Goal: Task Accomplishment & Management: Use online tool/utility

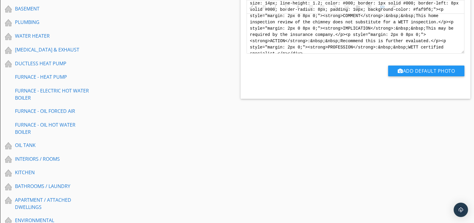
scroll to position [337, 0]
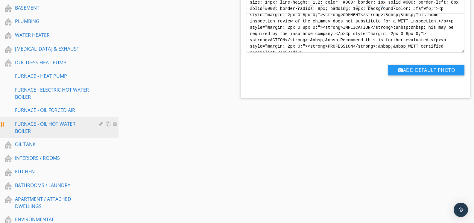
click at [55, 130] on div "FURNACE - OIL HOT WATER BOILER" at bounding box center [52, 127] width 75 height 14
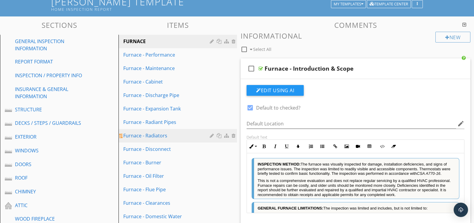
scroll to position [22, 0]
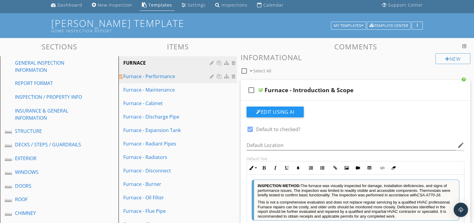
click at [176, 78] on div "Furnace - Performance" at bounding box center [167, 76] width 88 height 7
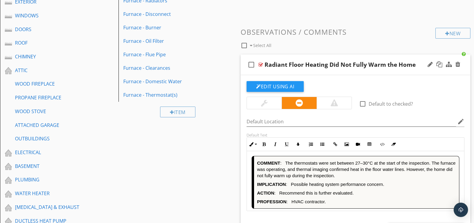
scroll to position [179, 0]
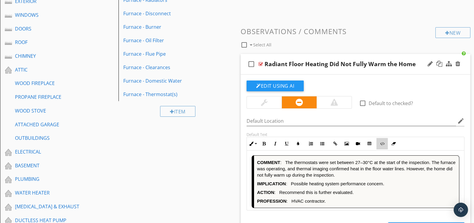
click at [384, 145] on button "Code View" at bounding box center [382, 143] width 11 height 11
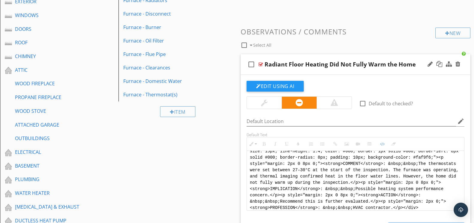
scroll to position [0, 0]
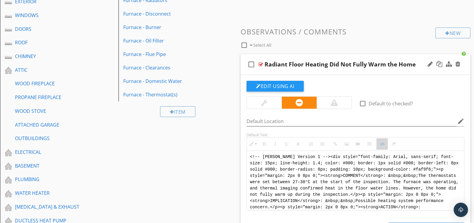
click at [380, 146] on button "Code View" at bounding box center [382, 143] width 11 height 11
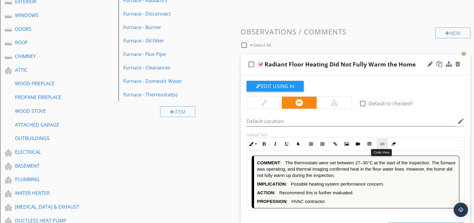
click at [381, 147] on button "Code View" at bounding box center [382, 143] width 11 height 11
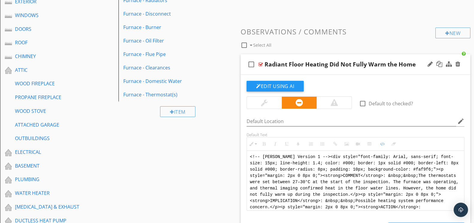
scroll to position [178, 0]
click at [351, 179] on textarea "<!-- [PERSON_NAME] Version 1 --><div style="font-family: Arial, sans-serif; fon…" at bounding box center [355, 181] width 217 height 60
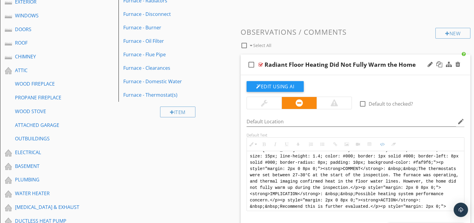
scroll to position [0, 0]
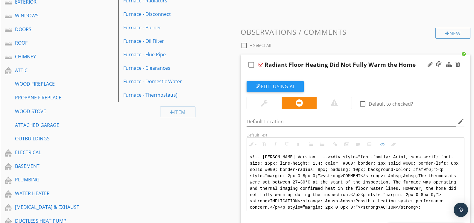
drag, startPoint x: 425, startPoint y: 207, endPoint x: 241, endPoint y: 143, distance: 194.9
click at [241, 143] on div "Edit Using AI check_box_outline_blank Default to checked? Default Location edit…" at bounding box center [356, 165] width 230 height 181
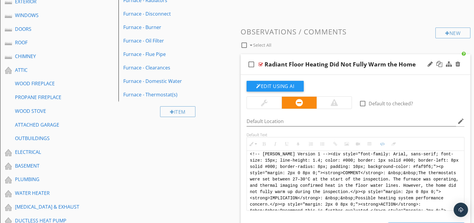
paste textarea "<div style="font-family: Arial, sans-serif; font-size: 14px; line-height: 1.2; …"
type textarea "<!-- [PERSON_NAME] Version 1 --> <div style="font-family: Arial, sans-serif; fo…"
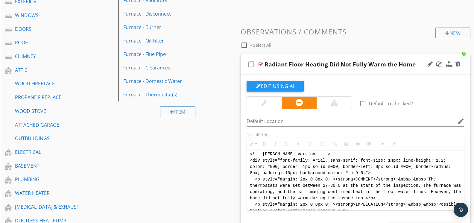
scroll to position [42, 0]
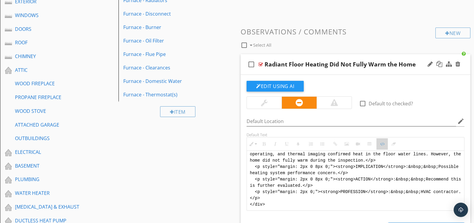
click at [385, 147] on button "Code View" at bounding box center [382, 143] width 11 height 11
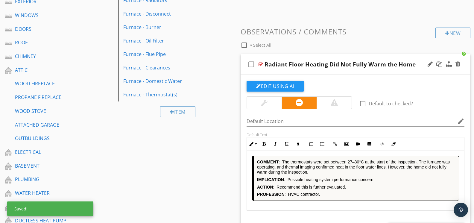
scroll to position [394, 0]
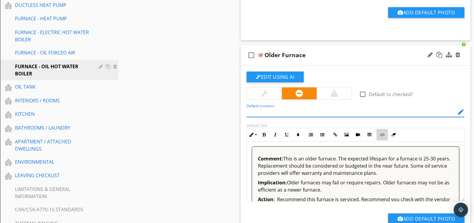
click at [379, 135] on button "Code View" at bounding box center [382, 134] width 11 height 11
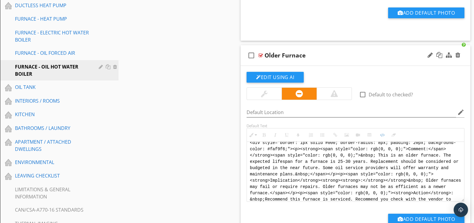
scroll to position [0, 0]
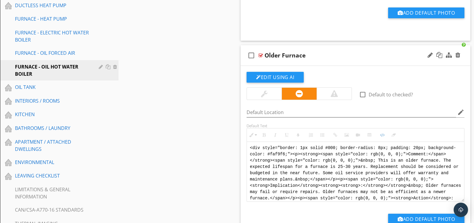
drag, startPoint x: 392, startPoint y: 194, endPoint x: 246, endPoint y: 136, distance: 157.1
click at [246, 136] on div "Default Text Inline Style XLarge Large Normal Small Light Small/Light Bold Ital…" at bounding box center [355, 162] width 225 height 78
paste textarea "!-- [PERSON_NAME] Version 1 --> <div style="font-family: Arial, sans-serif; fon…"
type textarea "<!-- [PERSON_NAME] Version 1 --> <div style="font-family: Arial, sans-serif; fo…"
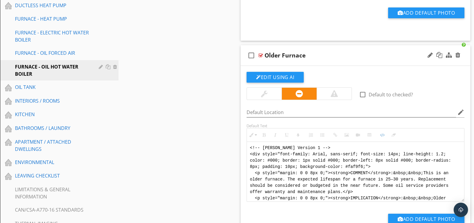
scroll to position [54, 0]
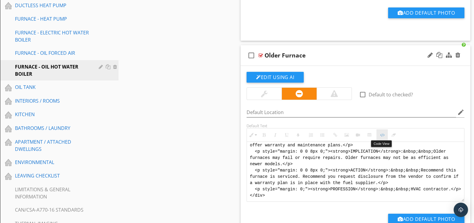
click at [380, 134] on button "Code View" at bounding box center [382, 134] width 11 height 11
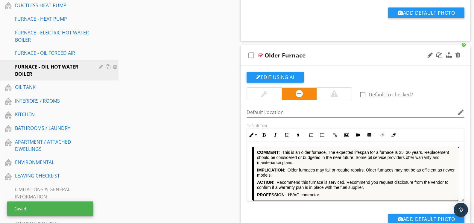
scroll to position [601, 0]
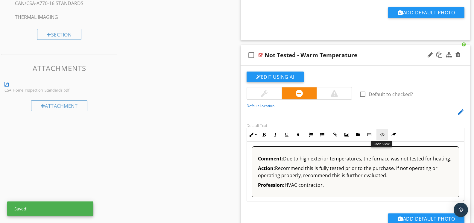
click at [385, 133] on icon "button" at bounding box center [382, 135] width 4 height 4
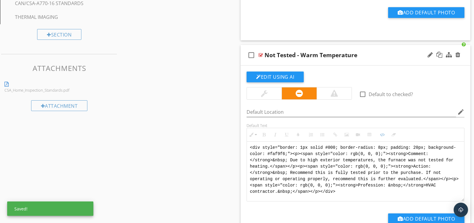
scroll to position [600, 0]
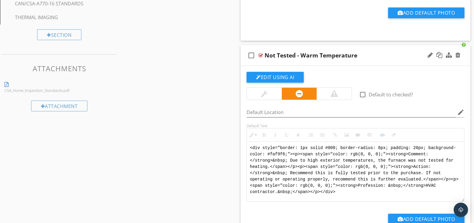
drag, startPoint x: 356, startPoint y: 193, endPoint x: 249, endPoint y: 146, distance: 117.5
click at [249, 146] on textarea "<div style="border: 1px solid #000; border-radius: 8px; padding: 20px; backgrou…" at bounding box center [355, 172] width 217 height 60
paste textarea "!-- [PERSON_NAME] Version 1 --> <div style="font-family: Arial, sans-serif; fon…"
type textarea "<!-- [PERSON_NAME] Version 1 --> <div style="font-family: Arial, sans-serif; fo…"
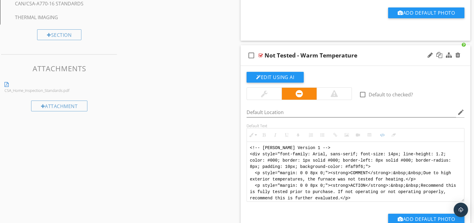
scroll to position [24, 0]
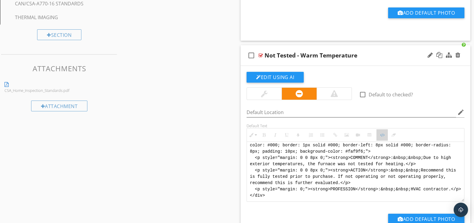
click at [385, 135] on button "Code View" at bounding box center [382, 134] width 11 height 11
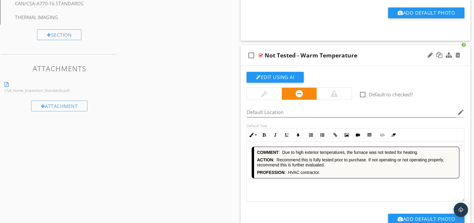
scroll to position [808, 0]
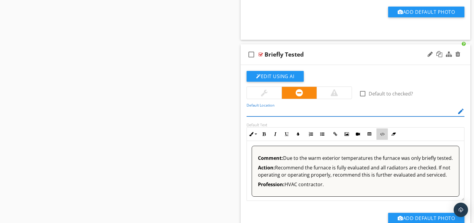
drag, startPoint x: 385, startPoint y: 137, endPoint x: 383, endPoint y: 140, distance: 3.1
click at [385, 137] on button "Code View" at bounding box center [382, 133] width 11 height 11
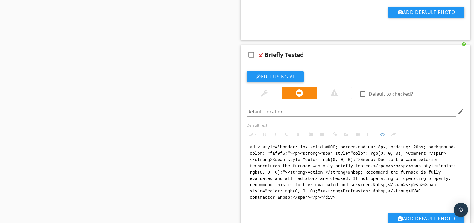
drag, startPoint x: 355, startPoint y: 197, endPoint x: 220, endPoint y: 142, distance: 145.0
click at [220, 142] on div "Sections GENERAL INSPECTION INFORMATION REPORT FORMAT INSPECTION / PROPERTY INF…" at bounding box center [237, 69] width 474 height 1632
paste textarea "!-- [PERSON_NAME] Version 1 --> <div style="font-family: Arial, sans-serif; fon…"
type textarea "<!-- [PERSON_NAME] Version 1 --> <div style="font-family: Arial, sans-serif; fo…"
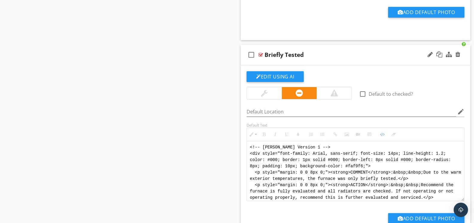
scroll to position [24, 0]
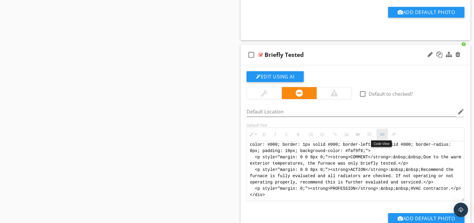
click at [380, 138] on button "Code View" at bounding box center [382, 134] width 11 height 11
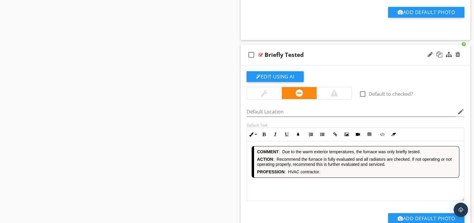
click at [324, 187] on div "COMMENT : Due to the warm exterior temperatures, the furnace was only briefly t…" at bounding box center [355, 171] width 217 height 60
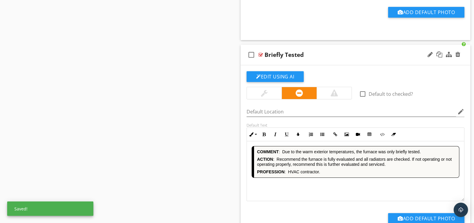
scroll to position [1014, 0]
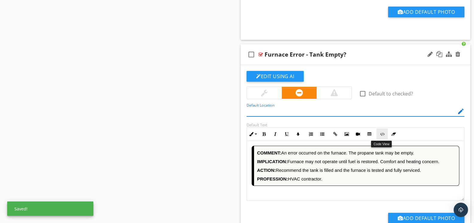
click at [383, 137] on button "Code View" at bounding box center [382, 133] width 11 height 11
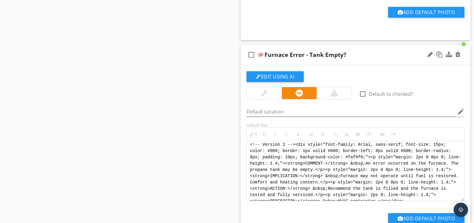
scroll to position [0, 0]
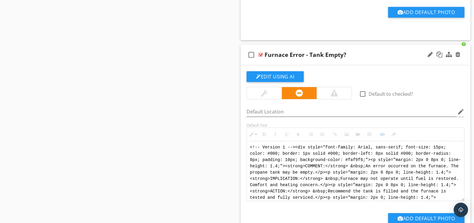
drag, startPoint x: 422, startPoint y: 198, endPoint x: 253, endPoint y: 139, distance: 178.7
click at [253, 139] on div "Inline Style XLarge Large Normal Small Light Small/Light Bold Italic Underline …" at bounding box center [356, 165] width 218 height 74
paste textarea "[PERSON_NAME] Version 1 --> <div style="font-family: Arial, sans-serif; font-si…"
type textarea "<!-- [PERSON_NAME] Version 1 --> <div style="font-family: Arial, sans-serif; fo…"
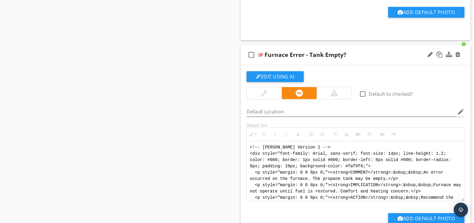
scroll to position [30, 0]
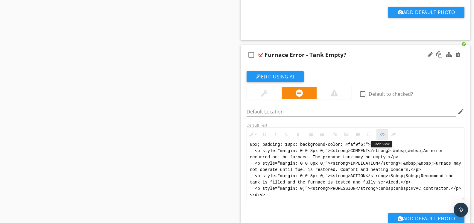
click at [381, 134] on icon "button" at bounding box center [382, 134] width 4 height 4
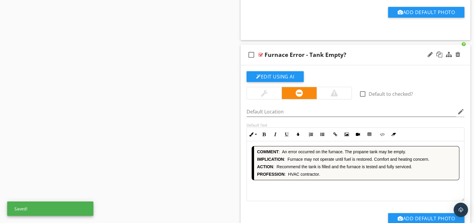
click at [309, 184] on div "COMMENT : An error occurred on the furnace. The propane tank may be empty. IMPL…" at bounding box center [355, 171] width 217 height 60
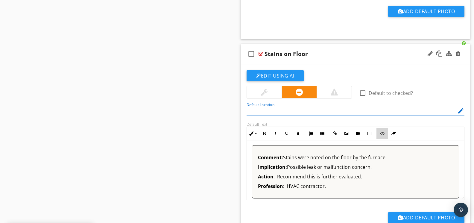
drag, startPoint x: 380, startPoint y: 137, endPoint x: 379, endPoint y: 140, distance: 3.2
click at [380, 137] on button "Code View" at bounding box center [382, 133] width 11 height 11
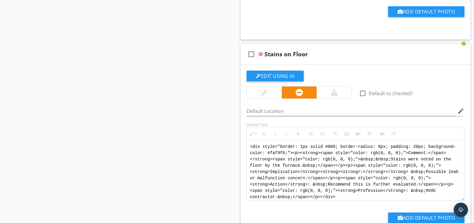
drag, startPoint x: 354, startPoint y: 198, endPoint x: 238, endPoint y: 144, distance: 128.1
paste textarea "!-- [PERSON_NAME] Version 1 --> <div style="font-family: Arial, sans-serif; fon…"
type textarea "<!-- [PERSON_NAME] Version 1 --> <div style="font-family: Arial, sans-serif; fo…"
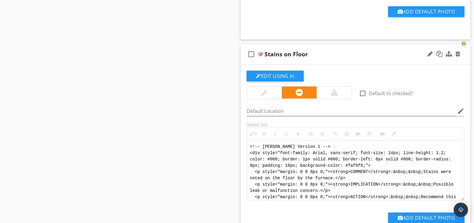
scroll to position [30, 0]
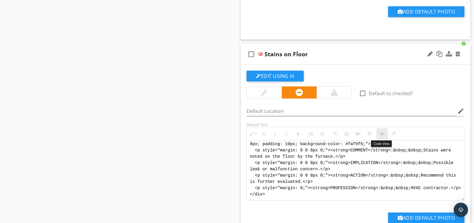
click at [382, 132] on button "Code View" at bounding box center [382, 133] width 11 height 11
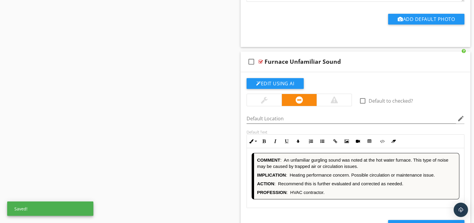
scroll to position [1421, 0]
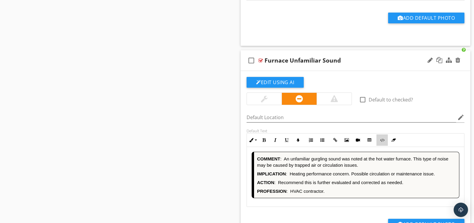
click at [382, 143] on button "Code View" at bounding box center [382, 139] width 11 height 11
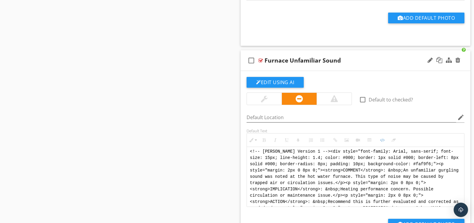
scroll to position [0, 0]
drag, startPoint x: 336, startPoint y: 204, endPoint x: 245, endPoint y: 145, distance: 108.6
click at [245, 145] on div "Default Text Inline Style XLarge Large Normal Small Light Small/Light Bold Ital…" at bounding box center [355, 167] width 225 height 78
paste textarea "<div style="font-family: Arial, sans-serif; font-size: 14px; line-height: 1.2; …"
type textarea "<!-- [PERSON_NAME] Version 1 --> <div style="font-family: Arial, sans-serif; fo…"
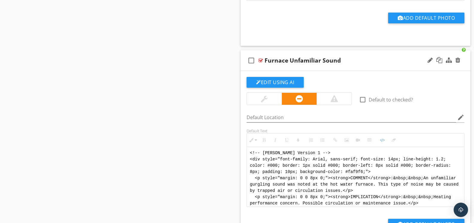
scroll to position [36, 0]
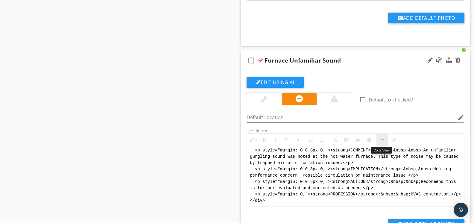
click at [379, 143] on button "Code View" at bounding box center [382, 139] width 11 height 11
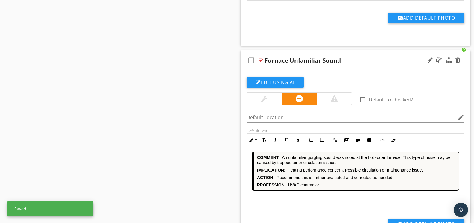
click at [323, 193] on div "COMMENT : An unfamiliar gurgling sound was noted at the hot water furnace. This…" at bounding box center [355, 177] width 217 height 60
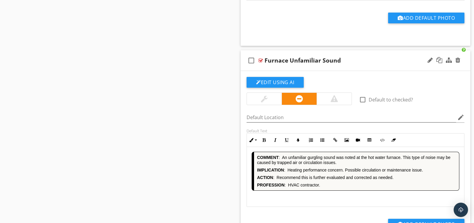
scroll to position [0, 0]
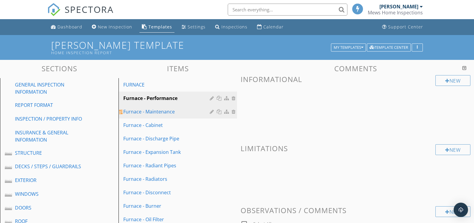
click at [173, 109] on div "Furnace - Maintenance" at bounding box center [167, 111] width 88 height 7
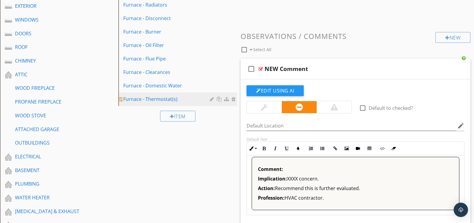
scroll to position [175, 0]
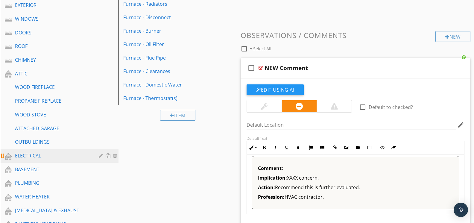
click at [26, 152] on div "ELECTRICAL" at bounding box center [52, 155] width 75 height 7
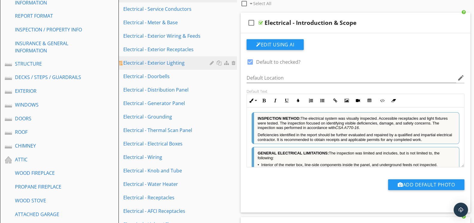
scroll to position [68, 0]
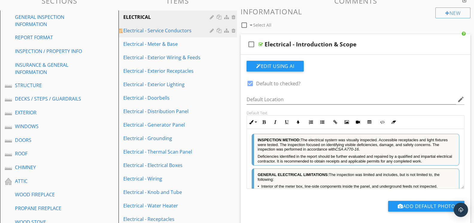
click at [167, 31] on div "Electrical - Service Conductors" at bounding box center [167, 30] width 88 height 7
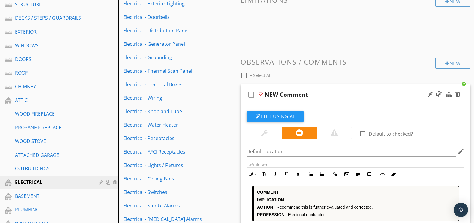
scroll to position [158, 0]
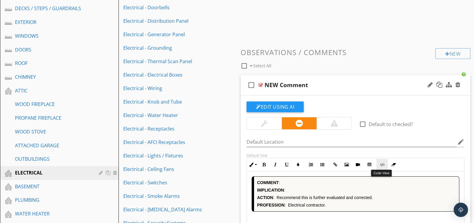
click at [382, 165] on icon "button" at bounding box center [382, 165] width 4 height 4
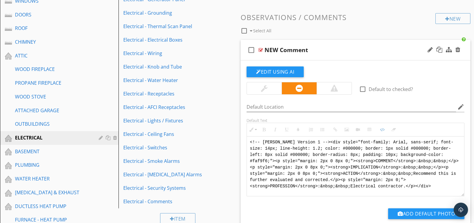
scroll to position [0, 0]
drag, startPoint x: 434, startPoint y: 184, endPoint x: 241, endPoint y: 133, distance: 199.9
click at [241, 133] on div "Edit Using AI check_box_outline_blank Default to checked? Default Location edit…" at bounding box center [356, 150] width 230 height 181
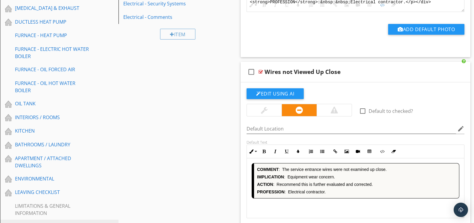
scroll to position [368, 0]
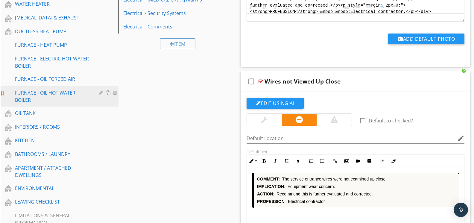
click at [43, 95] on div "FURNACE - OIL HOT WATER BOILER" at bounding box center [52, 96] width 75 height 14
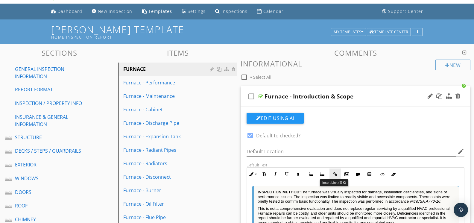
scroll to position [12, 0]
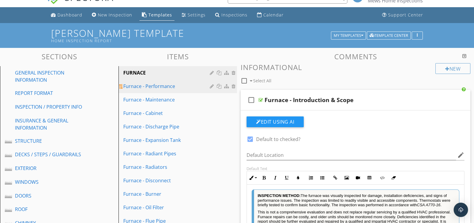
click at [164, 85] on div "Furnace - Performance" at bounding box center [167, 86] width 88 height 7
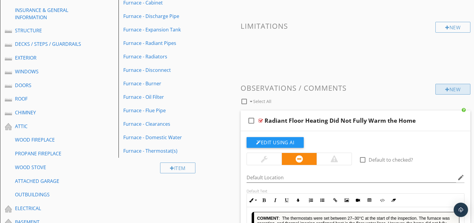
click at [446, 91] on div at bounding box center [448, 89] width 4 height 5
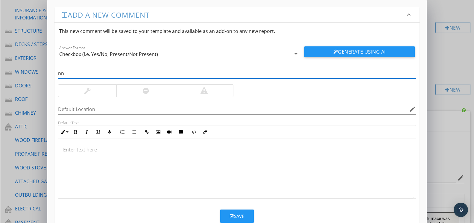
type input "New Comment"
drag, startPoint x: 198, startPoint y: 143, endPoint x: 162, endPoint y: 94, distance: 60.8
click at [162, 95] on div at bounding box center [145, 91] width 58 height 12
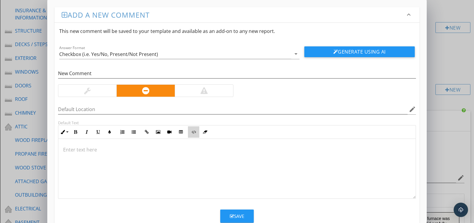
click at [196, 134] on icon "button" at bounding box center [194, 132] width 4 height 4
click at [164, 152] on textarea at bounding box center [236, 169] width 357 height 60
type textarea "<!-- [PERSON_NAME] Version 1 --><div style="font-family: Arial, sans-serif; fon…"
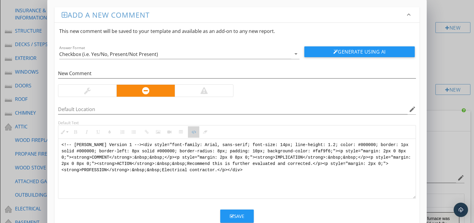
click at [195, 132] on icon "button" at bounding box center [194, 132] width 4 height 4
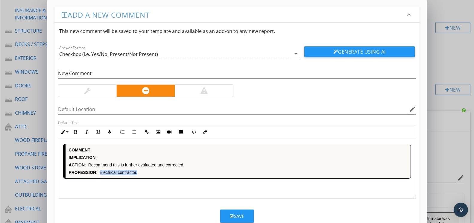
drag, startPoint x: 147, startPoint y: 170, endPoint x: 100, endPoint y: 170, distance: 46.7
click at [100, 171] on p "PROFESSION : Electrical contractor." at bounding box center [238, 172] width 339 height 5
click at [195, 134] on button "Code View" at bounding box center [193, 131] width 11 height 11
type textarea "<!-- [PERSON_NAME] Version 1 --><div style="font-family: Arial, sans-serif; fon…"
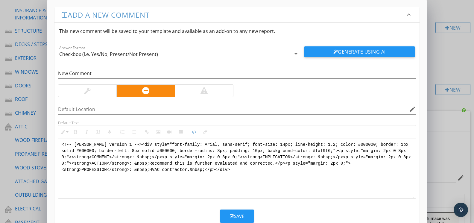
scroll to position [0, 0]
drag, startPoint x: 225, startPoint y: 169, endPoint x: 69, endPoint y: 138, distance: 159.0
click at [69, 138] on div "Inline Style XLarge Large Normal Small Light Small/Light Bold Italic Underline …" at bounding box center [237, 162] width 358 height 74
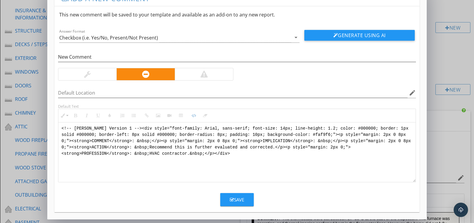
scroll to position [17, 0]
click at [237, 201] on div "Save" at bounding box center [237, 199] width 14 height 7
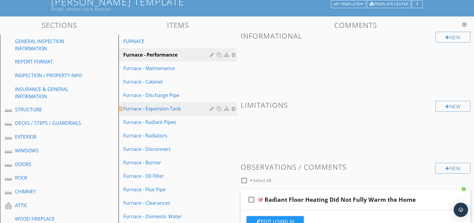
scroll to position [40, 0]
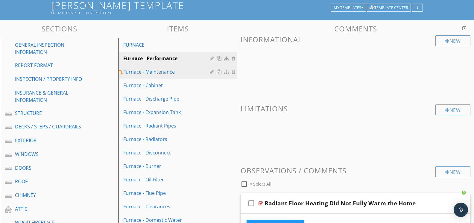
drag, startPoint x: 162, startPoint y: 73, endPoint x: 175, endPoint y: 72, distance: 12.9
click at [163, 72] on div "Furnace - Maintenance" at bounding box center [167, 71] width 88 height 7
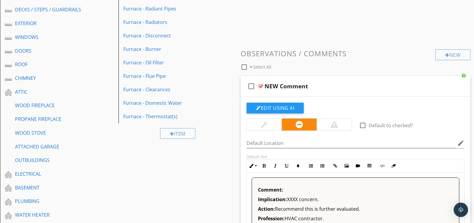
scroll to position [186, 0]
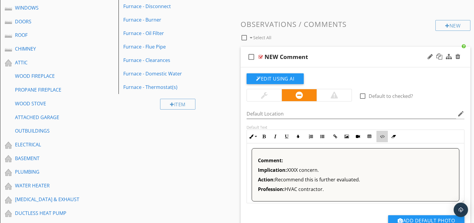
click at [386, 135] on button "Code View" at bounding box center [382, 136] width 11 height 11
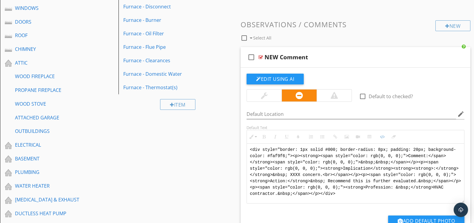
drag, startPoint x: 359, startPoint y: 191, endPoint x: 193, endPoint y: 122, distance: 180.5
type textarea "<!-- [PERSON_NAME] Version 1 --><div style="font-family: Arial, sans-serif; fon…"
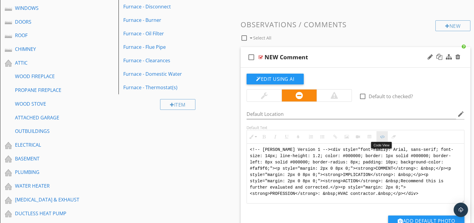
click at [382, 135] on icon "button" at bounding box center [382, 137] width 4 height 4
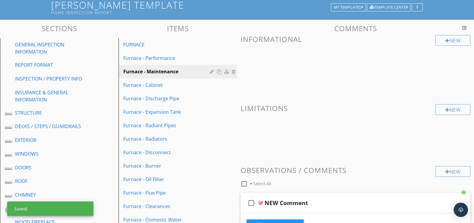
scroll to position [36, 0]
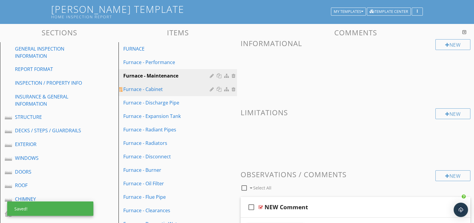
click at [167, 93] on div "Furnace - Cabinet" at bounding box center [167, 89] width 88 height 7
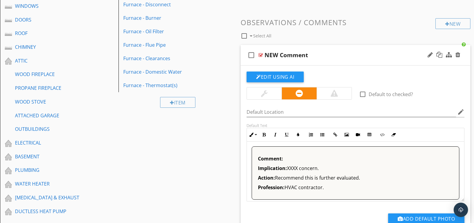
scroll to position [189, 0]
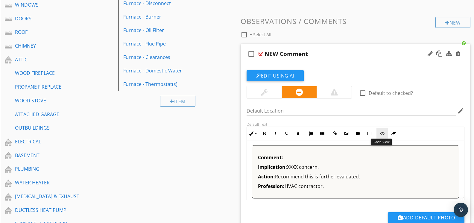
click at [384, 136] on button "Code View" at bounding box center [382, 133] width 11 height 11
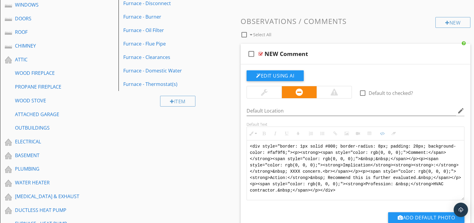
drag, startPoint x: 353, startPoint y: 190, endPoint x: 218, endPoint y: 131, distance: 147.7
type textarea "<!-- [PERSON_NAME] Version 1 --><div style="font-family: Arial, sans-serif; fon…"
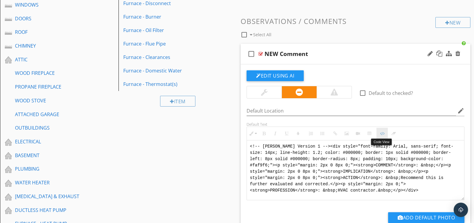
click at [382, 132] on icon "button" at bounding box center [382, 133] width 4 height 4
type textarea "<!-- [PERSON_NAME] Version 1 --><div style="font-family: Arial, sans-serif; fon…"
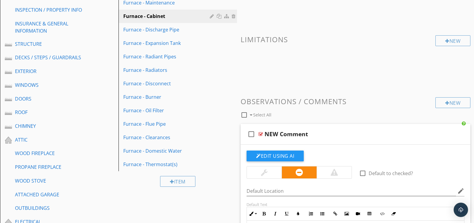
scroll to position [104, 0]
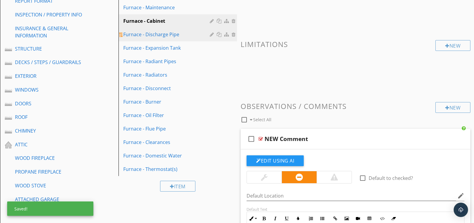
click at [164, 37] on div "Furnace - Discharge Pipe" at bounding box center [167, 34] width 88 height 7
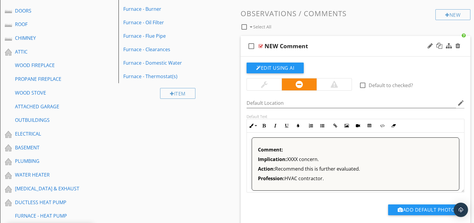
scroll to position [201, 0]
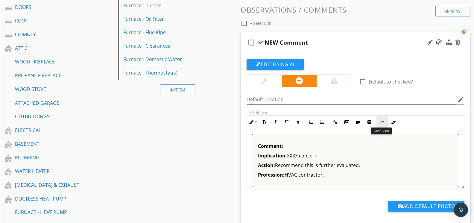
click at [384, 122] on icon "button" at bounding box center [382, 122] width 4 height 4
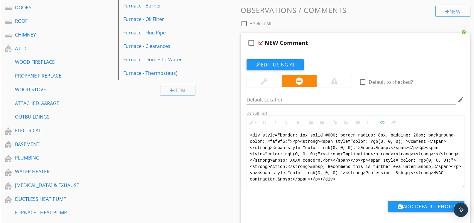
drag, startPoint x: 337, startPoint y: 175, endPoint x: 236, endPoint y: 124, distance: 113.3
type textarea "<!-- [PERSON_NAME] Version 1 --><div style="font-family: Arial, sans-serif; fon…"
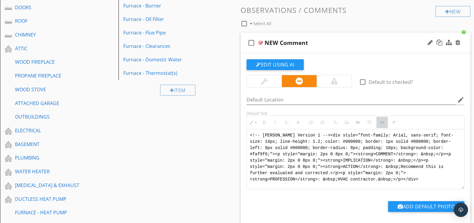
drag, startPoint x: 379, startPoint y: 120, endPoint x: 346, endPoint y: 118, distance: 33.3
click at [379, 120] on button "Code View" at bounding box center [382, 122] width 11 height 11
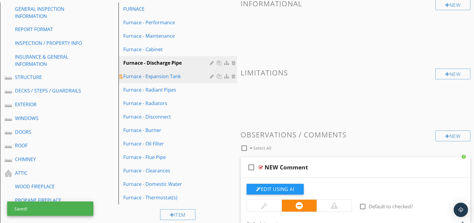
click at [166, 77] on div "Furnace - Expansion Tank" at bounding box center [167, 76] width 88 height 7
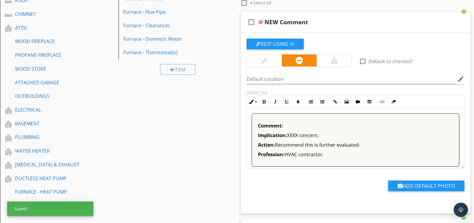
scroll to position [259, 0]
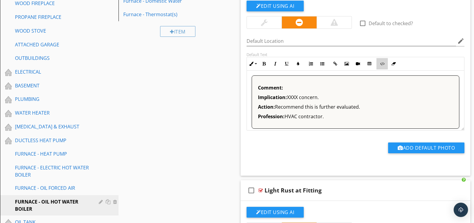
drag, startPoint x: 384, startPoint y: 64, endPoint x: 385, endPoint y: 67, distance: 3.7
click at [384, 64] on icon "button" at bounding box center [382, 64] width 4 height 4
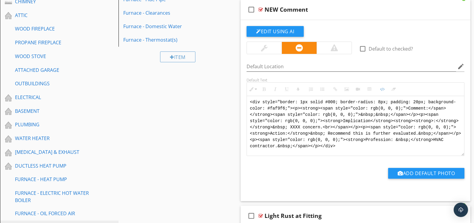
scroll to position [192, 0]
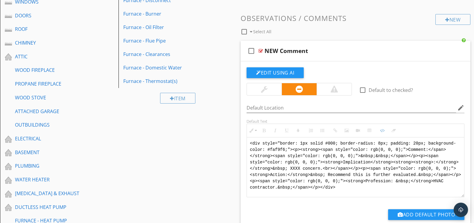
drag, startPoint x: 341, startPoint y: 186, endPoint x: 237, endPoint y: 131, distance: 117.6
click at [237, 131] on div "Comments New Informational New Limitations New Observations / Comments check_bo…" at bounding box center [355, 170] width 237 height 596
type textarea "<!-- [PERSON_NAME] Version 1 --><div style="font-family: Arial, sans-serif; fon…"
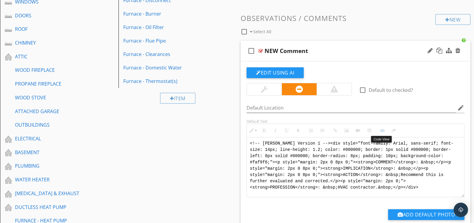
drag, startPoint x: 382, startPoint y: 128, endPoint x: 350, endPoint y: 127, distance: 32.1
click at [382, 128] on icon "button" at bounding box center [382, 130] width 4 height 4
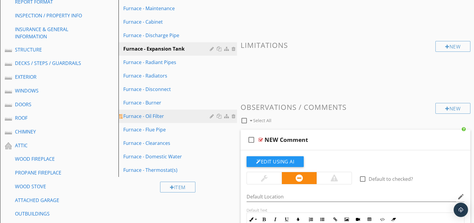
scroll to position [98, 0]
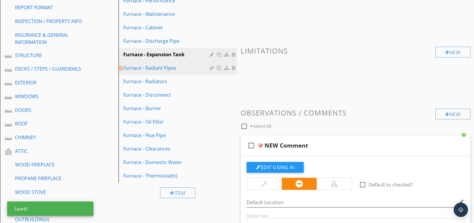
click at [180, 70] on div "Furnace - Radiant Pipes" at bounding box center [167, 67] width 88 height 7
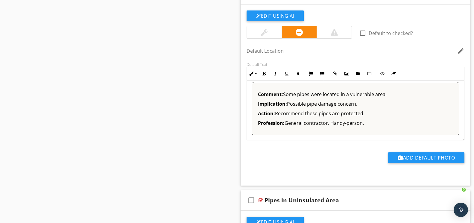
scroll to position [4, 0]
click at [467, 154] on div "Add Default Photo" at bounding box center [355, 159] width 225 height 15
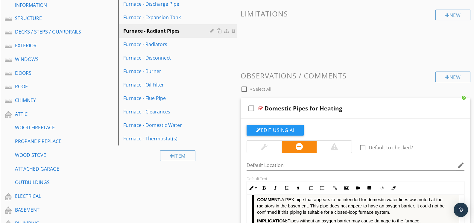
scroll to position [67, 0]
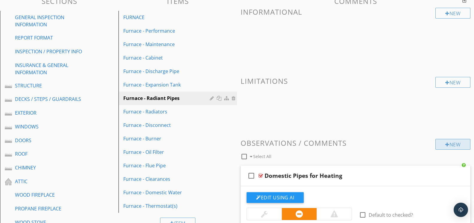
click at [449, 141] on div "New" at bounding box center [453, 144] width 35 height 11
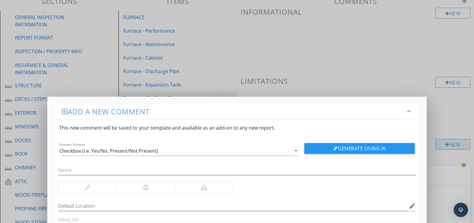
scroll to position [67, 0]
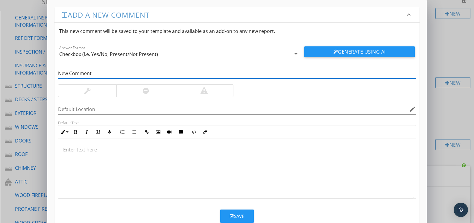
type input "New Comment"
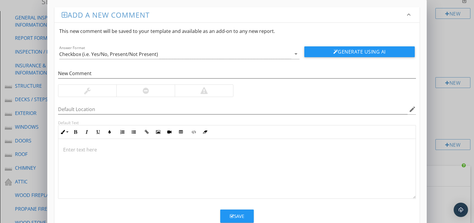
drag, startPoint x: 158, startPoint y: 90, endPoint x: 171, endPoint y: 87, distance: 12.7
click at [158, 90] on div at bounding box center [145, 91] width 58 height 12
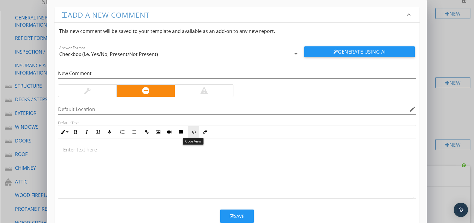
click at [192, 131] on icon "button" at bounding box center [194, 132] width 4 height 4
click at [191, 147] on textarea at bounding box center [236, 169] width 357 height 60
type textarea "<!-- [PERSON_NAME] Version 1 --><div style="font-family: Arial, sans-serif; fon…"
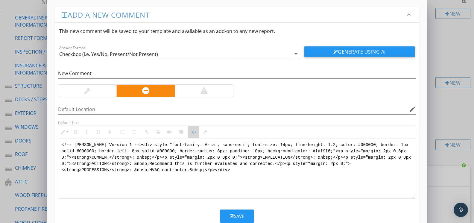
drag, startPoint x: 196, startPoint y: 134, endPoint x: 204, endPoint y: 131, distance: 7.7
click at [198, 132] on button "Code View" at bounding box center [193, 131] width 11 height 11
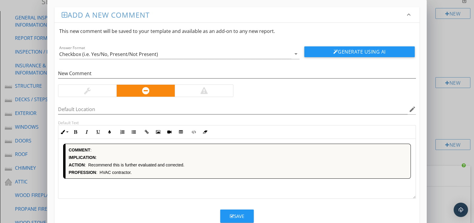
drag, startPoint x: 244, startPoint y: 216, endPoint x: 252, endPoint y: 209, distance: 10.6
click at [244, 216] on div "Save" at bounding box center [237, 216] width 14 height 7
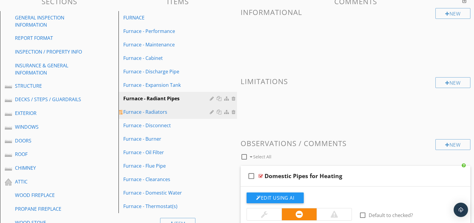
click at [144, 107] on link "Furnace - Radiators" at bounding box center [178, 111] width 117 height 13
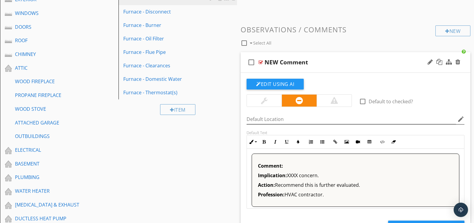
scroll to position [184, 0]
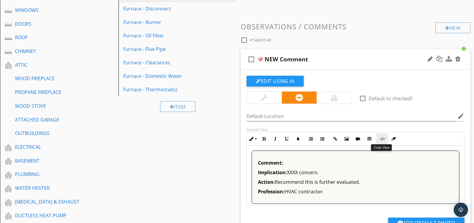
click at [383, 139] on icon "button" at bounding box center [382, 139] width 4 height 4
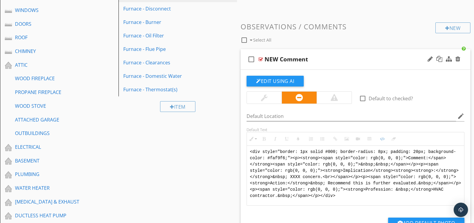
scroll to position [184, 0]
drag, startPoint x: 347, startPoint y: 197, endPoint x: 213, endPoint y: 132, distance: 148.7
type textarea "<!-- [PERSON_NAME] Version 1 --><div style="font-family: Arial, sans-serif; fon…"
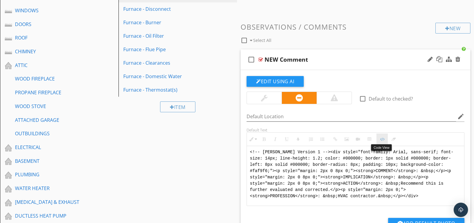
click at [386, 137] on button "Code View" at bounding box center [382, 139] width 11 height 11
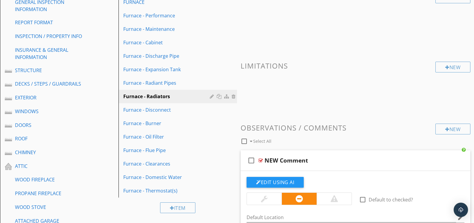
scroll to position [36, 0]
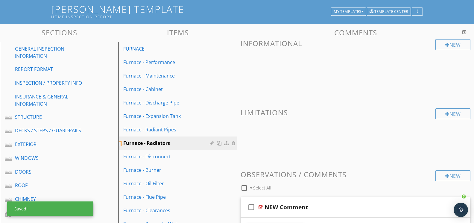
drag, startPoint x: 161, startPoint y: 154, endPoint x: 203, endPoint y: 146, distance: 42.3
click at [161, 154] on div "Furnace - Disconnect" at bounding box center [167, 156] width 88 height 7
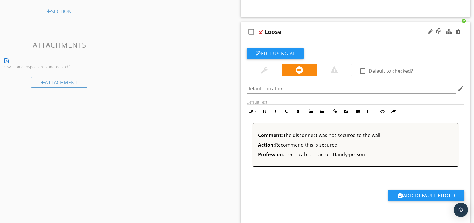
scroll to position [0, 0]
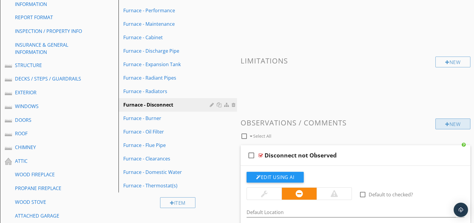
click at [443, 125] on div "New" at bounding box center [453, 124] width 35 height 11
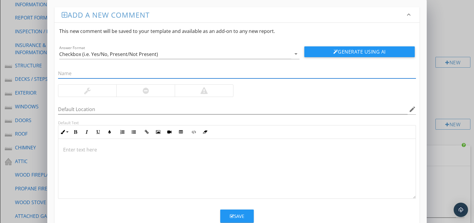
click at [120, 69] on input "text" at bounding box center [237, 74] width 358 height 10
type input "New Comment"
click at [140, 92] on div at bounding box center [145, 91] width 58 height 12
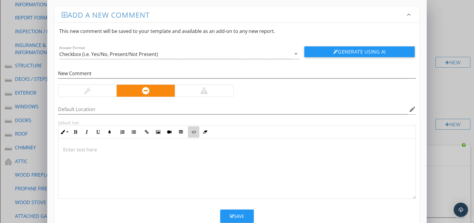
click at [193, 132] on icon "button" at bounding box center [194, 132] width 4 height 4
click at [174, 146] on textarea at bounding box center [236, 169] width 357 height 60
type textarea "<!-- [PERSON_NAME] Version 1 --><div style="font-family: Arial, sans-serif; fon…"
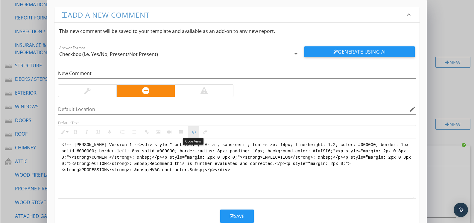
click at [193, 132] on icon "button" at bounding box center [194, 132] width 4 height 4
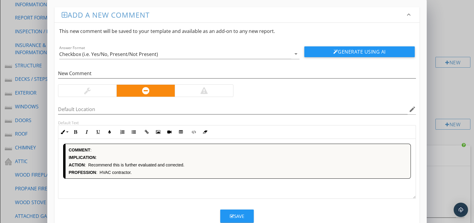
click at [230, 213] on div "Save" at bounding box center [237, 216] width 14 height 7
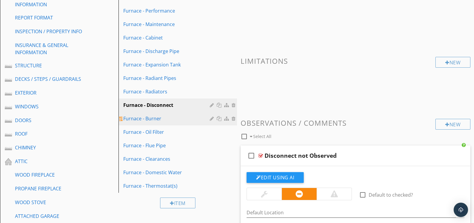
click at [152, 116] on div "Furnace - Burner" at bounding box center [167, 118] width 88 height 7
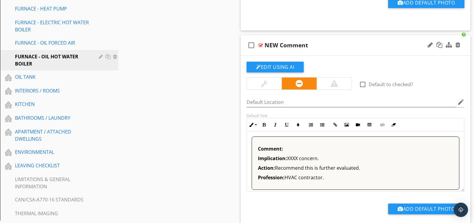
scroll to position [430, 0]
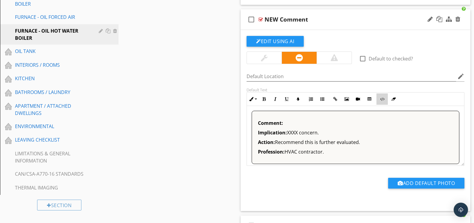
click at [382, 101] on button "Code View" at bounding box center [382, 98] width 11 height 11
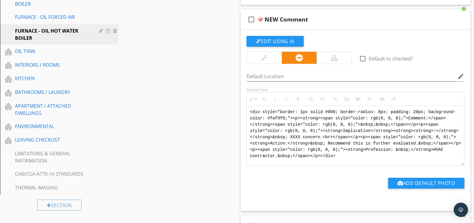
drag, startPoint x: 247, startPoint y: 127, endPoint x: 221, endPoint y: 102, distance: 36.2
type textarea "<!-- [PERSON_NAME] Version 1 --><div style="font-family: Arial, sans-serif; fon…"
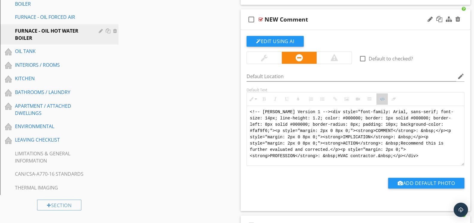
drag, startPoint x: 380, startPoint y: 98, endPoint x: 362, endPoint y: 96, distance: 17.4
click at [379, 97] on button "Code View" at bounding box center [382, 98] width 11 height 11
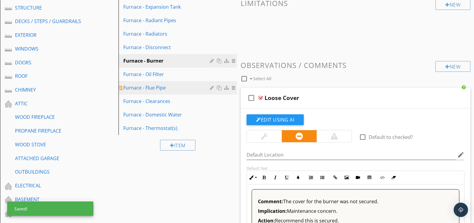
scroll to position [146, 0]
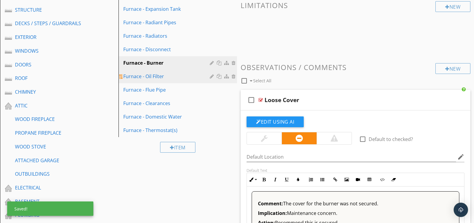
click at [153, 76] on div "Furnace - Oil Filter" at bounding box center [167, 76] width 88 height 7
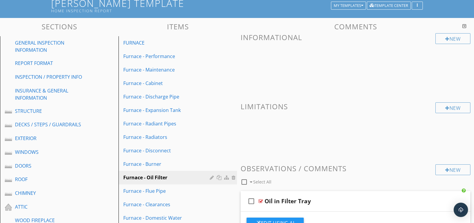
scroll to position [0, 0]
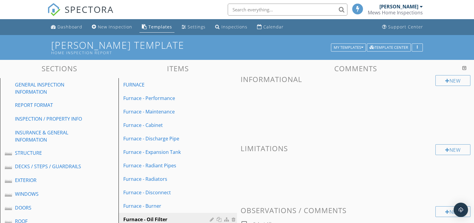
drag, startPoint x: 464, startPoint y: 68, endPoint x: 379, endPoint y: 96, distance: 90.0
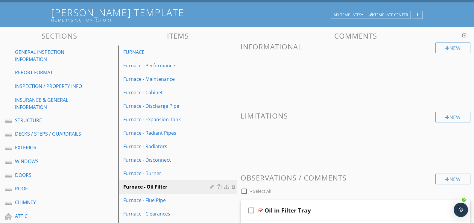
click at [465, 35] on div at bounding box center [465, 35] width 4 height 5
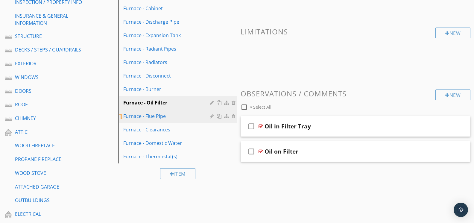
click at [170, 113] on div "Furnace - Flue Pipe" at bounding box center [167, 116] width 88 height 7
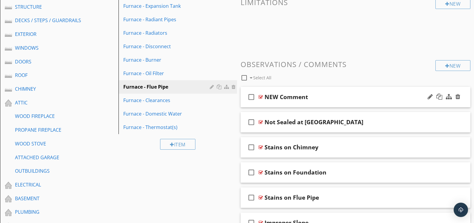
click at [261, 96] on div at bounding box center [261, 97] width 4 height 5
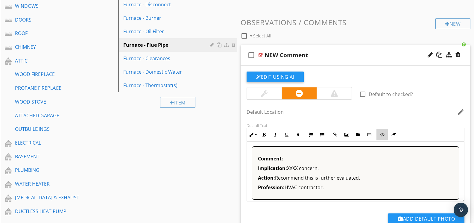
click at [380, 136] on button "Code View" at bounding box center [382, 134] width 11 height 11
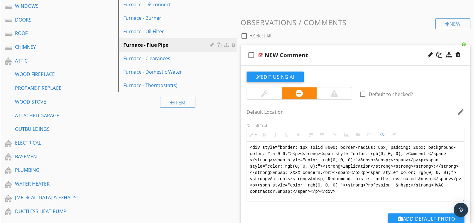
drag, startPoint x: 355, startPoint y: 190, endPoint x: 198, endPoint y: 120, distance: 172.1
type textarea "<!-- [PERSON_NAME] Version 1 --><div style="font-family: Arial, sans-serif; fon…"
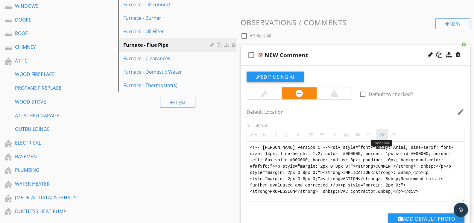
click at [380, 133] on icon "button" at bounding box center [382, 135] width 4 height 4
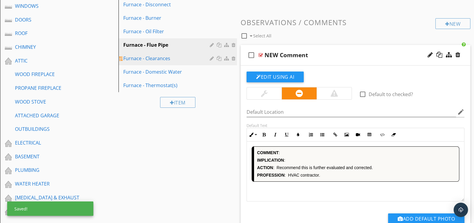
click at [166, 60] on div "Furnace - Clearances" at bounding box center [167, 58] width 88 height 7
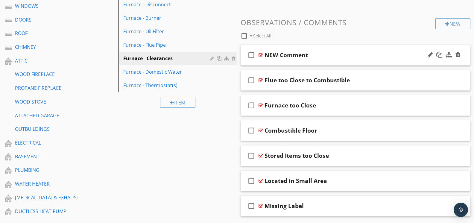
click at [260, 53] on div at bounding box center [261, 55] width 4 height 5
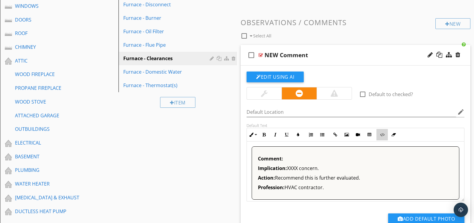
click at [382, 134] on icon "button" at bounding box center [382, 135] width 4 height 4
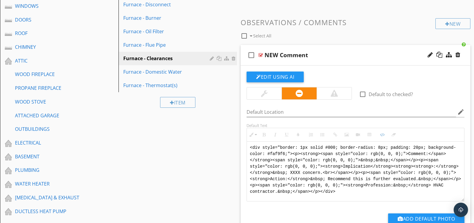
drag, startPoint x: 325, startPoint y: 185, endPoint x: 233, endPoint y: 123, distance: 111.1
click at [233, 123] on div "Sections GENERAL INSPECTION INFORMATION REPORT FORMAT INSPECTION / PROPERTY INF…" at bounding box center [237, 200] width 474 height 656
type textarea "<!-- [PERSON_NAME] Version 1 --><div style="font-family: Arial, sans-serif; fon…"
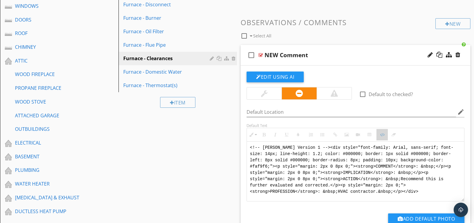
drag, startPoint x: 383, startPoint y: 135, endPoint x: 386, endPoint y: 132, distance: 4.0
click at [384, 135] on icon "button" at bounding box center [382, 135] width 4 height 4
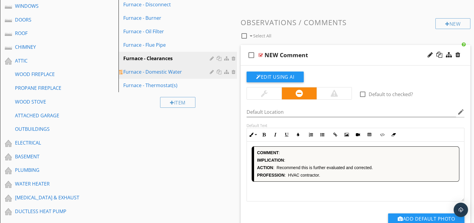
click at [167, 73] on div "Furnace - Domestic Water" at bounding box center [167, 71] width 88 height 7
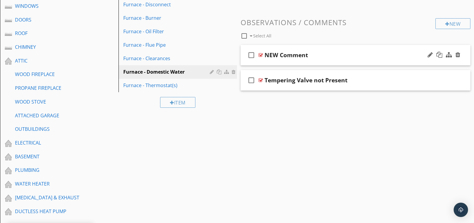
drag, startPoint x: 261, startPoint y: 54, endPoint x: 265, endPoint y: 54, distance: 3.6
click at [261, 54] on div at bounding box center [261, 55] width 4 height 5
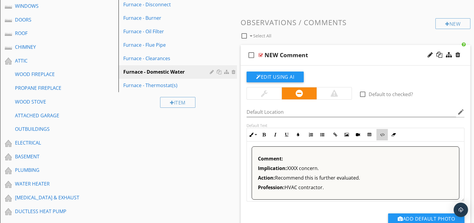
click at [382, 135] on icon "button" at bounding box center [382, 135] width 4 height 4
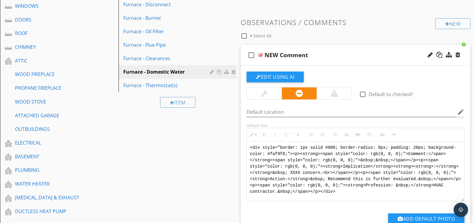
drag, startPoint x: 344, startPoint y: 191, endPoint x: 230, endPoint y: 120, distance: 134.2
click at [230, 120] on div "Sections GENERAL INSPECTION INFORMATION REPORT FORMAT INSPECTION / PROPERTY INF…" at bounding box center [237, 200] width 474 height 656
type textarea "<!-- [PERSON_NAME] Version 1 --><div style="font-family: Arial, sans-serif; fon…"
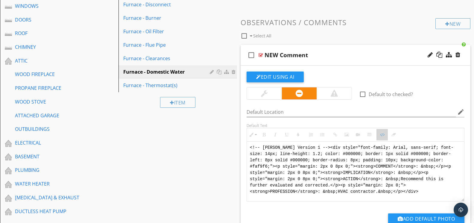
drag, startPoint x: 383, startPoint y: 133, endPoint x: 381, endPoint y: 131, distance: 3.2
click at [383, 133] on icon "button" at bounding box center [382, 135] width 4 height 4
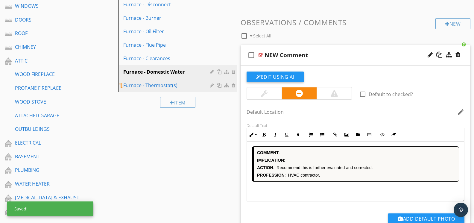
click at [177, 87] on div "Furnace - Thermostat(s)" at bounding box center [167, 85] width 88 height 7
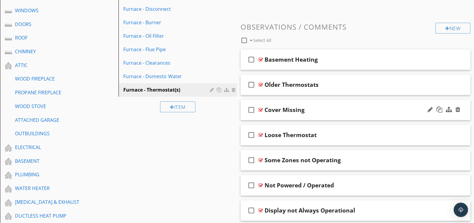
scroll to position [177, 0]
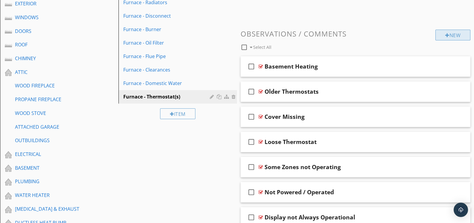
click at [440, 36] on div "New" at bounding box center [453, 35] width 35 height 11
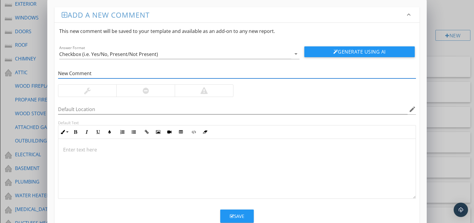
type input "New Comment"
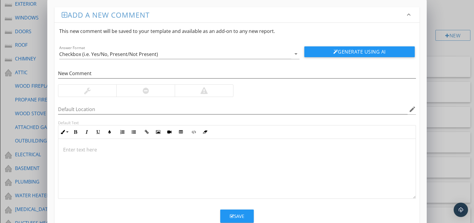
click at [147, 90] on div at bounding box center [146, 90] width 6 height 7
click at [193, 130] on button "Code View" at bounding box center [193, 131] width 11 height 11
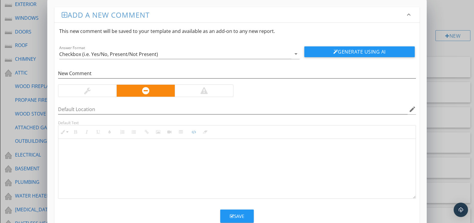
click at [164, 145] on textarea at bounding box center [236, 169] width 357 height 60
type textarea "<!-- [PERSON_NAME] Version 1 --><div style="font-family: Arial, sans-serif; fon…"
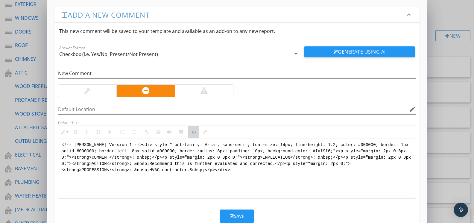
click at [196, 135] on button "Code View" at bounding box center [193, 131] width 11 height 11
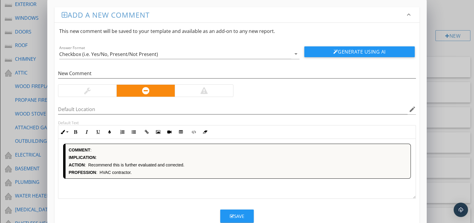
drag, startPoint x: 235, startPoint y: 213, endPoint x: 235, endPoint y: 210, distance: 3.3
click at [235, 212] on button "Save" at bounding box center [237, 216] width 34 height 13
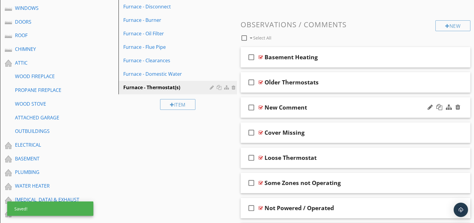
scroll to position [187, 0]
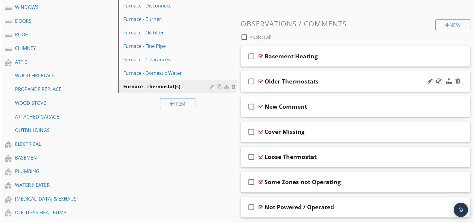
drag, startPoint x: 335, startPoint y: 106, endPoint x: 338, endPoint y: 80, distance: 25.9
click at [336, 75] on span "check_box_outline_blank Basement Heating check_box_outline_blank Older Thermost…" at bounding box center [356, 157] width 230 height 222
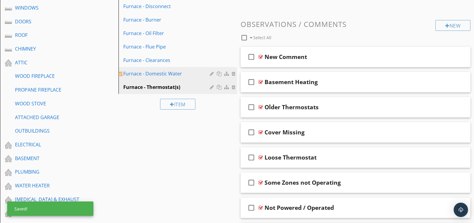
click at [170, 72] on div "Furnace - Domestic Water" at bounding box center [167, 73] width 88 height 7
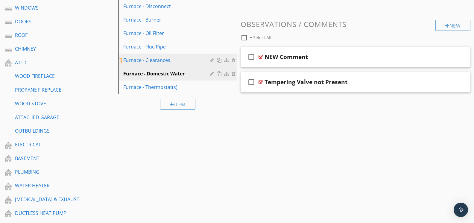
click at [165, 59] on div "Furnace - Clearances" at bounding box center [167, 60] width 88 height 7
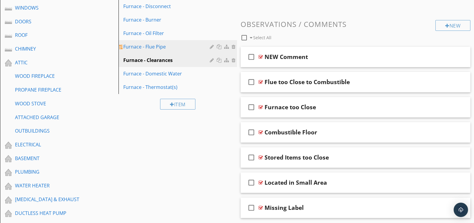
drag, startPoint x: 156, startPoint y: 43, endPoint x: 175, endPoint y: 44, distance: 18.9
click at [157, 43] on div "Furnace - Flue Pipe" at bounding box center [167, 46] width 88 height 7
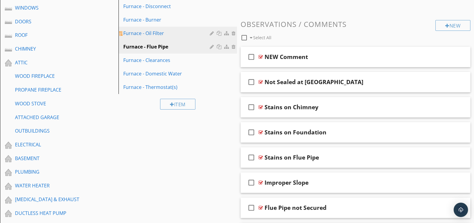
click at [145, 27] on link "Furnace - Oil Filter" at bounding box center [178, 33] width 117 height 13
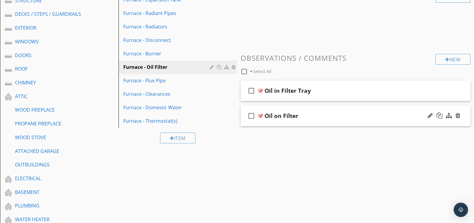
scroll to position [164, 0]
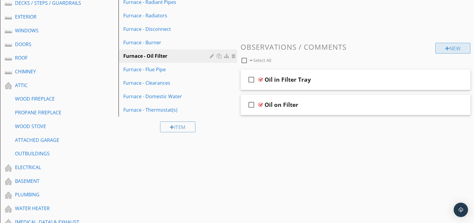
click at [447, 52] on div "New" at bounding box center [453, 48] width 35 height 11
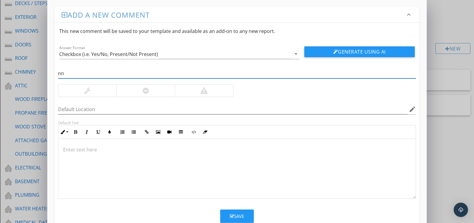
type input "New Comment"
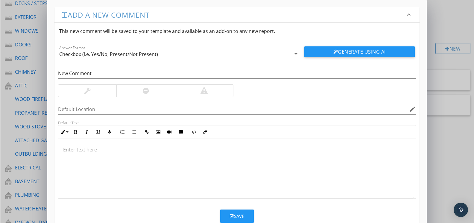
drag, startPoint x: 205, startPoint y: 68, endPoint x: 159, endPoint y: 88, distance: 50.4
click at [159, 88] on div at bounding box center [145, 91] width 58 height 12
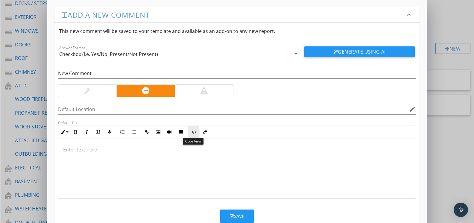
click at [194, 135] on button "Code View" at bounding box center [193, 131] width 11 height 11
click at [174, 145] on textarea at bounding box center [236, 169] width 357 height 60
type textarea "<!-- [PERSON_NAME] Version 1 --><div style="font-family: Arial, sans-serif; fon…"
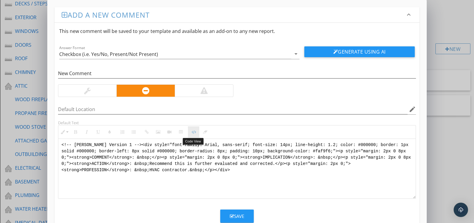
click at [196, 134] on button "Code View" at bounding box center [193, 131] width 11 height 11
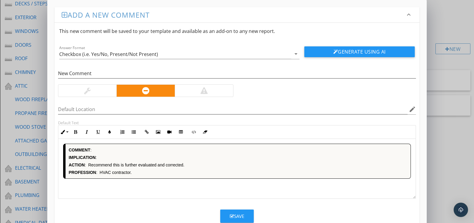
click at [236, 214] on div "Save" at bounding box center [237, 216] width 14 height 7
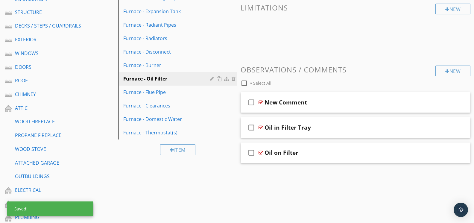
scroll to position [107, 0]
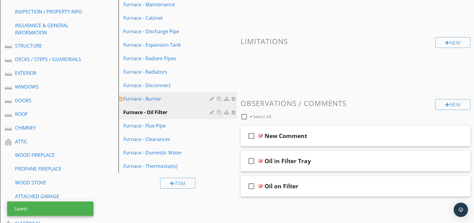
click at [158, 94] on link "Furnace - Burner" at bounding box center [178, 98] width 117 height 13
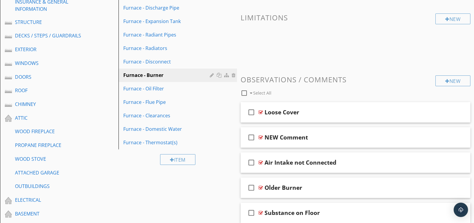
scroll to position [134, 0]
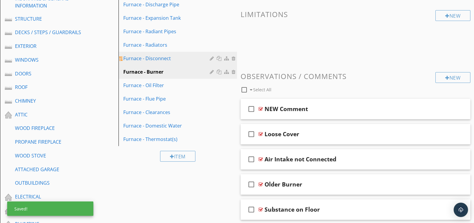
click at [172, 58] on div "Furnace - Disconnect" at bounding box center [167, 58] width 88 height 7
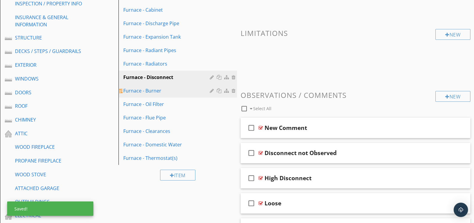
scroll to position [103, 0]
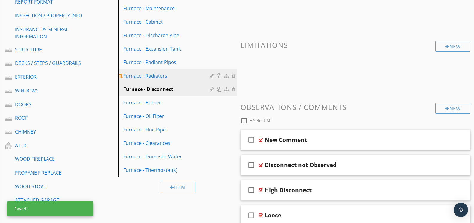
click at [170, 76] on div "Furnace - Radiators" at bounding box center [167, 75] width 88 height 7
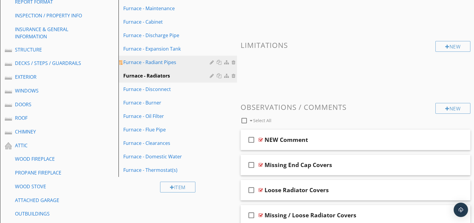
drag, startPoint x: 153, startPoint y: 60, endPoint x: 167, endPoint y: 59, distance: 13.8
click at [154, 60] on div "Furnace - Radiant Pipes" at bounding box center [167, 62] width 88 height 7
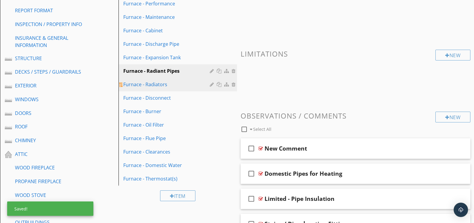
scroll to position [90, 0]
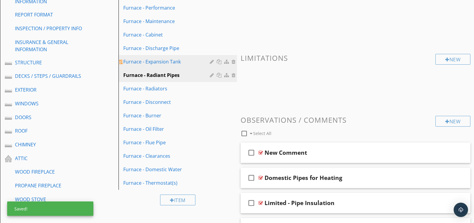
click at [175, 64] on div "Furnace - Expansion Tank" at bounding box center [167, 61] width 88 height 7
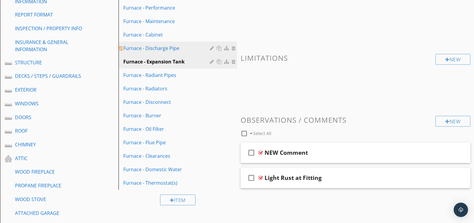
click at [174, 47] on div "Furnace - Discharge Pipe" at bounding box center [167, 48] width 88 height 7
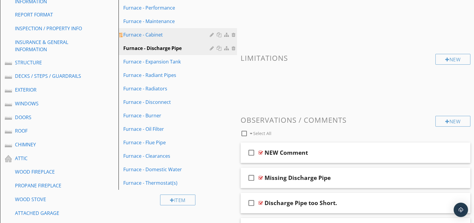
drag, startPoint x: 165, startPoint y: 36, endPoint x: 174, endPoint y: 40, distance: 10.3
click at [165, 36] on div "Furnace - Cabinet" at bounding box center [167, 34] width 88 height 7
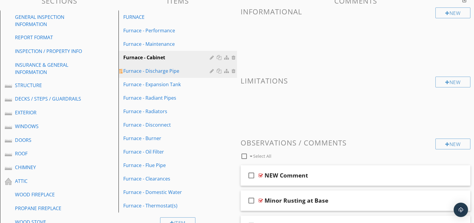
scroll to position [68, 0]
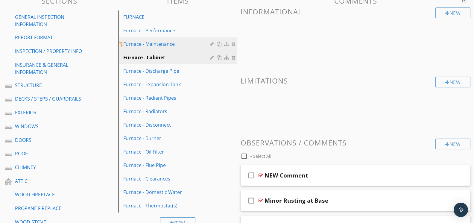
click at [167, 45] on div "Furnace - Maintenance" at bounding box center [167, 43] width 88 height 7
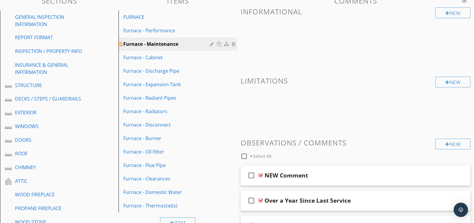
drag, startPoint x: 170, startPoint y: 31, endPoint x: 186, endPoint y: 37, distance: 16.7
click at [170, 31] on div "Furnace - Performance" at bounding box center [167, 30] width 88 height 7
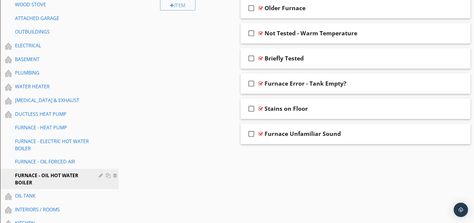
scroll to position [296, 0]
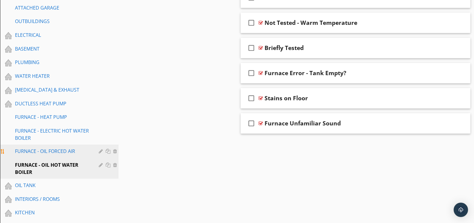
click at [59, 152] on div "FURNACE - OIL FORCED AIR" at bounding box center [52, 151] width 75 height 7
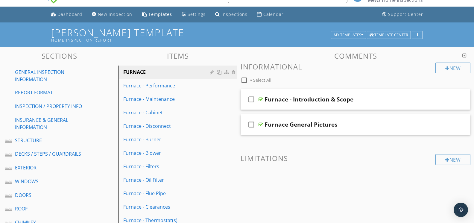
scroll to position [9, 0]
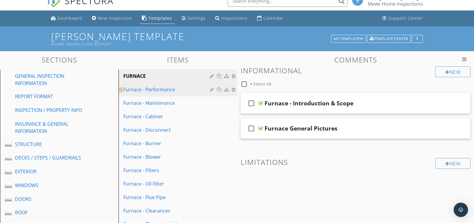
click at [174, 90] on div "Furnace - Performance" at bounding box center [167, 89] width 88 height 7
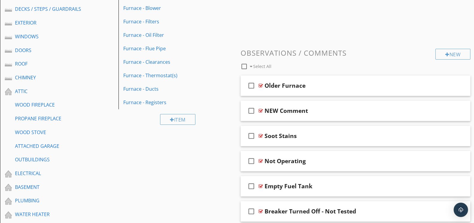
scroll to position [159, 0]
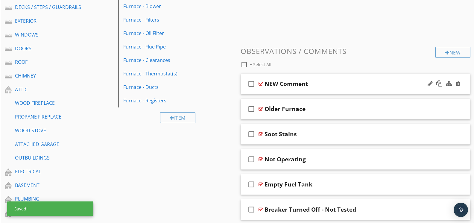
click at [263, 82] on div at bounding box center [261, 83] width 4 height 5
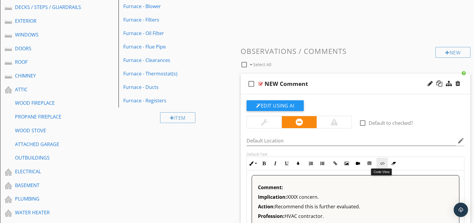
click at [379, 163] on button "Code View" at bounding box center [382, 163] width 11 height 11
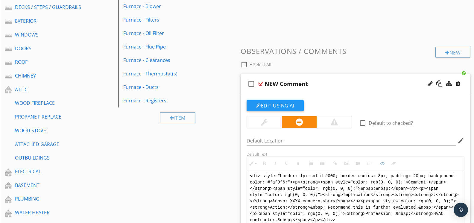
scroll to position [0, 0]
drag, startPoint x: 354, startPoint y: 218, endPoint x: 252, endPoint y: 168, distance: 113.2
click at [254, 168] on div "Inline Style XLarge Large Normal Small Light Small/Light Bold Italic Underline …" at bounding box center [356, 194] width 218 height 74
type textarea "<!-- [PERSON_NAME] Version 1 --><div style="font-family: Arial, sans-serif; fon…"
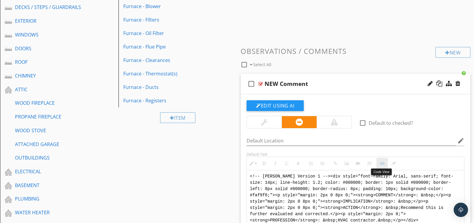
click at [385, 163] on icon "button" at bounding box center [382, 163] width 4 height 4
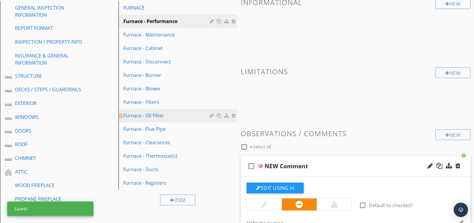
scroll to position [36, 0]
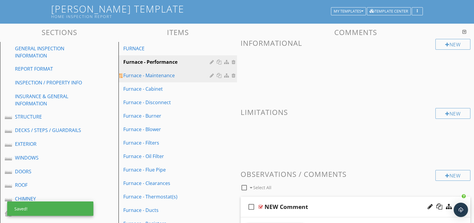
click at [170, 77] on div "Furnace - Maintenance" at bounding box center [167, 75] width 88 height 7
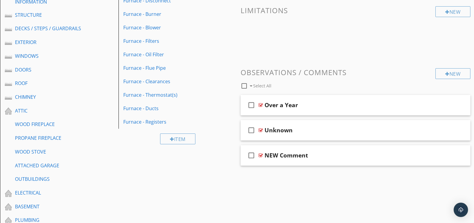
scroll to position [138, 0]
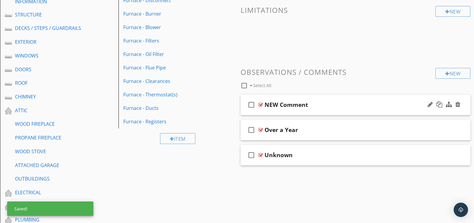
click at [263, 102] on div "check_box_outline_blank NEW Comment" at bounding box center [356, 105] width 230 height 21
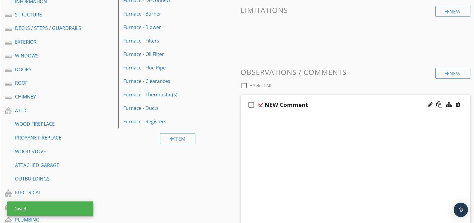
scroll to position [138, 0]
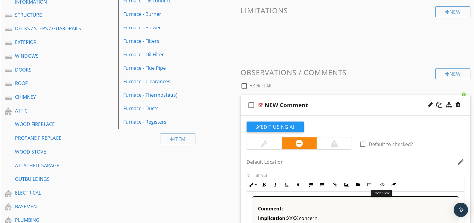
click at [381, 183] on icon "button" at bounding box center [382, 185] width 4 height 4
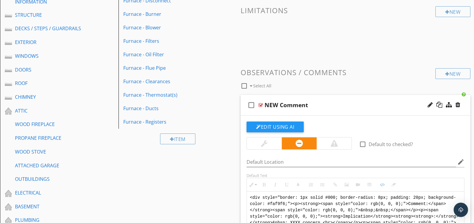
scroll to position [265, 0]
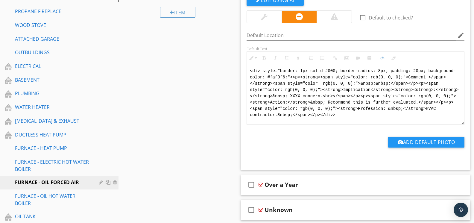
drag, startPoint x: 344, startPoint y: 114, endPoint x: 248, endPoint y: 67, distance: 106.6
click at [248, 67] on textarea "<div style="border: 1px solid #000; border-radius: 8px; padding: 20px; backgrou…" at bounding box center [355, 95] width 217 height 60
type textarea "<!-- [PERSON_NAME] Version 1 --><div style="font-family: Arial, sans-serif; fon…"
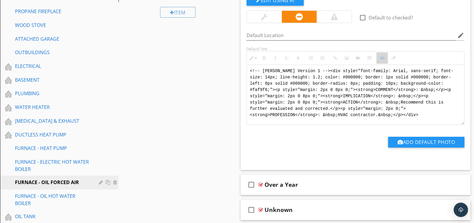
drag, startPoint x: 381, startPoint y: 60, endPoint x: 367, endPoint y: 67, distance: 15.8
click at [381, 60] on button "Code View" at bounding box center [382, 57] width 11 height 11
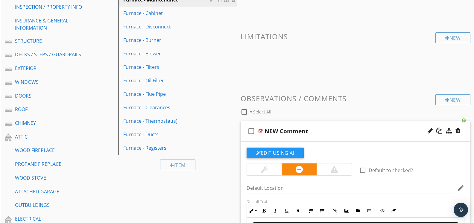
scroll to position [96, 0]
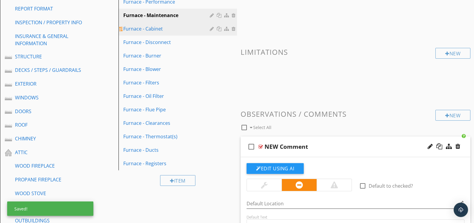
click at [167, 31] on div "Furnace - Cabinet" at bounding box center [167, 28] width 88 height 7
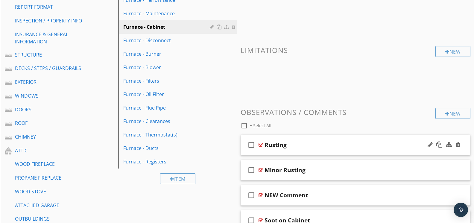
scroll to position [117, 0]
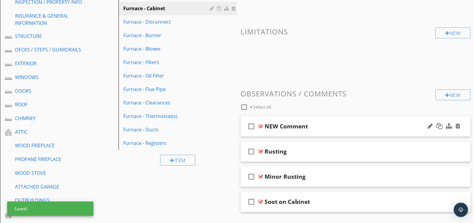
click at [263, 125] on div at bounding box center [261, 126] width 4 height 5
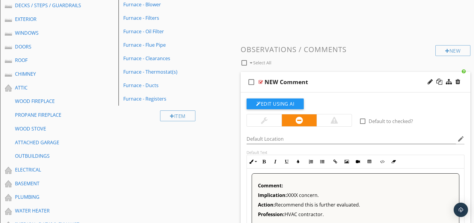
scroll to position [162, 0]
click at [381, 162] on icon "button" at bounding box center [382, 161] width 4 height 4
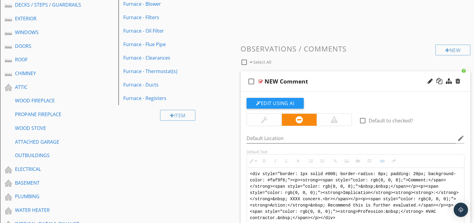
drag, startPoint x: 352, startPoint y: 218, endPoint x: 226, endPoint y: 156, distance: 140.4
click at [226, 156] on div "Sections GENERAL INSPECTION INFORMATION REPORT FORMAT INSPECTION / PROPERTY INF…" at bounding box center [237, 226] width 474 height 656
type textarea "<!-- [PERSON_NAME] Version 1 --><div style="font-family: Arial, sans-serif; fon…"
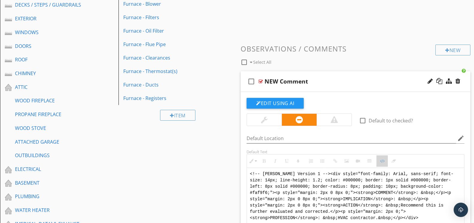
drag, startPoint x: 382, startPoint y: 161, endPoint x: 371, endPoint y: 159, distance: 10.3
click at [381, 161] on icon "button" at bounding box center [382, 161] width 4 height 4
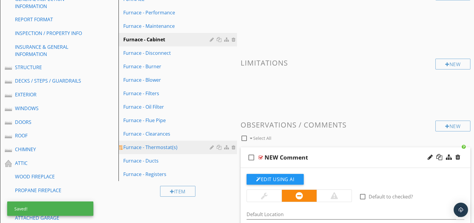
scroll to position [81, 0]
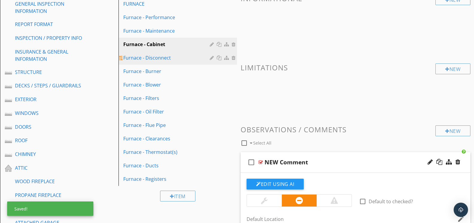
click at [162, 60] on div "Furnace - Disconnect" at bounding box center [167, 57] width 88 height 7
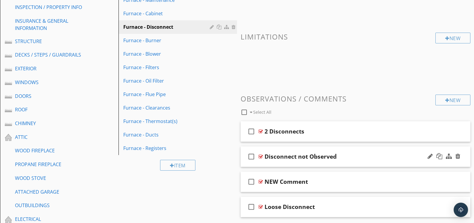
scroll to position [112, 0]
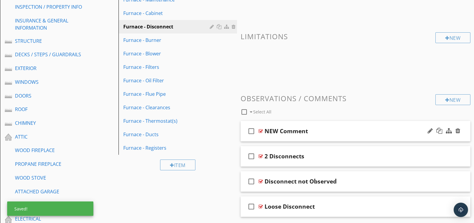
click at [262, 130] on div at bounding box center [261, 131] width 4 height 5
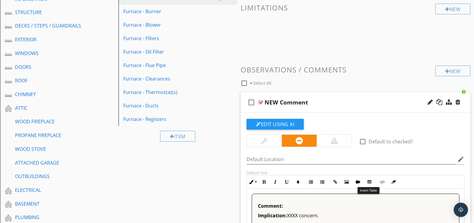
scroll to position [158, 0]
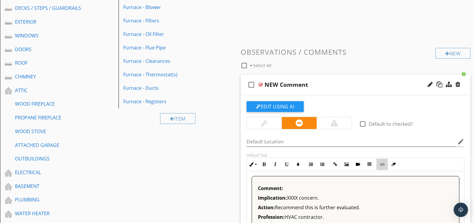
drag, startPoint x: 379, startPoint y: 166, endPoint x: 378, endPoint y: 170, distance: 5.0
click at [379, 166] on button "Code View" at bounding box center [382, 164] width 11 height 11
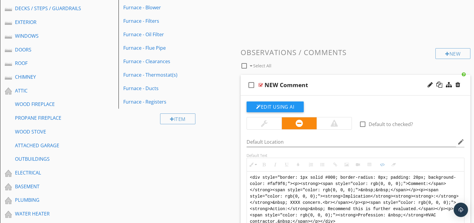
drag, startPoint x: 367, startPoint y: 219, endPoint x: 239, endPoint y: 171, distance: 136.3
click at [240, 171] on div "Comments New Informational New Limitations New Observations / Comments check_bo…" at bounding box center [355, 138] width 237 height 465
type textarea "<!-- [PERSON_NAME] Version 1 --><div style="font-family: Arial, sans-serif; fon…"
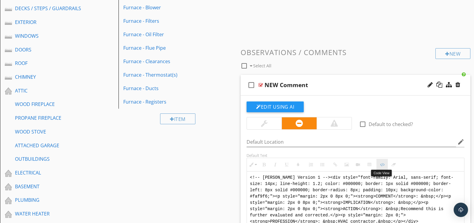
click at [383, 163] on icon "button" at bounding box center [382, 165] width 4 height 4
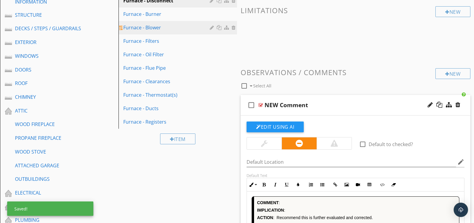
scroll to position [139, 0]
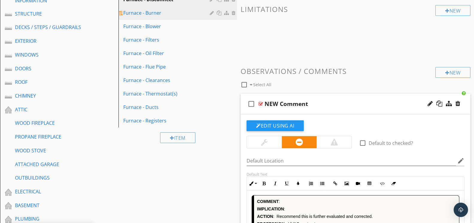
click at [157, 15] on div "Furnace - Burner" at bounding box center [167, 12] width 88 height 7
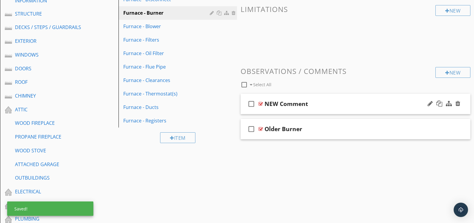
click at [263, 102] on div at bounding box center [261, 104] width 4 height 5
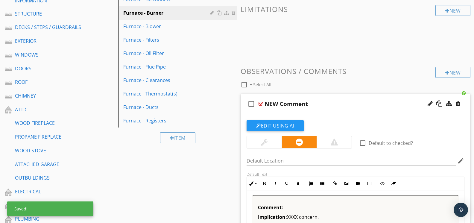
scroll to position [139, 0]
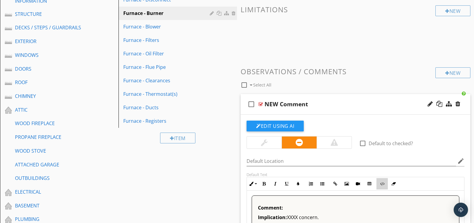
drag, startPoint x: 380, startPoint y: 184, endPoint x: 350, endPoint y: 155, distance: 41.7
click at [380, 183] on icon "button" at bounding box center [382, 184] width 4 height 4
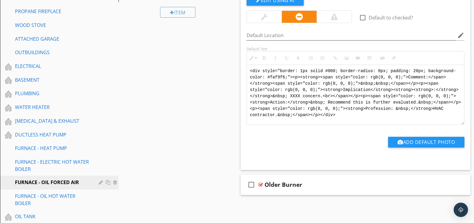
drag, startPoint x: 344, startPoint y: 117, endPoint x: 252, endPoint y: 65, distance: 105.8
click at [252, 65] on textarea "<div style="border: 1px solid #000; border-radius: 8px; padding: 20px; backgrou…" at bounding box center [355, 95] width 217 height 60
type textarea "<!-- [PERSON_NAME] Version 1 --><div style="font-family: Arial, sans-serif; fon…"
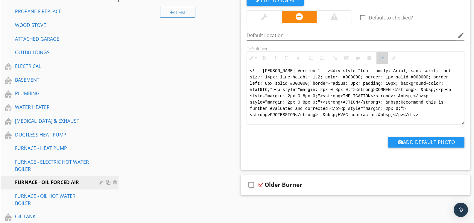
drag, startPoint x: 385, startPoint y: 58, endPoint x: 307, endPoint y: 58, distance: 77.6
click at [384, 58] on icon "button" at bounding box center [382, 58] width 4 height 4
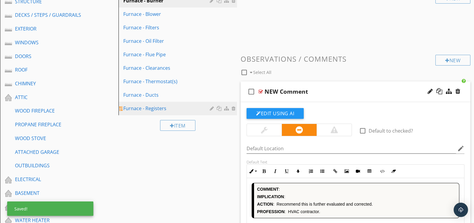
scroll to position [145, 0]
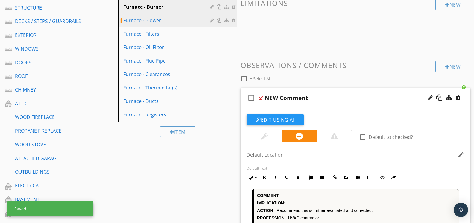
click at [159, 24] on link "Furnace - Blower" at bounding box center [178, 20] width 117 height 13
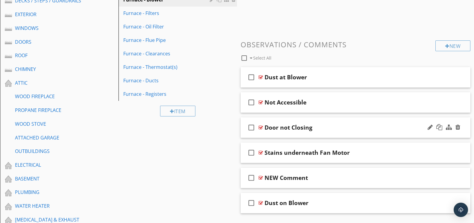
scroll to position [178, 0]
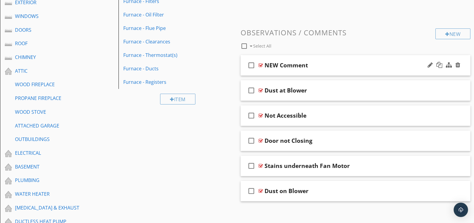
click at [261, 64] on div at bounding box center [261, 65] width 4 height 5
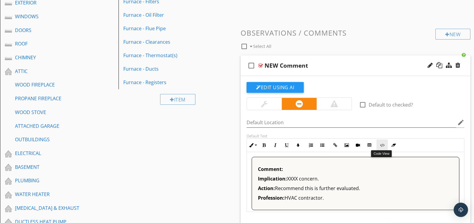
click at [384, 146] on button "Code View" at bounding box center [382, 145] width 11 height 11
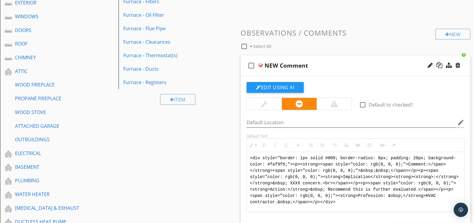
scroll to position [177, 0]
drag, startPoint x: 352, startPoint y: 204, endPoint x: 222, endPoint y: 145, distance: 142.9
click at [222, 145] on div "Sections GENERAL INSPECTION INFORMATION REPORT FORMAT INSPECTION / PROPERTY INF…" at bounding box center [237, 211] width 474 height 656
type textarea "<!-- [PERSON_NAME] Version 1 --><div style="font-family: Arial, sans-serif; fon…"
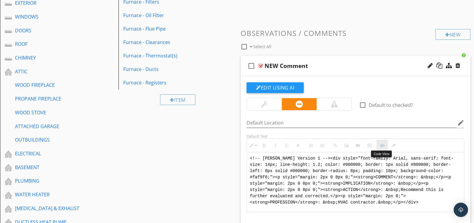
click at [385, 148] on button "Code View" at bounding box center [382, 145] width 11 height 11
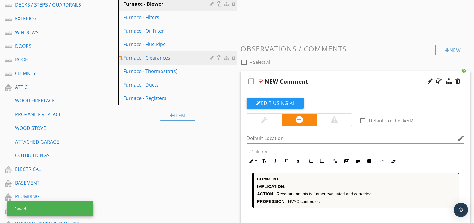
scroll to position [157, 0]
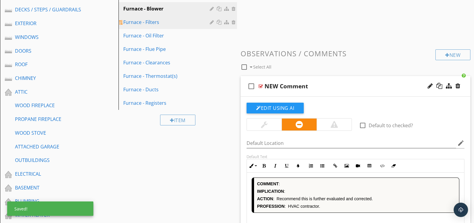
click at [153, 26] on link "Furnace - Filters" at bounding box center [178, 22] width 117 height 13
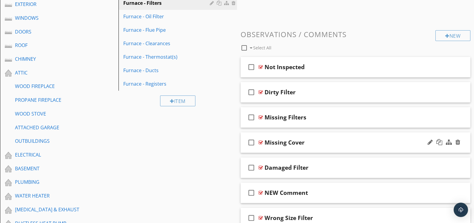
scroll to position [181, 0]
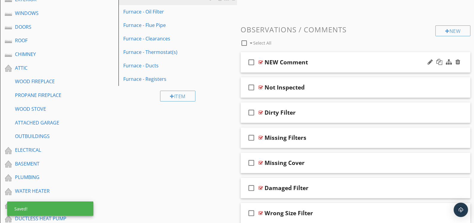
drag, startPoint x: 263, startPoint y: 61, endPoint x: 267, endPoint y: 60, distance: 4.5
click at [263, 61] on div at bounding box center [261, 62] width 4 height 5
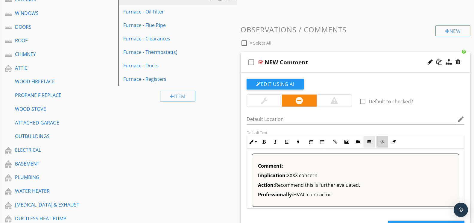
drag, startPoint x: 380, startPoint y: 141, endPoint x: 372, endPoint y: 147, distance: 9.7
click at [379, 141] on button "Code View" at bounding box center [382, 141] width 11 height 11
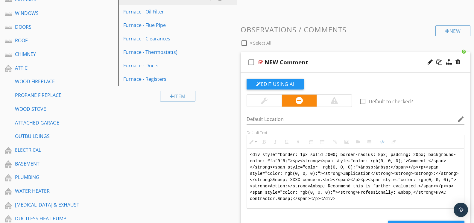
drag, startPoint x: 333, startPoint y: 196, endPoint x: 234, endPoint y: 148, distance: 110.4
click at [235, 148] on div "Sections GENERAL INSPECTION INFORMATION REPORT FORMAT INSPECTION / PROPERTY INF…" at bounding box center [237, 207] width 474 height 656
type textarea "<!-- [PERSON_NAME] Version 1 --><div style="font-family: Arial, sans-serif; fon…"
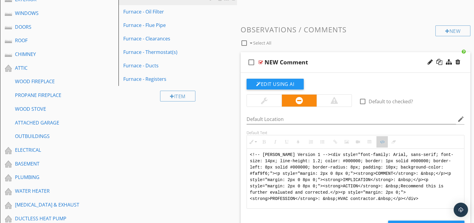
click at [379, 140] on button "Code View" at bounding box center [382, 141] width 11 height 11
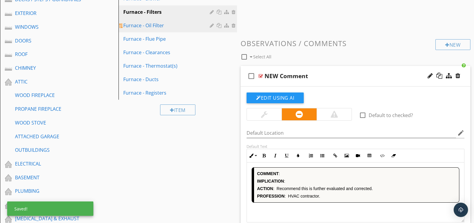
click at [158, 30] on link "Furnace - Oil Filter" at bounding box center [178, 25] width 117 height 13
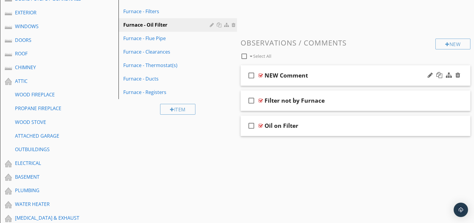
scroll to position [168, 0]
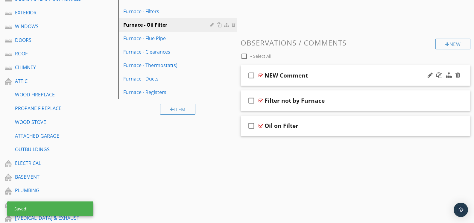
drag, startPoint x: 263, startPoint y: 74, endPoint x: 267, endPoint y: 73, distance: 4.6
click at [264, 73] on div "check_box_outline_blank NEW Comment" at bounding box center [356, 75] width 230 height 21
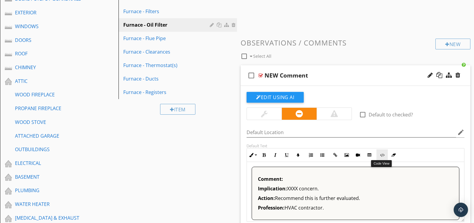
click at [382, 154] on icon "button" at bounding box center [382, 155] width 4 height 4
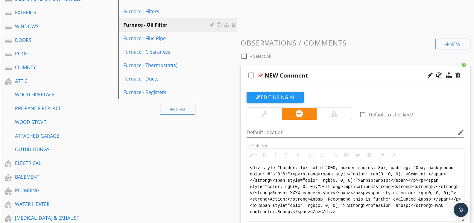
drag, startPoint x: 358, startPoint y: 210, endPoint x: 249, endPoint y: 157, distance: 121.0
click at [249, 158] on div "Inline Style XLarge Large Normal Small Light Small/Light Bold Italic Underline …" at bounding box center [356, 185] width 218 height 74
type textarea "<!-- [PERSON_NAME] Version 1 --><div style="font-family: Arial, sans-serif; fon…"
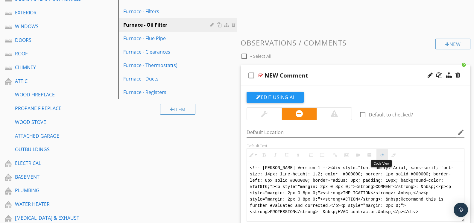
click at [383, 155] on icon "button" at bounding box center [382, 155] width 4 height 4
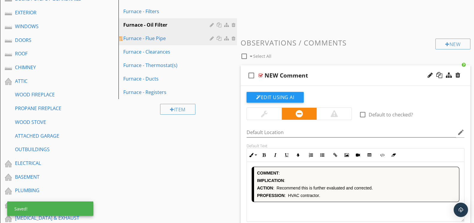
click at [176, 40] on div "Furnace - Flue Pipe" at bounding box center [167, 38] width 88 height 7
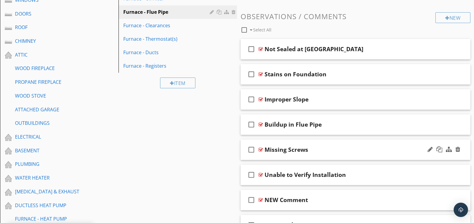
scroll to position [196, 0]
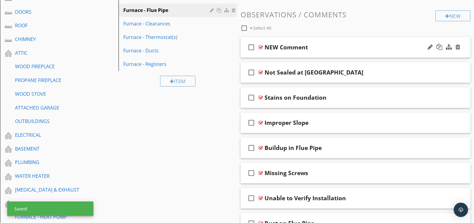
drag, startPoint x: 261, startPoint y: 46, endPoint x: 275, endPoint y: 47, distance: 13.8
click at [262, 46] on div at bounding box center [261, 47] width 4 height 5
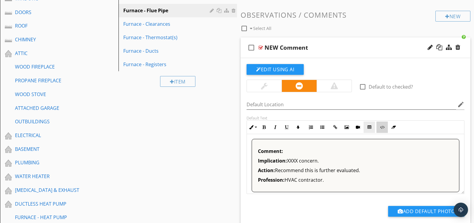
drag, startPoint x: 380, startPoint y: 128, endPoint x: 375, endPoint y: 132, distance: 6.6
click at [380, 128] on icon "button" at bounding box center [382, 127] width 4 height 4
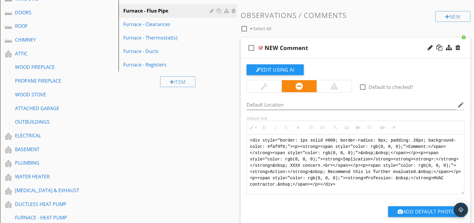
drag, startPoint x: 350, startPoint y: 185, endPoint x: 227, endPoint y: 125, distance: 137.2
type textarea "<!-- [PERSON_NAME] Version 1 --><div style="font-family: Arial, sans-serif; fon…"
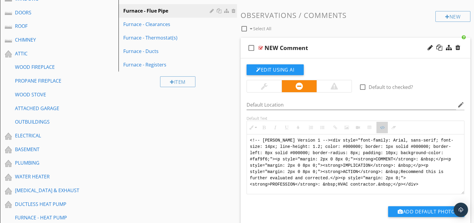
drag, startPoint x: 386, startPoint y: 127, endPoint x: 332, endPoint y: 126, distance: 53.6
click at [386, 127] on button "Code View" at bounding box center [382, 127] width 11 height 11
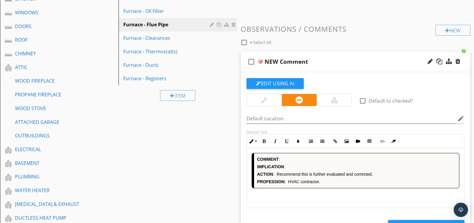
scroll to position [170, 0]
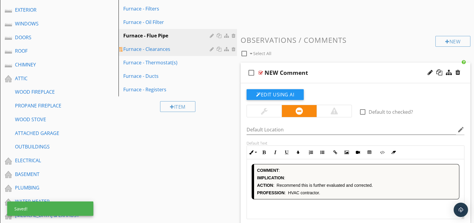
drag, startPoint x: 169, startPoint y: 49, endPoint x: 186, endPoint y: 49, distance: 16.5
click at [169, 49] on div "Furnace - Clearances" at bounding box center [167, 49] width 88 height 7
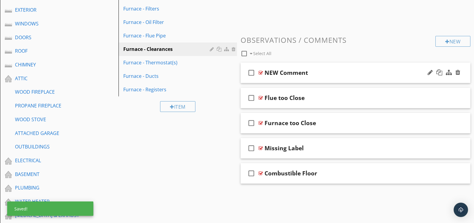
click at [263, 72] on div at bounding box center [261, 72] width 4 height 5
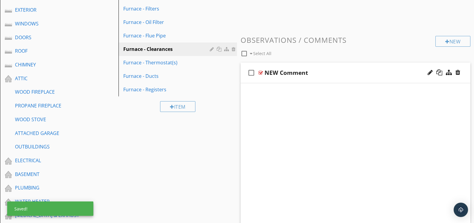
scroll to position [170, 0]
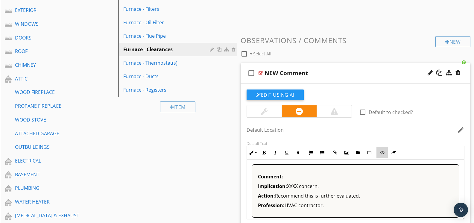
click at [381, 155] on button "Code View" at bounding box center [382, 152] width 11 height 11
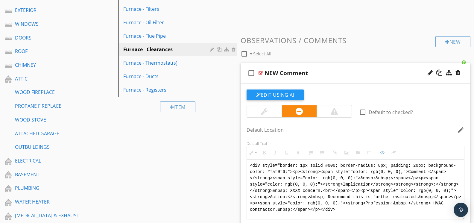
drag, startPoint x: 355, startPoint y: 208, endPoint x: 242, endPoint y: 153, distance: 125.2
click at [242, 153] on div "Edit Using AI check_box_outline_blank Default to checked? Default Location edit…" at bounding box center [356, 174] width 230 height 181
type textarea "<!-- [PERSON_NAME] Version 1 --><div style="font-family: Arial, sans-serif; fon…"
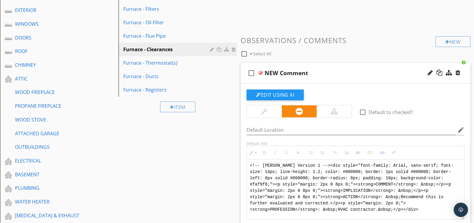
click at [389, 152] on button "Clear Formatting" at bounding box center [393, 152] width 11 height 11
click at [385, 152] on button "Code View" at bounding box center [382, 152] width 11 height 11
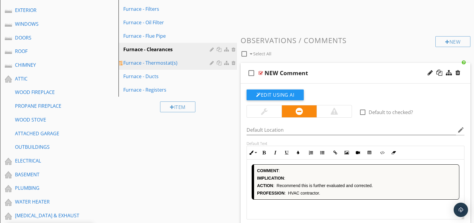
drag, startPoint x: 173, startPoint y: 61, endPoint x: 187, endPoint y: 61, distance: 14.7
click at [173, 61] on div "Furnace - Thermostat(s)" at bounding box center [167, 62] width 88 height 7
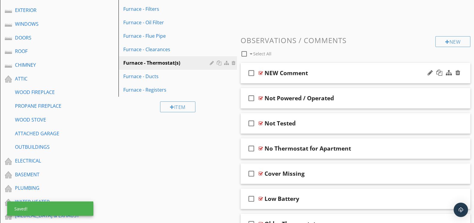
click at [264, 71] on div "check_box_outline_blank NEW Comment" at bounding box center [356, 73] width 230 height 21
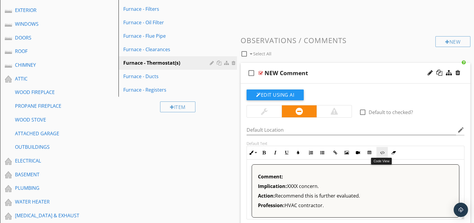
click at [381, 154] on icon "button" at bounding box center [382, 153] width 4 height 4
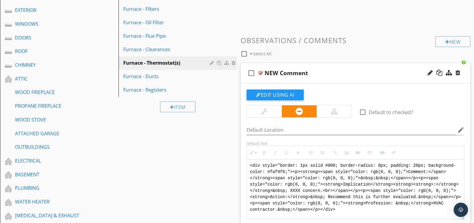
drag, startPoint x: 366, startPoint y: 206, endPoint x: 263, endPoint y: 147, distance: 119.3
click at [263, 147] on div "Inline Style XLarge Large Normal Small Light Small/Light Bold Italic Underline …" at bounding box center [356, 183] width 218 height 74
type textarea "<!-- [PERSON_NAME] Version 1 --><div style="font-family: Arial, sans-serif; fon…"
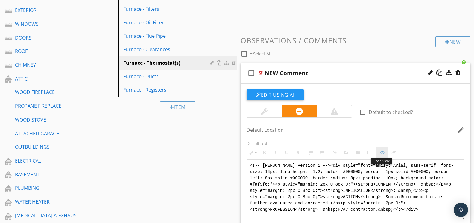
click at [381, 151] on icon "button" at bounding box center [382, 153] width 4 height 4
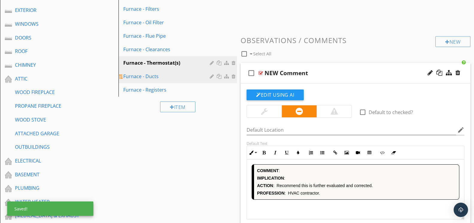
click at [165, 78] on div "Furnace - Ducts" at bounding box center [167, 76] width 88 height 7
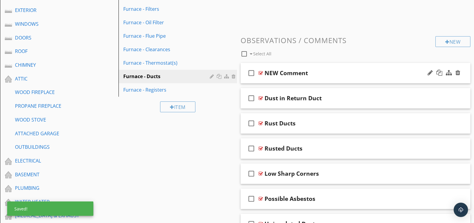
click at [262, 71] on div at bounding box center [261, 73] width 4 height 5
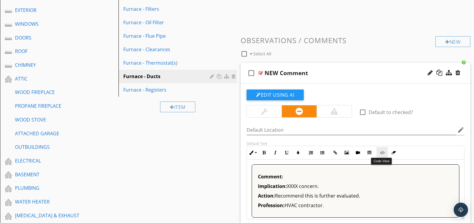
click at [381, 152] on icon "button" at bounding box center [382, 153] width 4 height 4
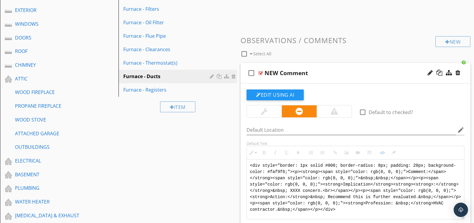
drag, startPoint x: 351, startPoint y: 207, endPoint x: 253, endPoint y: 159, distance: 109.6
click at [253, 159] on div "Inline Style XLarge Large Normal Small Light Small/Light Bold Italic Underline …" at bounding box center [356, 183] width 218 height 74
type textarea "<!-- [PERSON_NAME] Version 1 --><div style="font-family: Arial, sans-serif; fon…"
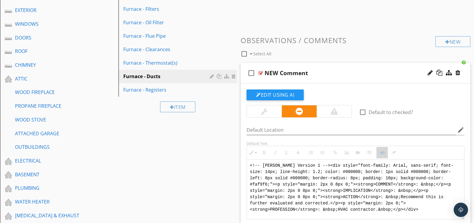
click at [384, 155] on button "Code View" at bounding box center [382, 152] width 11 height 11
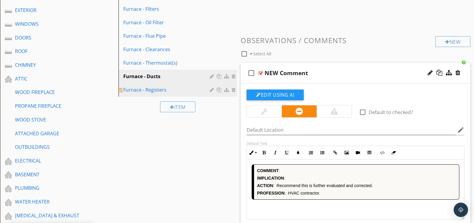
click at [174, 92] on div "Furnace - Registers" at bounding box center [167, 89] width 88 height 7
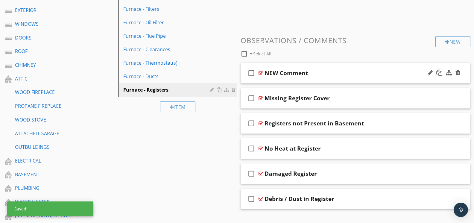
click at [261, 71] on div at bounding box center [261, 73] width 4 height 5
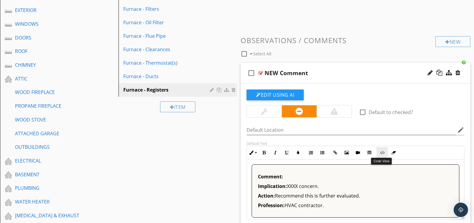
click at [381, 153] on icon "button" at bounding box center [382, 153] width 4 height 4
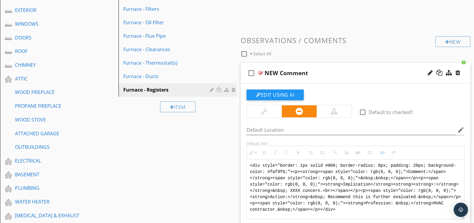
drag, startPoint x: 352, startPoint y: 209, endPoint x: 238, endPoint y: 154, distance: 126.7
click at [238, 154] on div "Comments New Informational New Limitations New Observations / Comments check_bo…" at bounding box center [355, 151] width 237 height 515
type textarea "<!-- [PERSON_NAME] Version 1 --><div style="font-family: Arial, sans-serif; fon…"
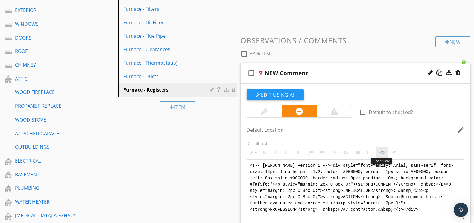
click at [380, 154] on button "Code View" at bounding box center [382, 152] width 11 height 11
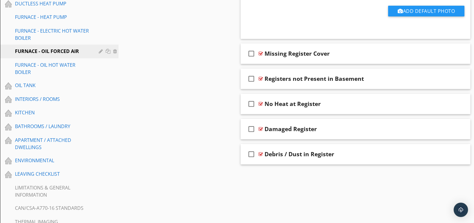
scroll to position [402, 0]
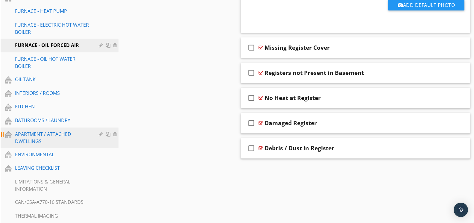
click at [50, 139] on div "APARTMENT / ATTACHED DWELLINGS" at bounding box center [52, 138] width 75 height 14
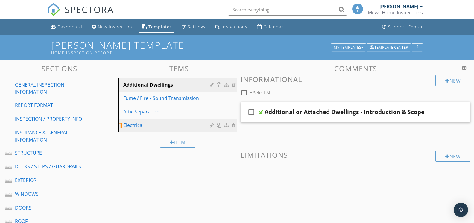
scroll to position [0, 0]
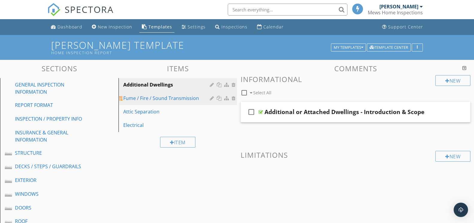
click at [192, 101] on div "Fume / Fire / Sound Transmission" at bounding box center [167, 98] width 88 height 7
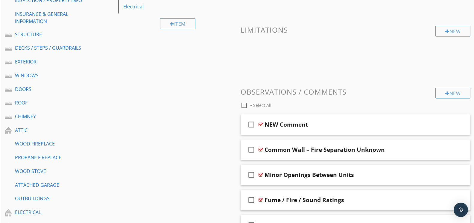
scroll to position [119, 0]
click at [263, 123] on div at bounding box center [261, 124] width 4 height 5
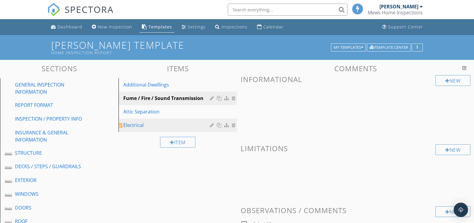
scroll to position [9, 0]
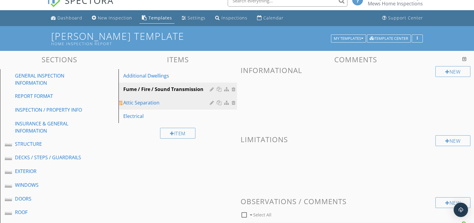
click at [164, 105] on div "Attic Separation" at bounding box center [167, 102] width 88 height 7
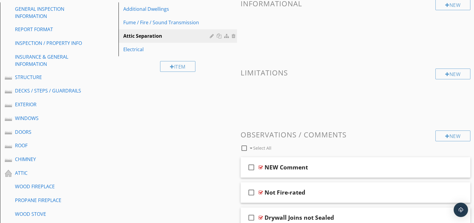
scroll to position [52, 0]
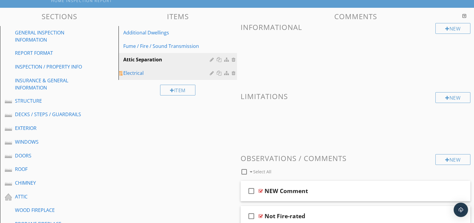
click at [156, 73] on div "Electrical" at bounding box center [167, 72] width 88 height 7
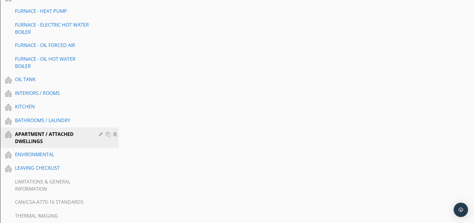
scroll to position [404, 0]
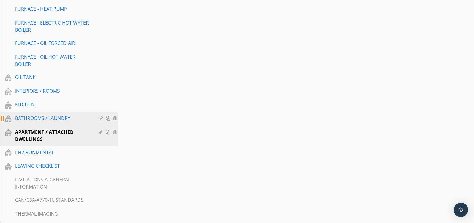
click at [40, 120] on div "BATHROOMS / LAUNDRY" at bounding box center [52, 118] width 75 height 7
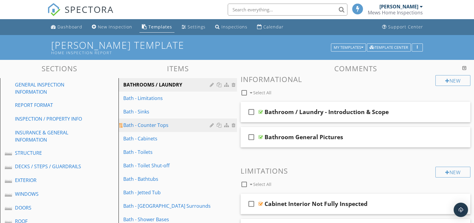
scroll to position [0, 0]
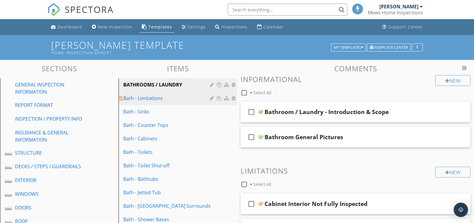
click at [149, 99] on div "Bath - Limitations" at bounding box center [167, 98] width 88 height 7
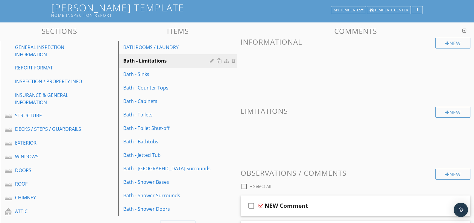
scroll to position [39, 0]
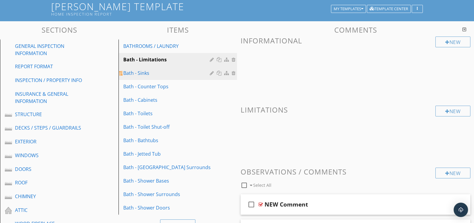
click at [154, 75] on div "Bath - Sinks" at bounding box center [167, 72] width 88 height 7
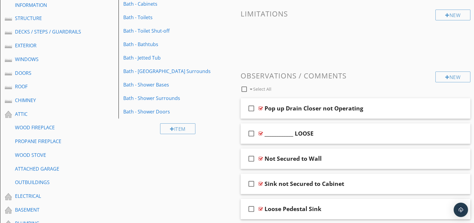
scroll to position [119, 0]
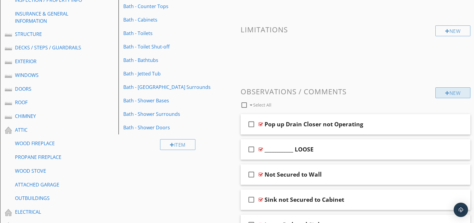
click at [449, 95] on div "New" at bounding box center [453, 92] width 35 height 11
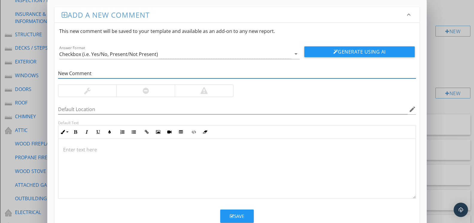
type input "New Comment"
click at [147, 88] on div at bounding box center [146, 90] width 6 height 7
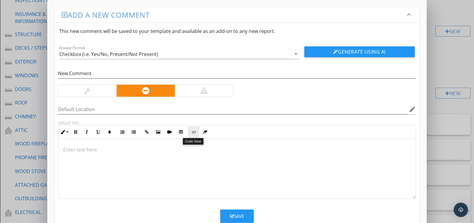
click at [193, 133] on icon "button" at bounding box center [194, 132] width 4 height 4
click at [187, 146] on textarea at bounding box center [236, 169] width 357 height 60
type textarea "<!-- [PERSON_NAME] Version 1 --><div style="font-family: Arial, sans-serif; fon…"
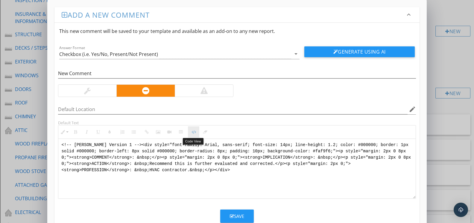
click at [196, 131] on button "Code View" at bounding box center [193, 131] width 11 height 11
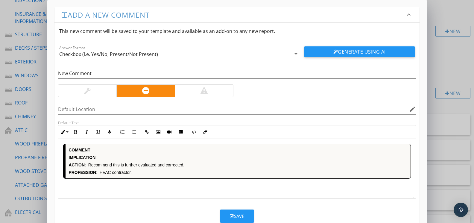
drag, startPoint x: 133, startPoint y: 172, endPoint x: 101, endPoint y: 171, distance: 32.3
click at [101, 172] on p "PROFESSION : HVAC contractor." at bounding box center [238, 172] width 339 height 5
click at [191, 131] on button "Code View" at bounding box center [193, 131] width 11 height 11
type textarea "<!-- [PERSON_NAME] Version 1 --><div style="font-family: Arial, sans-serif; fon…"
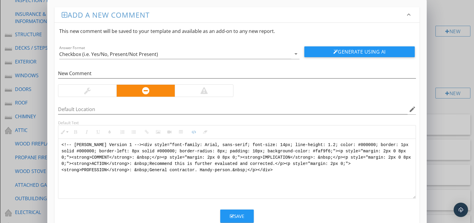
drag, startPoint x: 266, startPoint y: 172, endPoint x: 59, endPoint y: 140, distance: 209.6
click at [59, 140] on textarea "<!-- [PERSON_NAME] Version 1 --><div style="font-family: Arial, sans-serif; fon…" at bounding box center [236, 169] width 357 height 60
click at [235, 217] on div "Save" at bounding box center [237, 216] width 14 height 7
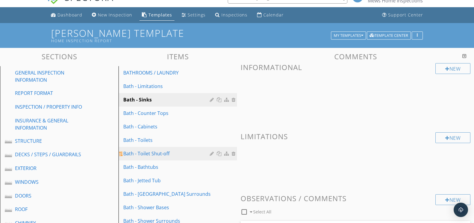
scroll to position [0, 0]
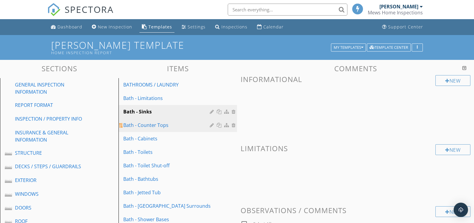
click at [154, 125] on div "Bath - Counter Tops" at bounding box center [167, 125] width 88 height 7
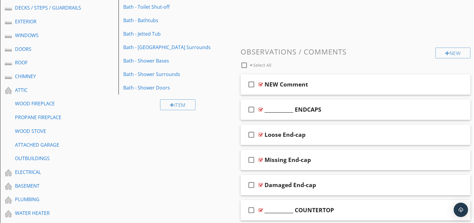
scroll to position [163, 0]
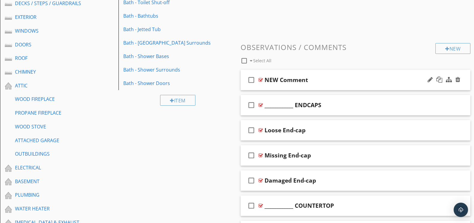
click at [261, 79] on div at bounding box center [261, 80] width 4 height 5
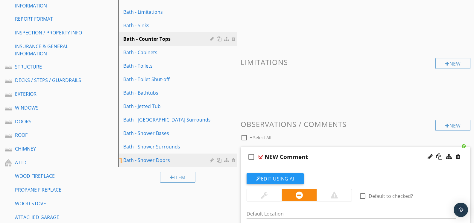
scroll to position [37, 0]
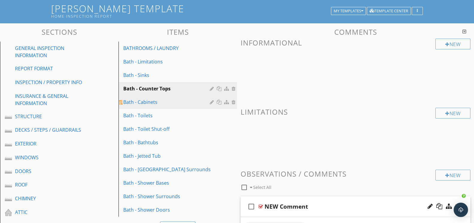
click at [156, 100] on div "Bath - Cabinets" at bounding box center [167, 102] width 88 height 7
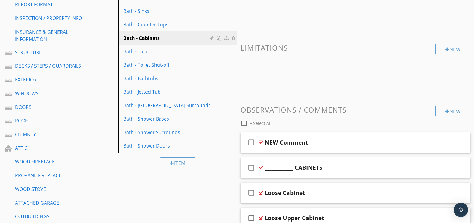
scroll to position [132, 0]
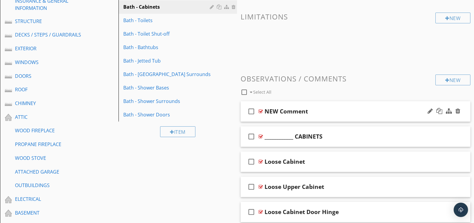
click at [261, 110] on div at bounding box center [261, 111] width 4 height 5
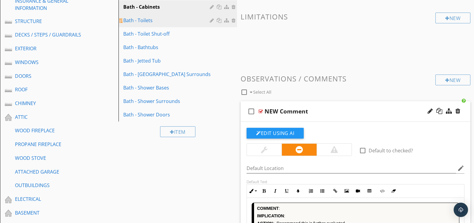
click at [166, 23] on div "Bath - Toilets" at bounding box center [167, 20] width 88 height 7
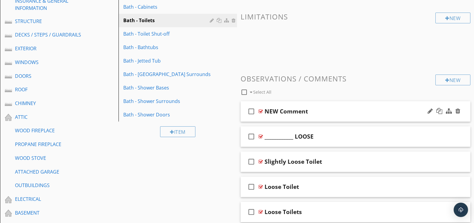
click at [261, 110] on div at bounding box center [261, 111] width 4 height 5
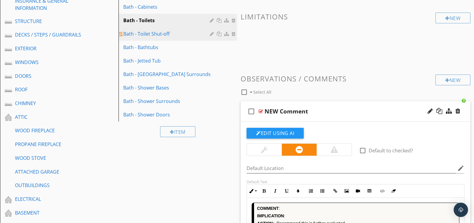
click at [157, 36] on div "Bath - Toilet Shut-off" at bounding box center [167, 33] width 88 height 7
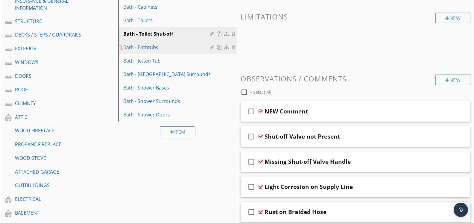
click at [154, 46] on div "Bath - Bathtubs" at bounding box center [167, 47] width 88 height 7
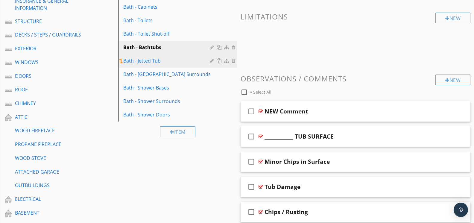
click at [155, 60] on div "Bath - Jetted Tub" at bounding box center [167, 60] width 88 height 7
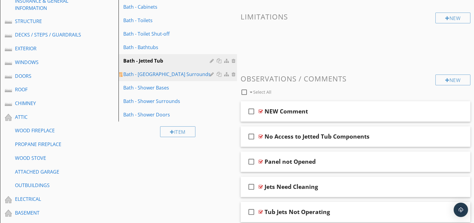
click at [163, 72] on div "Bath - [GEOGRAPHIC_DATA] Surrounds" at bounding box center [167, 74] width 88 height 7
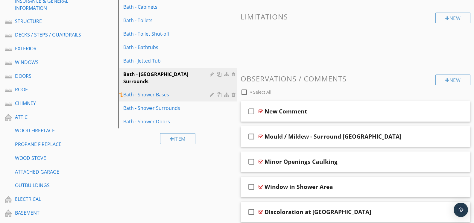
click at [172, 91] on div "Bath - Shower Bases" at bounding box center [167, 94] width 88 height 7
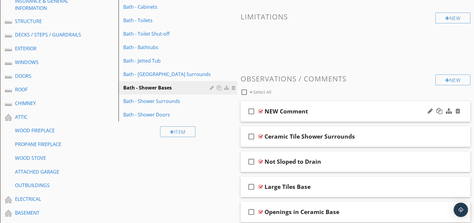
click at [262, 109] on div at bounding box center [261, 111] width 4 height 5
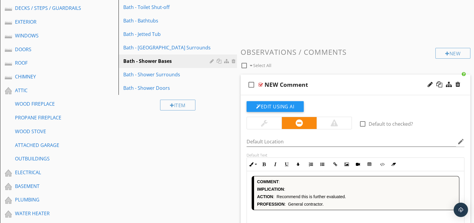
scroll to position [160, 0]
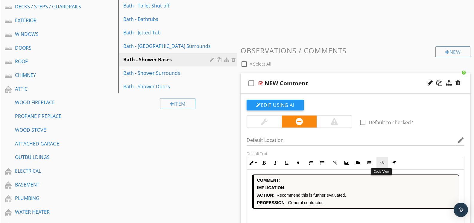
click at [381, 165] on button "Code View" at bounding box center [382, 162] width 11 height 11
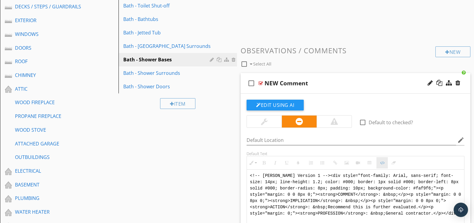
scroll to position [160, 0]
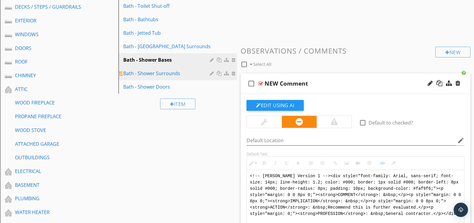
click at [162, 72] on div "Bath - Shower Surrounds" at bounding box center [167, 73] width 88 height 7
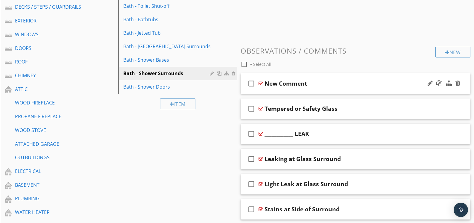
click at [261, 81] on div at bounding box center [261, 83] width 4 height 5
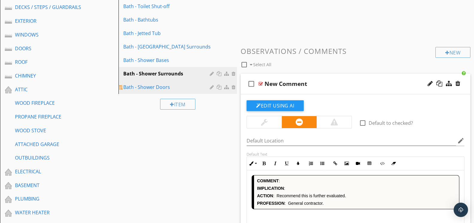
click at [159, 89] on div "Bath - Shower Doors" at bounding box center [167, 87] width 88 height 7
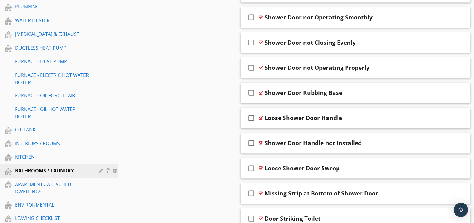
scroll to position [372, 0]
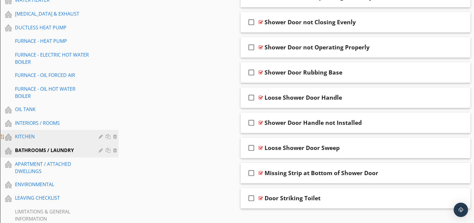
click at [26, 138] on div "KITCHEN" at bounding box center [52, 136] width 75 height 7
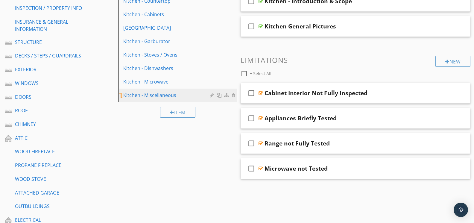
scroll to position [95, 0]
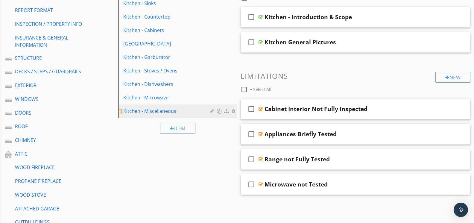
click at [169, 111] on div "Kitchen - Miscellaneous" at bounding box center [167, 111] width 88 height 7
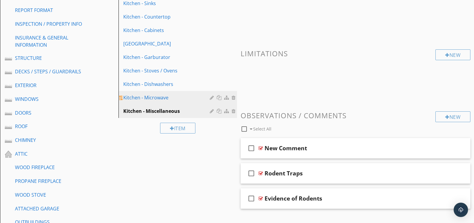
click at [178, 98] on div "Kitchen - Microwave" at bounding box center [167, 97] width 88 height 7
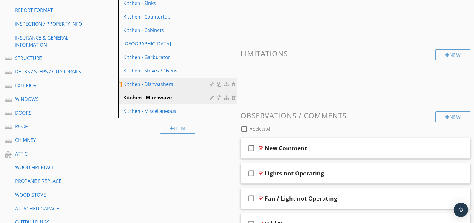
click at [160, 86] on div "Kitchen - Dishwashers" at bounding box center [167, 84] width 88 height 7
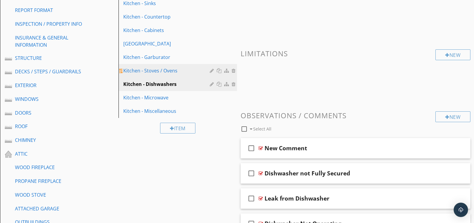
click at [156, 72] on div "Kitchen - Stoves / Ovens" at bounding box center [167, 70] width 88 height 7
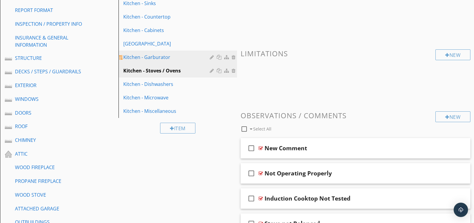
click at [154, 59] on div "Kitchen - Garburator" at bounding box center [167, 57] width 88 height 7
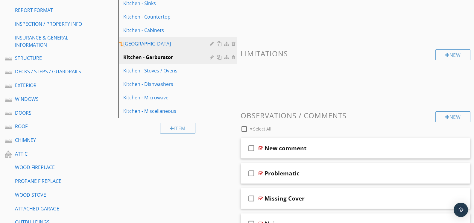
click at [152, 46] on div "[GEOGRAPHIC_DATA]" at bounding box center [167, 43] width 88 height 7
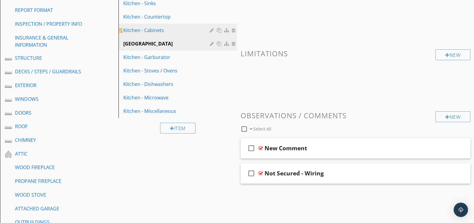
click at [146, 31] on div "Kitchen - Cabinets" at bounding box center [167, 30] width 88 height 7
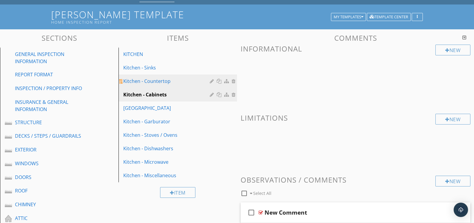
scroll to position [21, 0]
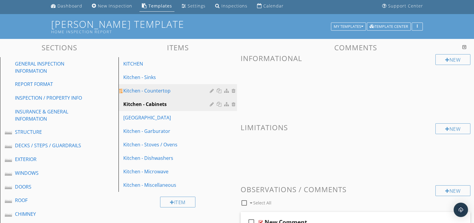
click at [154, 89] on div "Kitchen - Countertop" at bounding box center [167, 90] width 88 height 7
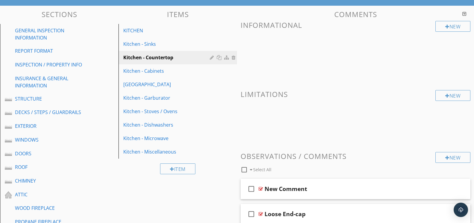
scroll to position [55, 0]
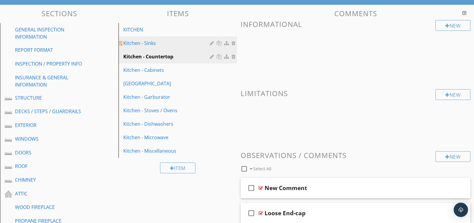
click at [155, 45] on div "Kitchen - Sinks" at bounding box center [167, 43] width 88 height 7
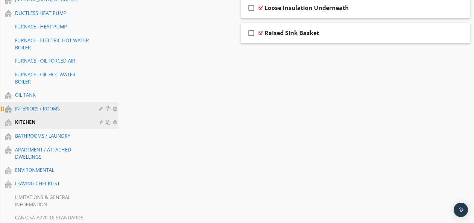
scroll to position [387, 0]
click at [60, 111] on div "INTERIORS / ROOMS" at bounding box center [52, 108] width 75 height 7
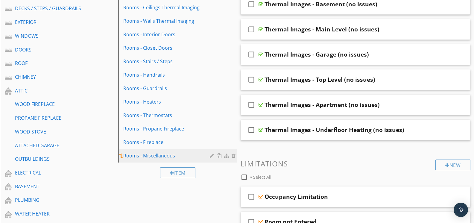
scroll to position [160, 0]
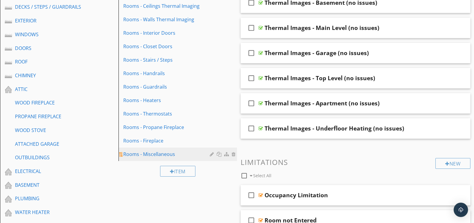
click at [167, 155] on div "Rooms - Miscellaneous" at bounding box center [167, 154] width 88 height 7
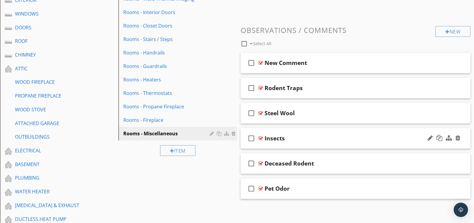
scroll to position [181, 0]
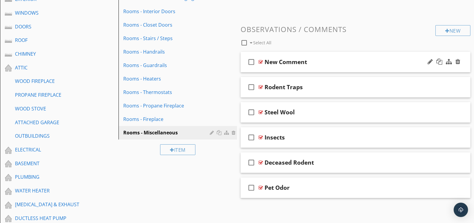
click at [262, 60] on div at bounding box center [261, 62] width 4 height 5
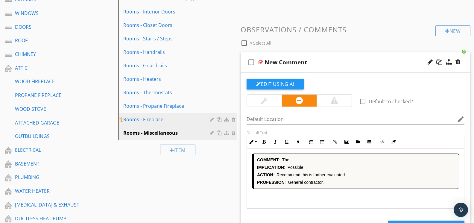
click at [155, 121] on div "Rooms - Fireplace" at bounding box center [167, 119] width 88 height 7
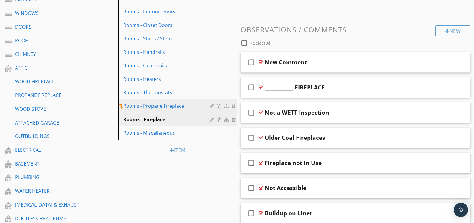
click at [158, 107] on div "Rooms - Propane Fireplace" at bounding box center [167, 105] width 88 height 7
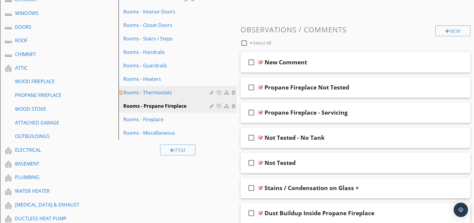
click at [160, 93] on div "Rooms - Thermostats" at bounding box center [167, 92] width 88 height 7
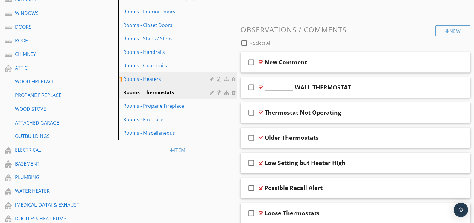
click at [153, 79] on div "Rooms - Heaters" at bounding box center [167, 78] width 88 height 7
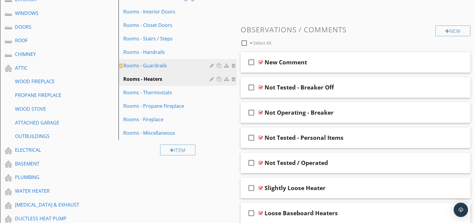
click at [153, 67] on div "Rooms - Guardrails" at bounding box center [167, 65] width 88 height 7
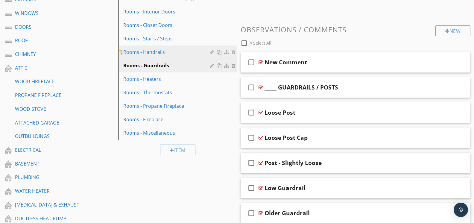
click at [152, 55] on div "Rooms - Handrails" at bounding box center [167, 52] width 88 height 7
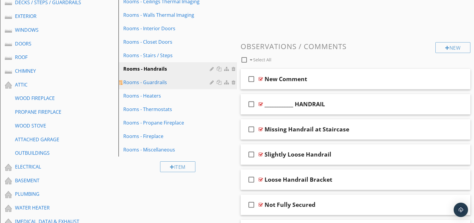
scroll to position [151, 0]
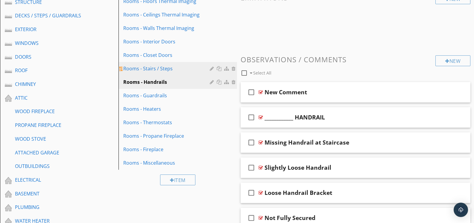
click at [162, 71] on div "Rooms - Stairs / Steps" at bounding box center [167, 68] width 88 height 7
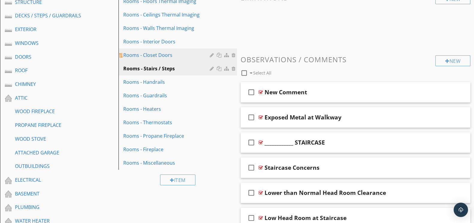
click at [161, 57] on div "Rooms - Closet Doors" at bounding box center [167, 55] width 88 height 7
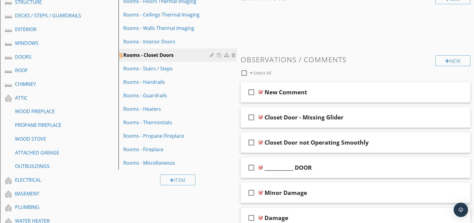
scroll to position [154, 0]
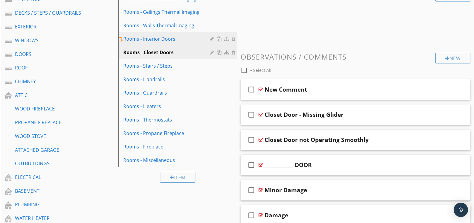
click at [163, 41] on div "Rooms - Interior Doors" at bounding box center [167, 38] width 88 height 7
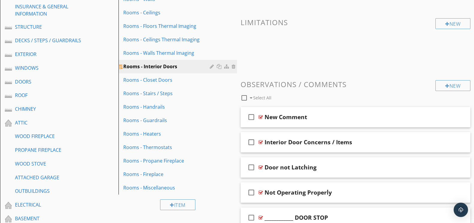
scroll to position [126, 0]
click at [164, 54] on div "Rooms - Walls Thermal Imaging" at bounding box center [167, 52] width 88 height 7
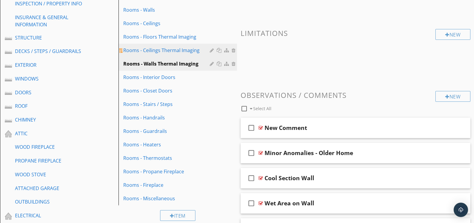
click at [165, 51] on div "Rooms - Ceilings Thermal Imaging" at bounding box center [167, 50] width 88 height 7
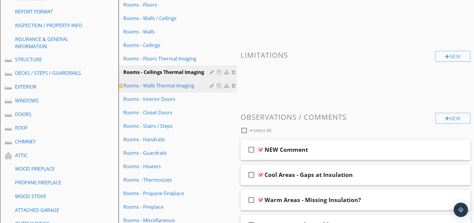
scroll to position [93, 0]
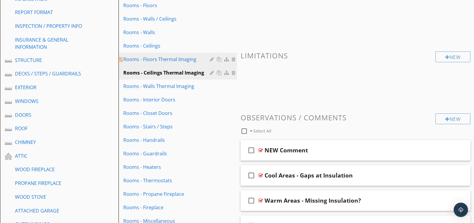
click at [165, 60] on div "Rooms - Floors Thermal Imaging" at bounding box center [167, 59] width 88 height 7
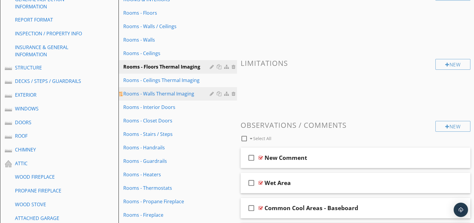
scroll to position [81, 0]
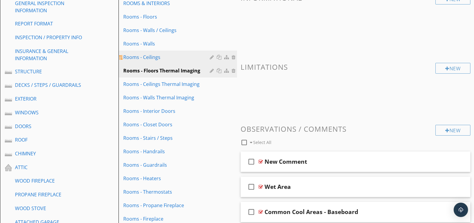
click at [159, 60] on div "Rooms - Ceilings" at bounding box center [167, 57] width 88 height 7
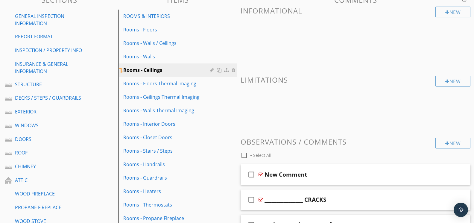
scroll to position [67, 0]
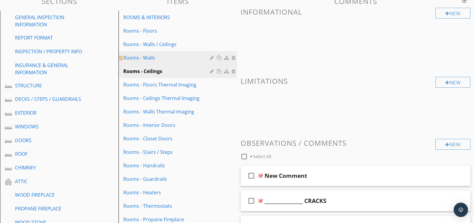
click at [155, 59] on div "Rooms - Walls" at bounding box center [167, 57] width 88 height 7
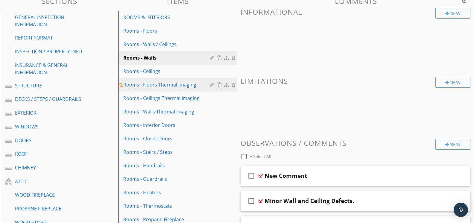
scroll to position [61, 0]
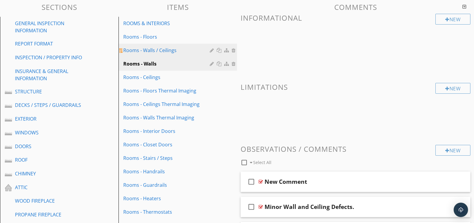
drag, startPoint x: 165, startPoint y: 54, endPoint x: 169, endPoint y: 55, distance: 4.6
click at [165, 53] on link "Rooms - Walls / Ceilings" at bounding box center [178, 50] width 117 height 13
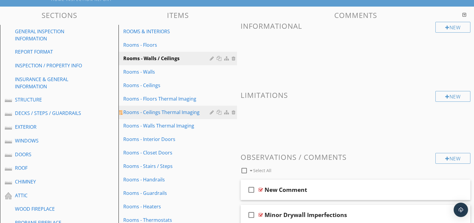
scroll to position [49, 0]
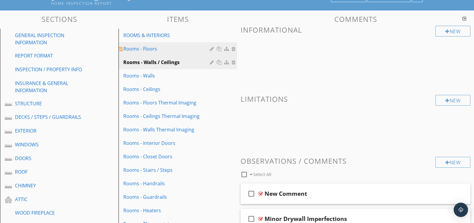
click at [158, 51] on div "Rooms - Floors" at bounding box center [167, 48] width 88 height 7
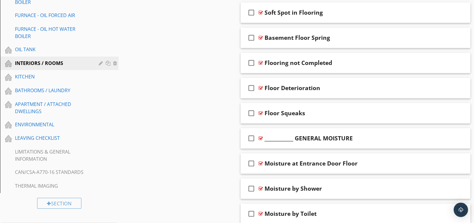
scroll to position [432, 0]
click at [50, 52] on div "OIL TANK" at bounding box center [52, 49] width 75 height 7
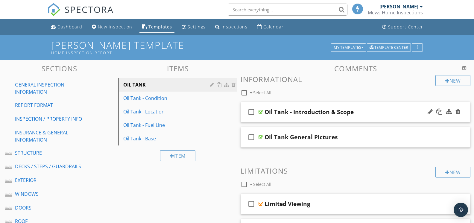
scroll to position [0, 0]
click at [158, 142] on link "Oil Tank - Base" at bounding box center [178, 138] width 117 height 13
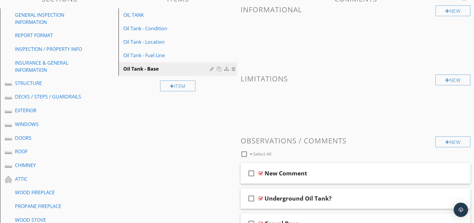
scroll to position [71, 0]
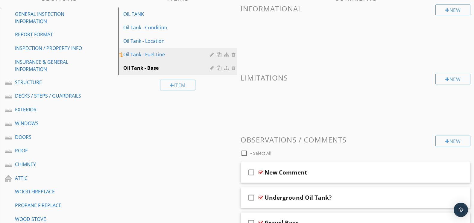
click at [158, 56] on div "Oil Tank - Fuel Line" at bounding box center [167, 54] width 88 height 7
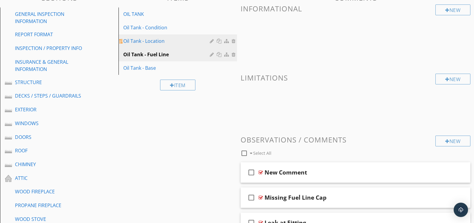
drag, startPoint x: 164, startPoint y: 40, endPoint x: 168, endPoint y: 40, distance: 3.6
click at [164, 40] on div "Oil Tank - Location" at bounding box center [167, 40] width 88 height 7
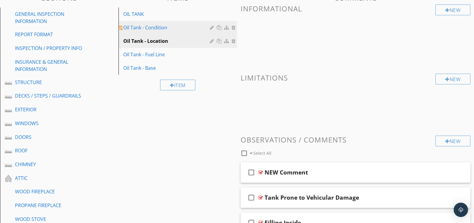
click at [169, 28] on div "Oil Tank - Condition" at bounding box center [167, 27] width 88 height 7
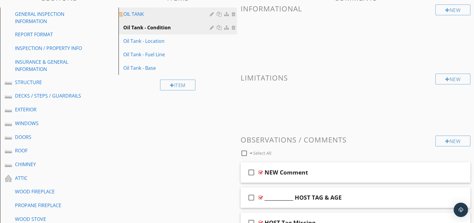
drag, startPoint x: 143, startPoint y: 14, endPoint x: 146, endPoint y: 14, distance: 3.3
click at [143, 14] on div "OIL TANK" at bounding box center [167, 13] width 88 height 7
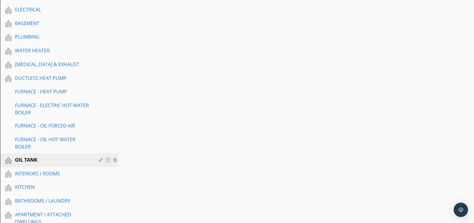
scroll to position [322, 0]
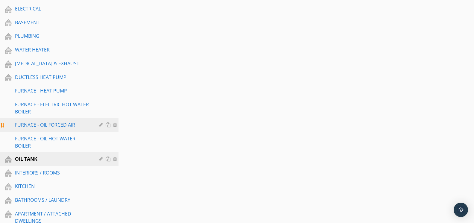
click at [56, 128] on div "FURNACE - OIL FORCED AIR" at bounding box center [52, 124] width 75 height 7
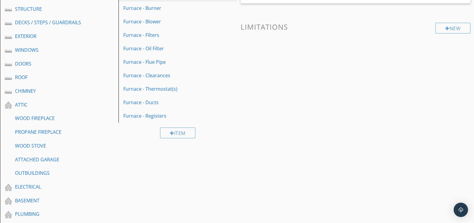
scroll to position [156, 0]
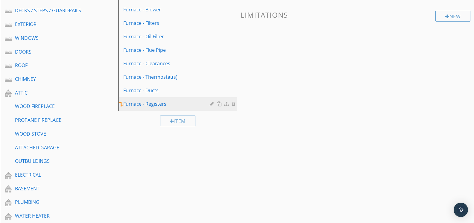
click at [154, 103] on div "Furnace - Registers" at bounding box center [167, 103] width 88 height 7
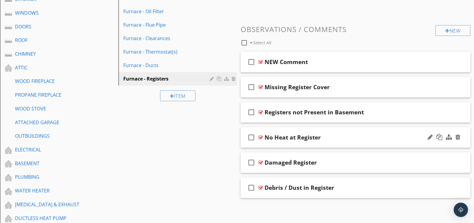
scroll to position [181, 0]
click at [261, 60] on div at bounding box center [261, 61] width 4 height 5
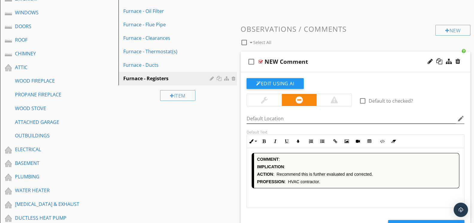
scroll to position [181, 0]
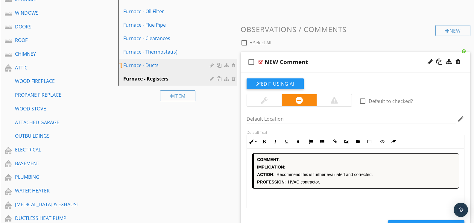
click at [147, 66] on div "Furnace - Ducts" at bounding box center [167, 65] width 88 height 7
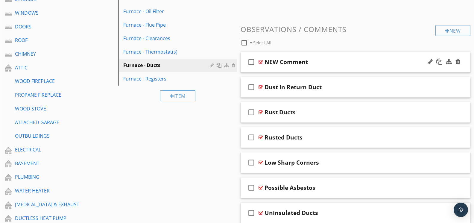
click at [260, 61] on div at bounding box center [261, 62] width 4 height 5
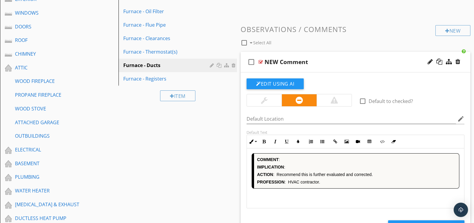
scroll to position [181, 0]
click at [385, 142] on button "Code View" at bounding box center [382, 141] width 11 height 11
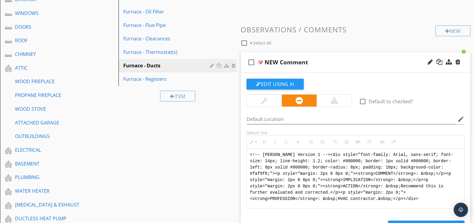
drag, startPoint x: 342, startPoint y: 199, endPoint x: 226, endPoint y: 146, distance: 127.6
click at [226, 146] on div "Sections GENERAL INSPECTION INFORMATION REPORT FORMAT INSPECTION / PROPERTY INF…" at bounding box center [237, 207] width 474 height 656
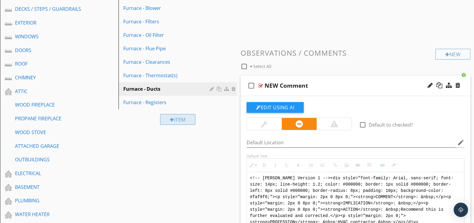
scroll to position [152, 0]
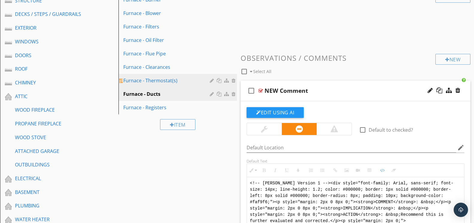
click at [163, 76] on link "Furnace - Thermostat(s)" at bounding box center [178, 80] width 117 height 13
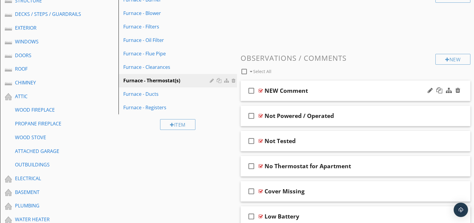
click at [261, 88] on div at bounding box center [261, 90] width 4 height 5
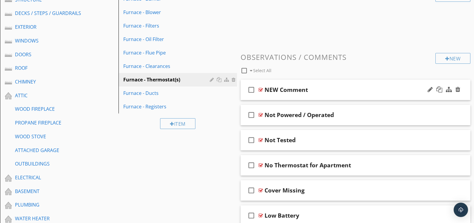
scroll to position [154, 0]
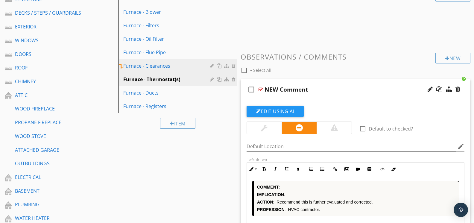
click at [171, 66] on div "Furnace - Clearances" at bounding box center [167, 65] width 88 height 7
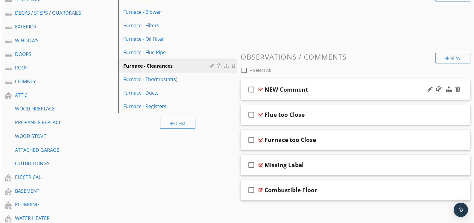
click at [259, 87] on div at bounding box center [261, 89] width 4 height 5
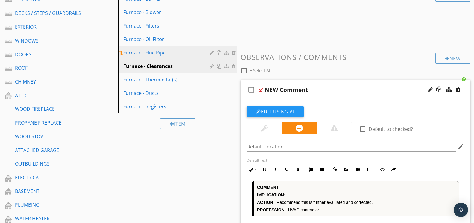
click at [150, 52] on div "Furnace - Flue Pipe" at bounding box center [167, 52] width 88 height 7
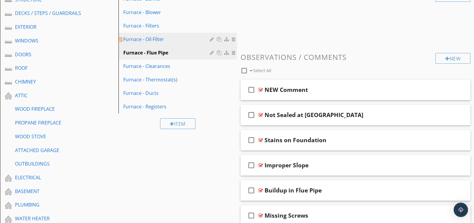
click at [156, 39] on div "Furnace - Oil Filter" at bounding box center [167, 39] width 88 height 7
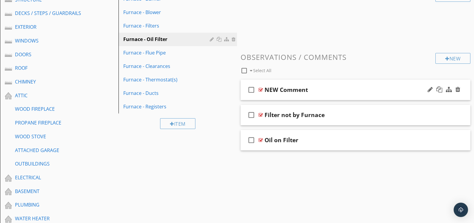
click at [262, 89] on div at bounding box center [261, 89] width 4 height 5
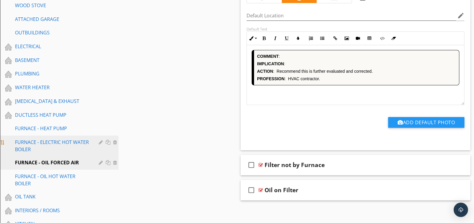
scroll to position [285, 0]
click at [77, 145] on div "FURNACE - ELECTRIC HOT WATER BOILER" at bounding box center [52, 145] width 75 height 14
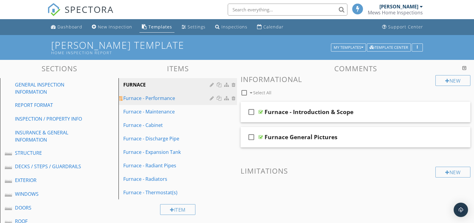
scroll to position [0, 0]
click at [152, 99] on div "Furnace - Performance" at bounding box center [167, 98] width 88 height 7
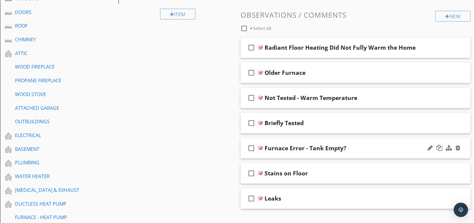
scroll to position [195, 0]
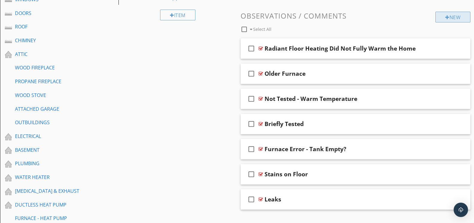
click at [442, 18] on div "New" at bounding box center [453, 17] width 35 height 11
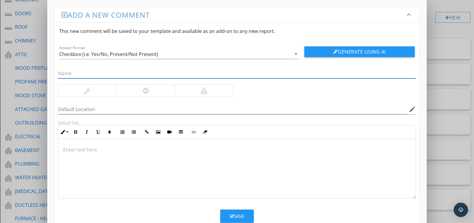
click at [150, 72] on input "text" at bounding box center [237, 74] width 358 height 10
type input "New Comment"
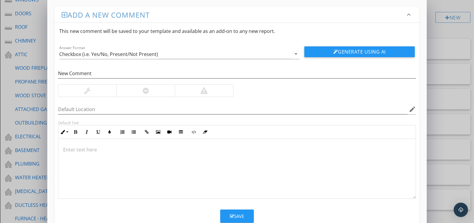
click at [152, 88] on div at bounding box center [145, 91] width 58 height 12
click at [191, 134] on button "Code View" at bounding box center [193, 131] width 11 height 11
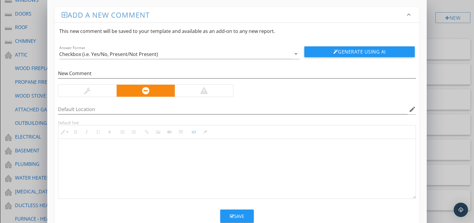
click at [178, 150] on textarea at bounding box center [236, 169] width 357 height 60
type textarea "<!-- [PERSON_NAME] Version 1 --><div style="font-family: Arial, sans-serif; fon…"
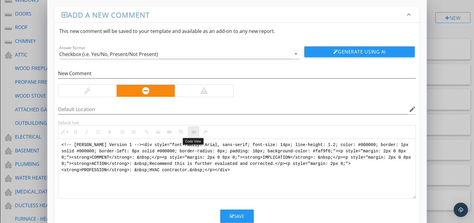
click at [196, 134] on button "Code View" at bounding box center [193, 131] width 11 height 11
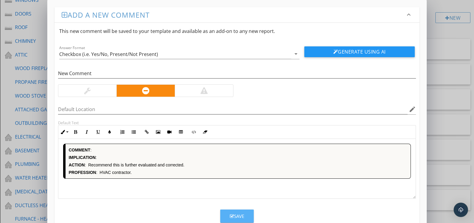
drag, startPoint x: 247, startPoint y: 218, endPoint x: 250, endPoint y: 210, distance: 8.4
click at [247, 217] on button "Save" at bounding box center [237, 216] width 34 height 13
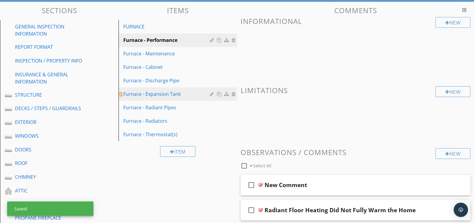
scroll to position [57, 0]
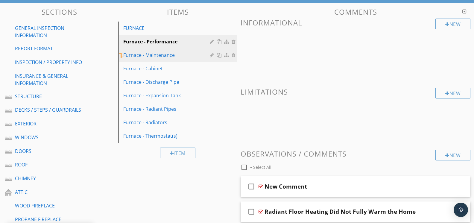
click at [170, 55] on div "Furnace - Maintenance" at bounding box center [167, 55] width 88 height 7
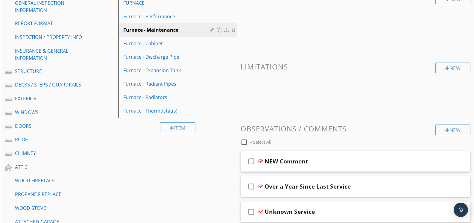
scroll to position [108, 0]
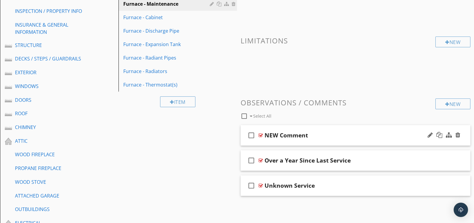
click at [261, 134] on div at bounding box center [261, 135] width 4 height 5
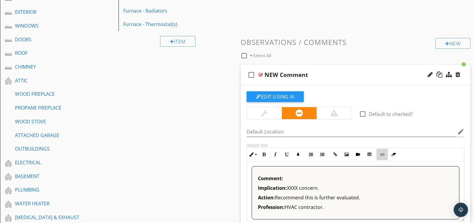
click at [382, 155] on icon "button" at bounding box center [382, 154] width 4 height 4
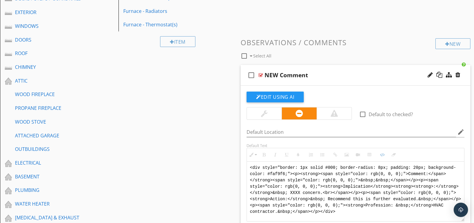
drag, startPoint x: 363, startPoint y: 211, endPoint x: 233, endPoint y: 163, distance: 138.5
click at [233, 163] on div "Sections GENERAL INSPECTION INFORMATION REPORT FORMAT INSPECTION / PROPERTY INF…" at bounding box center [237, 220] width 474 height 656
type textarea "<!-- [PERSON_NAME] Version 1 --><div style="font-family: Arial, sans-serif; fon…"
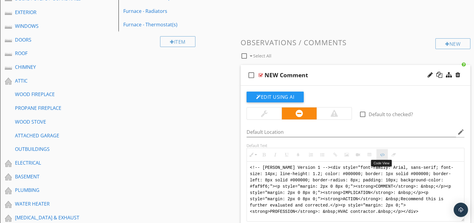
click at [384, 156] on button "Code View" at bounding box center [382, 154] width 11 height 11
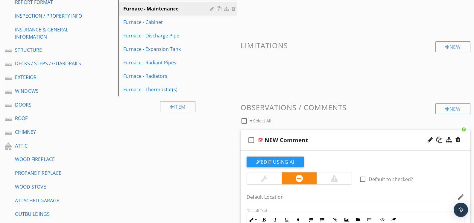
scroll to position [92, 0]
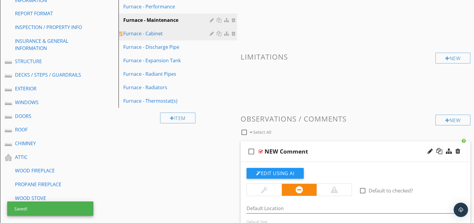
click at [152, 37] on div "Furnace - Cabinet" at bounding box center [167, 33] width 88 height 7
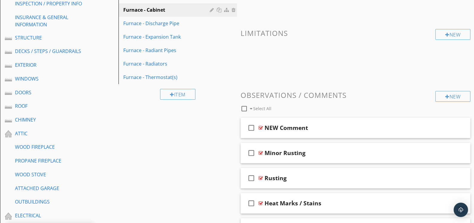
scroll to position [124, 0]
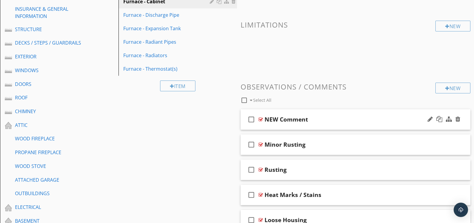
click at [261, 117] on div at bounding box center [261, 119] width 4 height 5
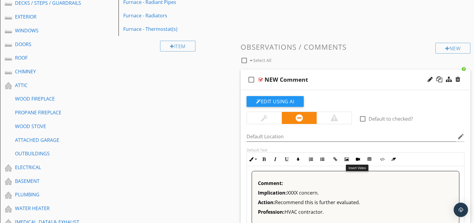
scroll to position [165, 0]
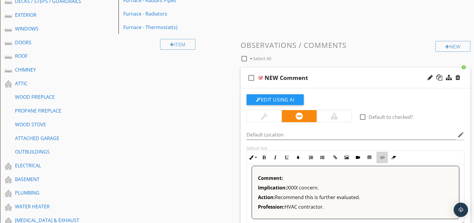
click at [384, 158] on icon "button" at bounding box center [382, 157] width 4 height 4
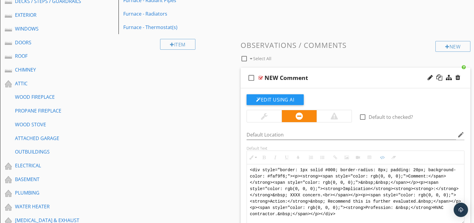
scroll to position [0, 0]
drag, startPoint x: 346, startPoint y: 212, endPoint x: 237, endPoint y: 161, distance: 120.0
click at [237, 161] on div "Comments New Informational New Limitations New Observations / Comments check_bo…" at bounding box center [355, 144] width 237 height 490
type textarea "<!-- [PERSON_NAME] Version 1 --><div style="font-family: Arial, sans-serif; fon…"
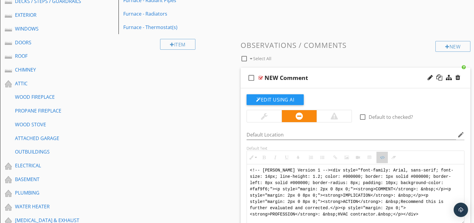
drag, startPoint x: 380, startPoint y: 156, endPoint x: 301, endPoint y: 144, distance: 80.2
click at [379, 155] on button "Code View" at bounding box center [382, 157] width 11 height 11
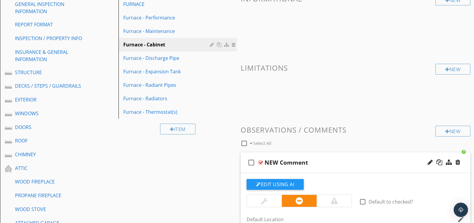
scroll to position [49, 0]
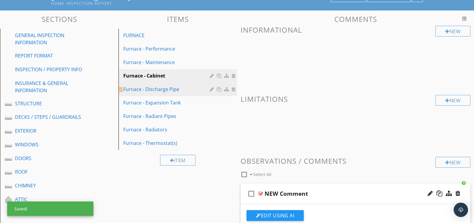
click at [179, 91] on div "Furnace - Discharge Pipe" at bounding box center [167, 89] width 88 height 7
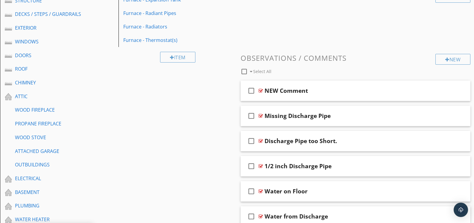
scroll to position [168, 0]
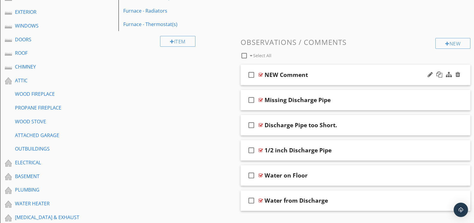
click at [261, 73] on div at bounding box center [261, 74] width 4 height 5
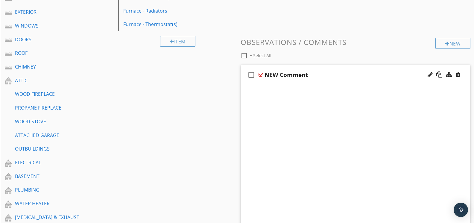
scroll to position [168, 0]
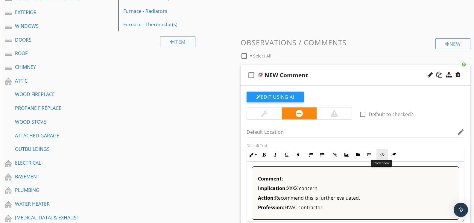
click at [385, 155] on button "Code View" at bounding box center [382, 154] width 11 height 11
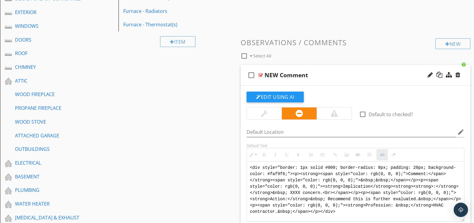
scroll to position [168, 0]
drag, startPoint x: 348, startPoint y: 211, endPoint x: 221, endPoint y: 147, distance: 142.0
click at [221, 147] on div "Sections GENERAL INSPECTION INFORMATION REPORT FORMAT INSPECTION / PROPERTY INF…" at bounding box center [237, 220] width 474 height 656
type textarea "<!-- [PERSON_NAME] Version 1 --><div style="font-family: Arial, sans-serif; fon…"
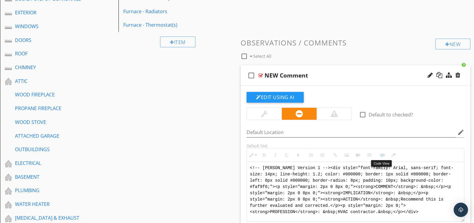
drag, startPoint x: 382, startPoint y: 154, endPoint x: 352, endPoint y: 146, distance: 30.2
click at [382, 154] on icon "button" at bounding box center [382, 155] width 4 height 4
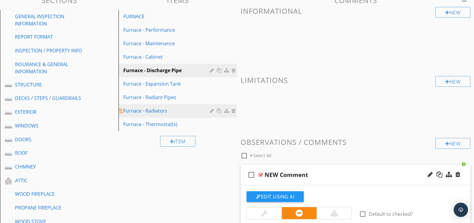
scroll to position [62, 0]
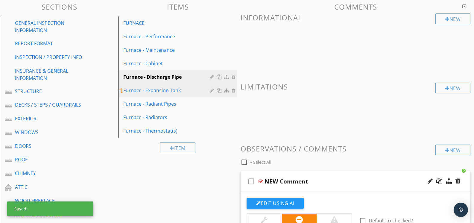
drag, startPoint x: 177, startPoint y: 94, endPoint x: 179, endPoint y: 92, distance: 3.2
click at [177, 93] on link "Furnace - Expansion Tank" at bounding box center [178, 90] width 117 height 13
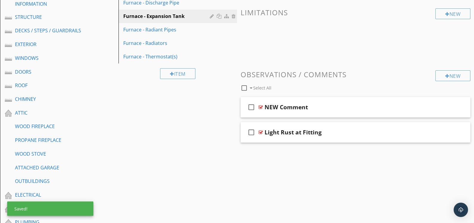
scroll to position [146, 0]
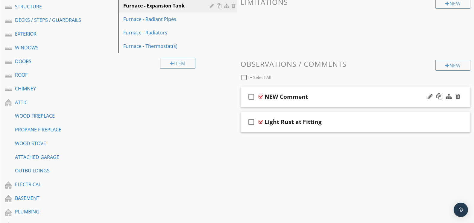
click at [261, 94] on div at bounding box center [261, 96] width 4 height 5
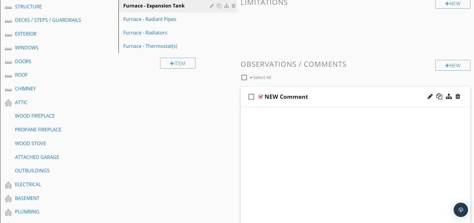
scroll to position [146, 0]
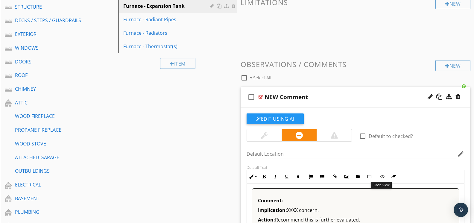
click at [382, 176] on icon "button" at bounding box center [382, 177] width 4 height 4
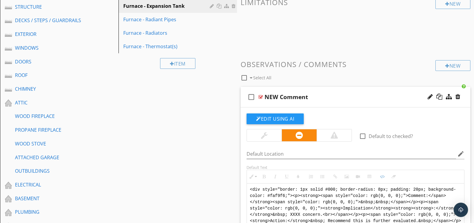
scroll to position [265, 0]
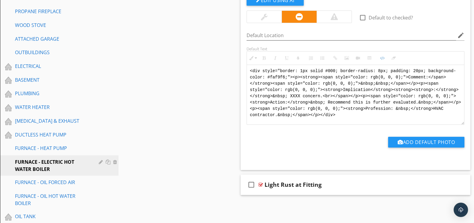
drag, startPoint x: 343, startPoint y: 116, endPoint x: 240, endPoint y: 64, distance: 115.6
click at [240, 64] on div "Comments New Informational New Limitations New Observations / Comments check_bo…" at bounding box center [355, 7] width 237 height 415
type textarea "<!-- [PERSON_NAME] Version 1 --><div style="font-family: Arial, sans-serif; fon…"
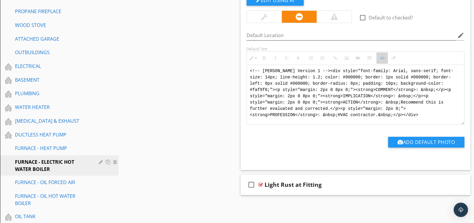
drag, startPoint x: 382, startPoint y: 58, endPoint x: 311, endPoint y: 68, distance: 72.3
click at [382, 57] on icon "button" at bounding box center [382, 58] width 4 height 4
type textarea "<!-- [PERSON_NAME] Version 1 --><div style="font-family: Arial, sans-serif; fon…"
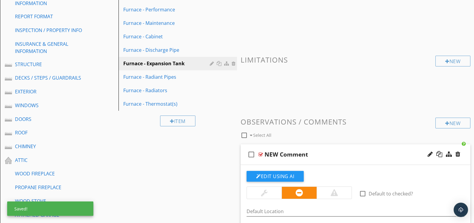
scroll to position [73, 0]
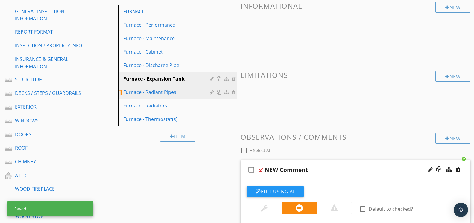
click at [192, 94] on div "Furnace - Radiant Pipes" at bounding box center [167, 92] width 88 height 7
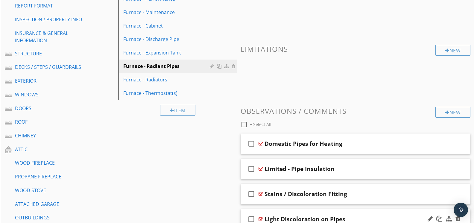
scroll to position [92, 0]
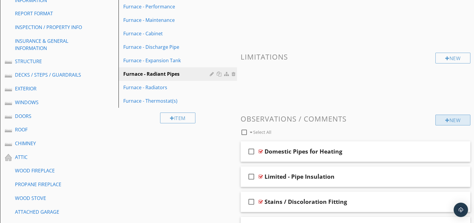
click at [446, 121] on div at bounding box center [448, 120] width 4 height 5
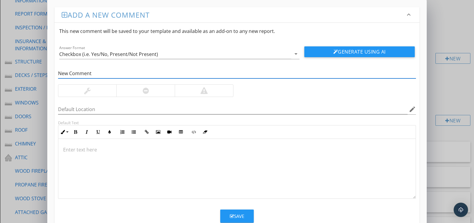
type input "New Comment"
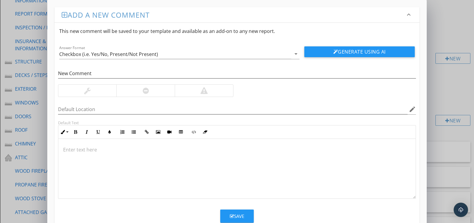
click at [165, 91] on div at bounding box center [145, 91] width 58 height 12
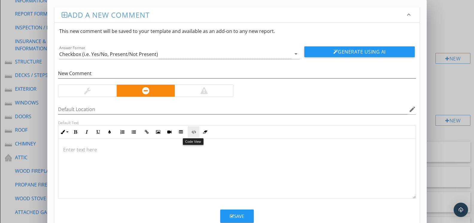
click at [191, 132] on button "Code View" at bounding box center [193, 131] width 11 height 11
click at [233, 158] on textarea at bounding box center [236, 169] width 357 height 60
type textarea "<!-- [PERSON_NAME] Version 1 --><div style="font-family: Arial, sans-serif; fon…"
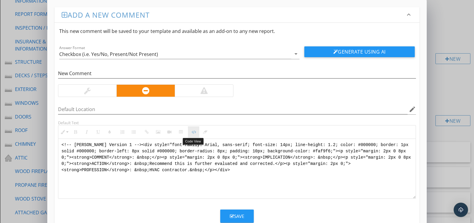
click at [197, 131] on button "Code View" at bounding box center [193, 131] width 11 height 11
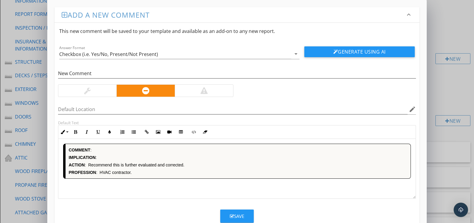
drag, startPoint x: 241, startPoint y: 213, endPoint x: 245, endPoint y: 208, distance: 5.3
click at [242, 212] on button "Save" at bounding box center [237, 216] width 34 height 13
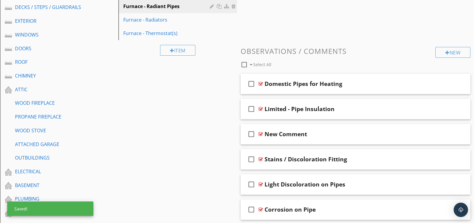
scroll to position [161, 0]
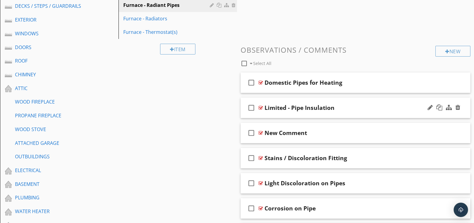
drag, startPoint x: 329, startPoint y: 133, endPoint x: 334, endPoint y: 99, distance: 34.7
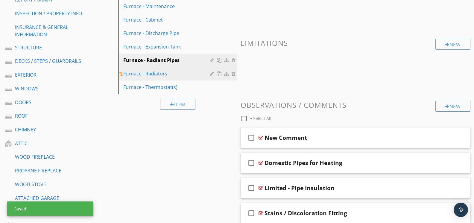
scroll to position [103, 0]
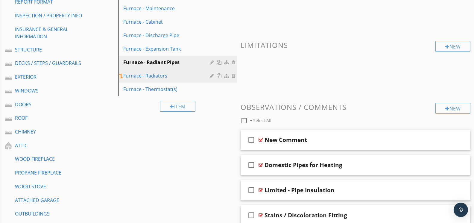
click at [151, 74] on div "Furnace - Radiators" at bounding box center [167, 75] width 88 height 7
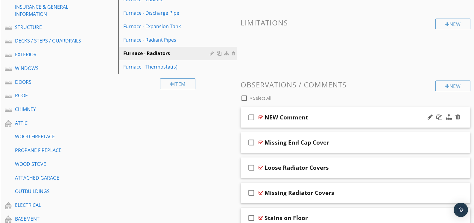
scroll to position [127, 0]
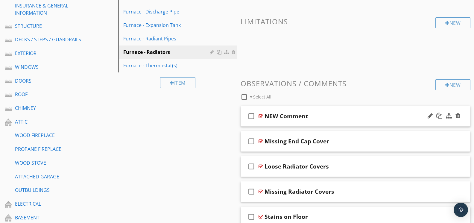
drag, startPoint x: 261, startPoint y: 114, endPoint x: 266, endPoint y: 114, distance: 4.5
click at [261, 114] on div at bounding box center [261, 116] width 4 height 5
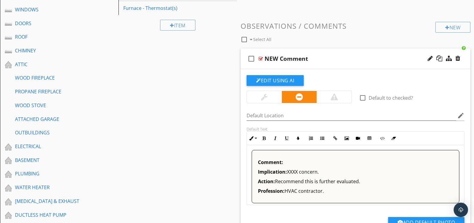
scroll to position [216, 0]
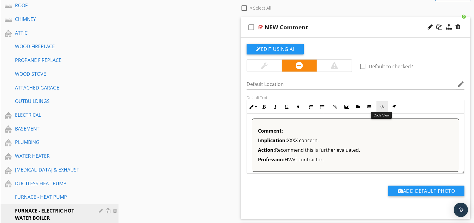
click at [382, 108] on button "Code View" at bounding box center [382, 106] width 11 height 11
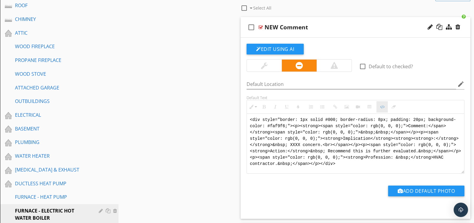
scroll to position [216, 0]
drag, startPoint x: 337, startPoint y: 160, endPoint x: 251, endPoint y: 116, distance: 96.7
click at [251, 116] on textarea "<div style="border: 1px solid #000; border-radius: 8px; padding: 20px; backgrou…" at bounding box center [355, 144] width 217 height 60
type textarea "<!-- [PERSON_NAME] Version 1 --><div style="font-family: Arial, sans-serif; fon…"
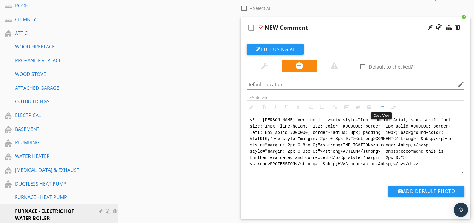
drag, startPoint x: 385, startPoint y: 111, endPoint x: 375, endPoint y: 111, distance: 9.6
click at [384, 110] on button "Code View" at bounding box center [382, 107] width 11 height 11
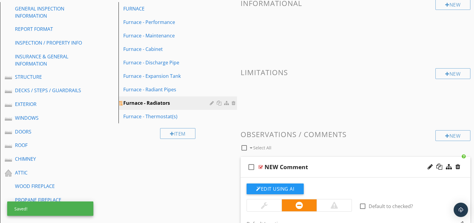
scroll to position [77, 0]
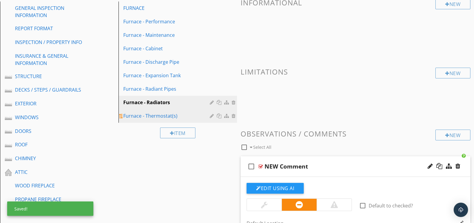
click at [156, 116] on div "Furnace - Thermostat(s)" at bounding box center [167, 115] width 88 height 7
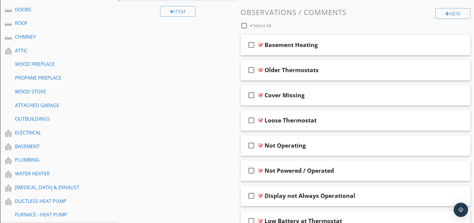
scroll to position [185, 0]
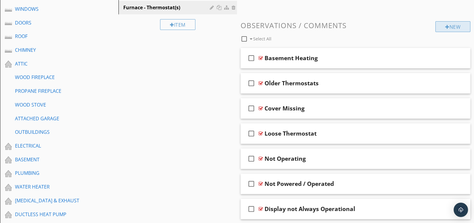
click at [441, 25] on div "New" at bounding box center [453, 26] width 35 height 11
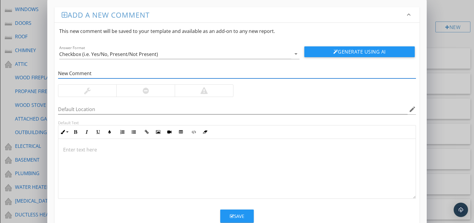
type input "New Comment"
click at [155, 90] on div at bounding box center [145, 91] width 58 height 12
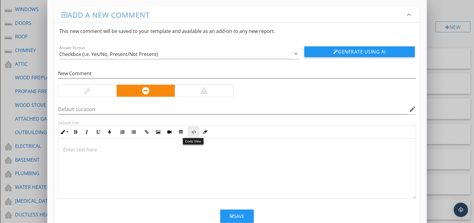
click at [193, 132] on icon "button" at bounding box center [194, 132] width 4 height 4
click at [196, 148] on textarea at bounding box center [236, 169] width 357 height 60
type textarea "<!-- [PERSON_NAME] Version 1 --><div style="font-family: Arial, sans-serif; fon…"
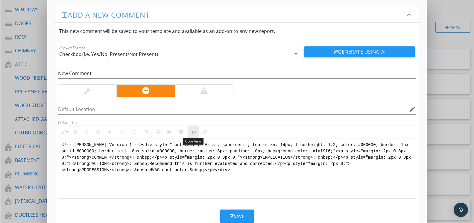
click at [195, 132] on icon "button" at bounding box center [194, 132] width 4 height 4
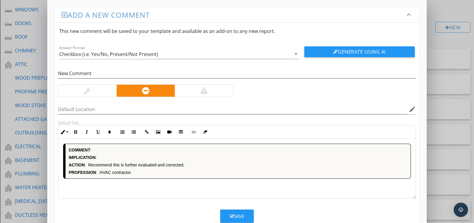
drag, startPoint x: 231, startPoint y: 214, endPoint x: 246, endPoint y: 186, distance: 31.2
click at [232, 213] on button "Save" at bounding box center [237, 216] width 34 height 13
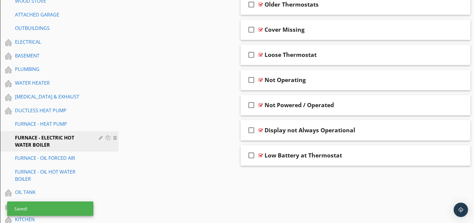
scroll to position [291, 0]
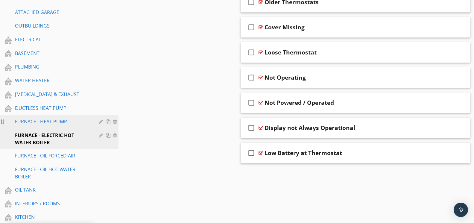
click at [68, 124] on div "FURNACE - HEAT PUMP" at bounding box center [52, 121] width 75 height 7
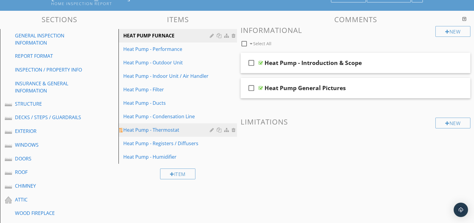
scroll to position [38, 0]
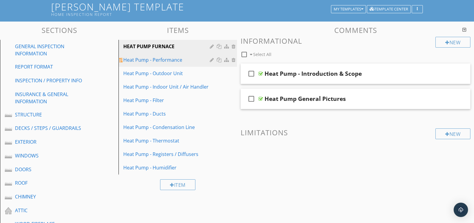
click at [173, 62] on div "Heat Pump - Performance" at bounding box center [167, 59] width 88 height 7
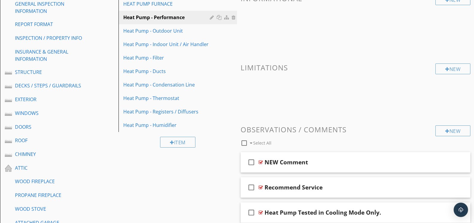
scroll to position [82, 0]
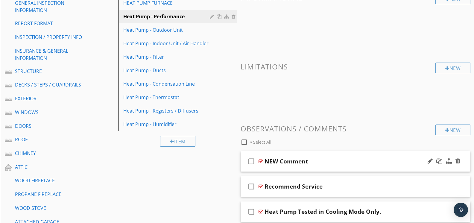
click at [261, 159] on div at bounding box center [261, 161] width 4 height 5
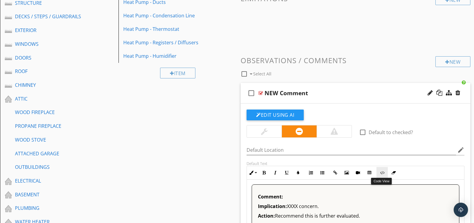
click at [381, 174] on button "Code View" at bounding box center [382, 172] width 11 height 11
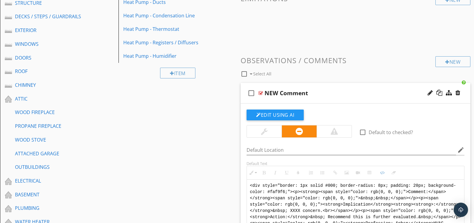
scroll to position [265, 0]
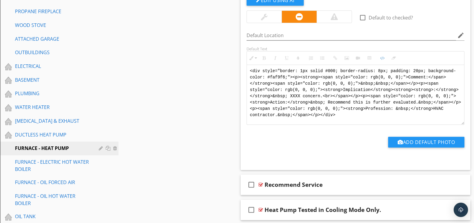
drag, startPoint x: 340, startPoint y: 113, endPoint x: 241, endPoint y: 65, distance: 110.1
click at [241, 64] on div "Edit Using AI check_box_outline_blank Default to checked? Default Location edit…" at bounding box center [356, 79] width 230 height 181
type textarea "<!-- [PERSON_NAME] Version 1 --><div style="font-family: Arial, sans-serif; fon…"
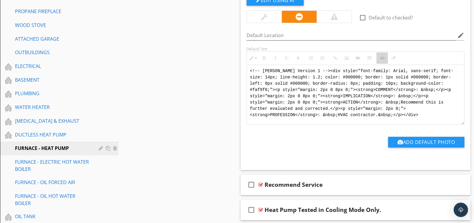
click at [383, 57] on icon "button" at bounding box center [382, 58] width 4 height 4
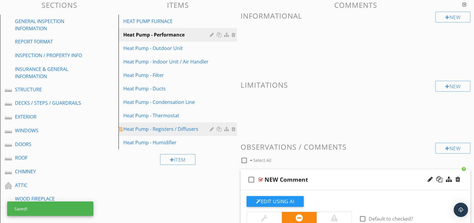
scroll to position [63, 0]
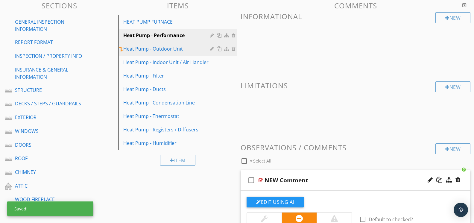
click at [180, 52] on div "Heat Pump - Outdoor Unit" at bounding box center [167, 48] width 88 height 7
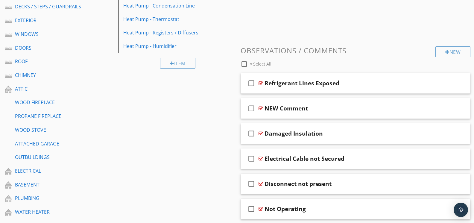
scroll to position [162, 0]
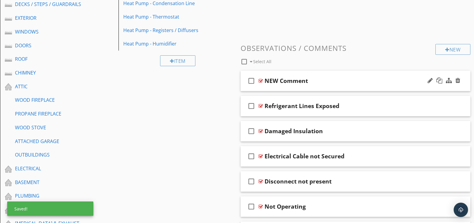
click at [263, 80] on div at bounding box center [261, 80] width 4 height 5
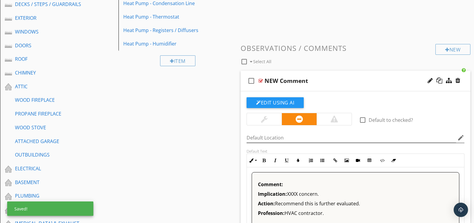
scroll to position [162, 0]
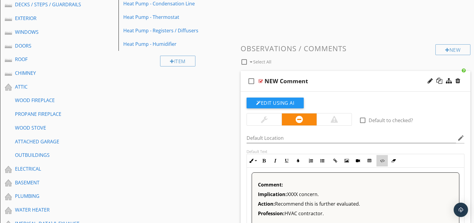
click at [383, 160] on icon "button" at bounding box center [382, 161] width 4 height 4
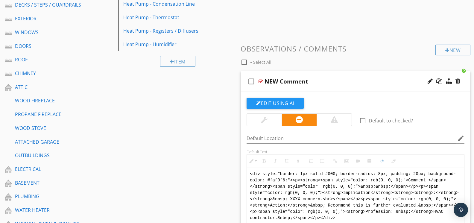
drag, startPoint x: 353, startPoint y: 215, endPoint x: 244, endPoint y: 162, distance: 121.1
click at [244, 163] on div "Default Text Inline Style XLarge Large Normal Small Light Small/Light Bold Ital…" at bounding box center [355, 188] width 225 height 78
type textarea "<!-- [PERSON_NAME] Version 1 --><div style="font-family: Arial, sans-serif; fon…"
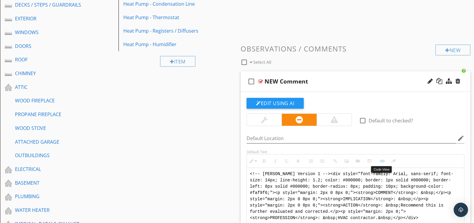
drag, startPoint x: 382, startPoint y: 158, endPoint x: 373, endPoint y: 156, distance: 8.6
click at [382, 159] on icon "button" at bounding box center [382, 161] width 4 height 4
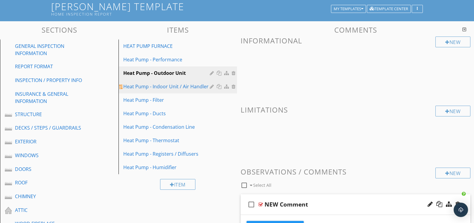
scroll to position [13, 0]
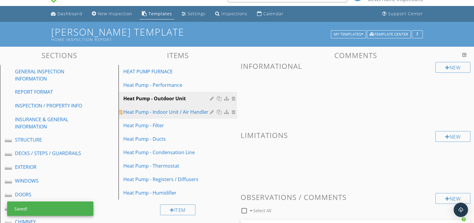
click at [171, 114] on div "Heat Pump - Indoor Unit / Air Handler" at bounding box center [167, 111] width 88 height 7
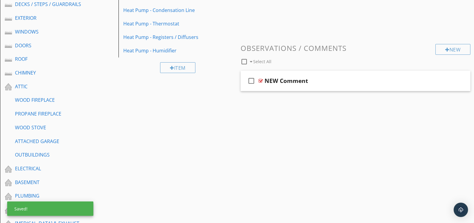
scroll to position [166, 0]
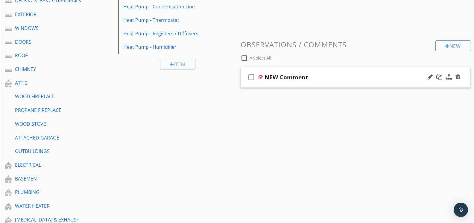
click at [261, 75] on div at bounding box center [261, 77] width 4 height 5
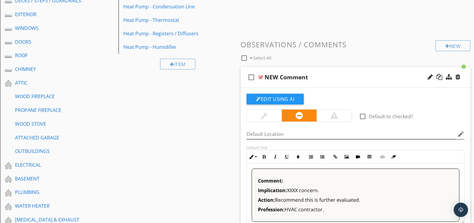
scroll to position [166, 0]
drag, startPoint x: 380, startPoint y: 155, endPoint x: 375, endPoint y: 158, distance: 5.8
click at [380, 155] on icon "button" at bounding box center [382, 157] width 4 height 4
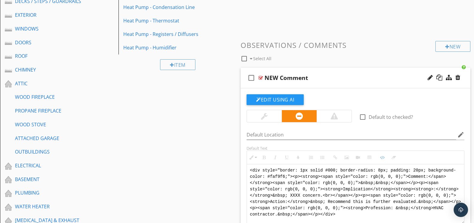
drag, startPoint x: 353, startPoint y: 214, endPoint x: 247, endPoint y: 164, distance: 116.8
click at [247, 164] on textarea "<div style="border: 1px solid #000; border-radius: 8px; padding: 20px; backgrou…" at bounding box center [355, 194] width 217 height 60
type textarea "<!-- [PERSON_NAME] Version 1 --><div style="font-family: Arial, sans-serif; fon…"
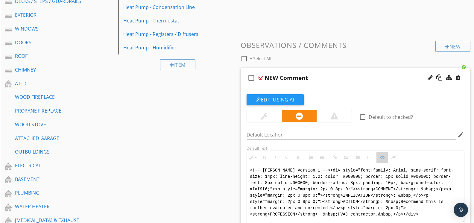
click at [380, 156] on icon "button" at bounding box center [382, 157] width 4 height 4
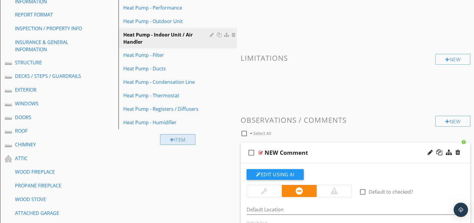
scroll to position [86, 0]
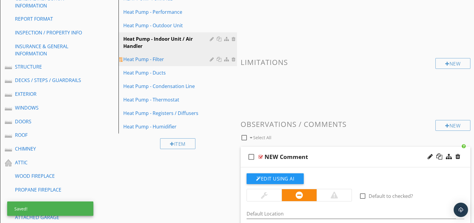
click at [159, 62] on div "Heat Pump - Filter" at bounding box center [167, 59] width 88 height 7
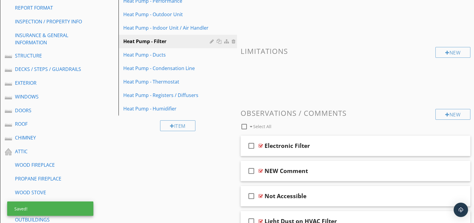
scroll to position [99, 0]
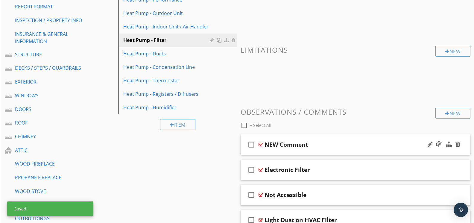
click at [261, 143] on div at bounding box center [261, 144] width 4 height 5
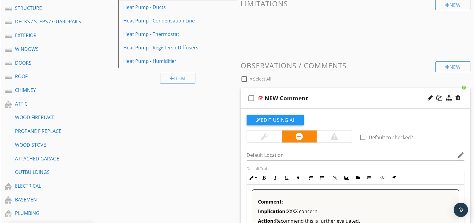
scroll to position [146, 0]
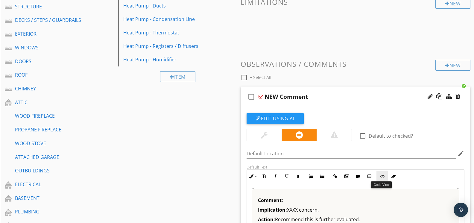
click at [381, 178] on button "Code View" at bounding box center [382, 176] width 11 height 11
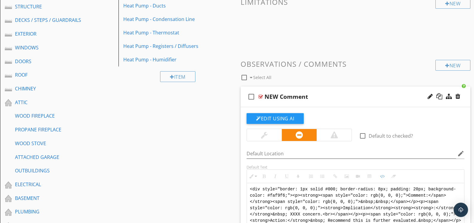
scroll to position [265, 0]
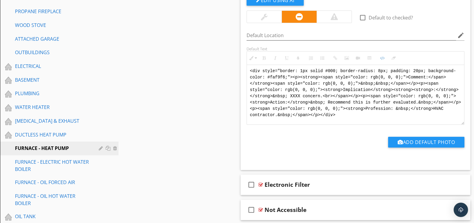
drag, startPoint x: 342, startPoint y: 114, endPoint x: 252, endPoint y: 63, distance: 104.0
click at [252, 63] on div "Inline Style XLarge Large Normal Small Light Small/Light Bold Italic Underline …" at bounding box center [356, 88] width 218 height 74
type textarea "<!-- [PERSON_NAME] Version 1 --><div style="font-family: Arial, sans-serif; fon…"
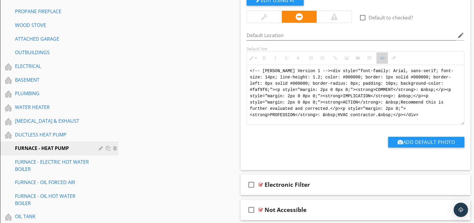
drag, startPoint x: 382, startPoint y: 57, endPoint x: 295, endPoint y: 66, distance: 87.7
click at [382, 56] on icon "button" at bounding box center [382, 58] width 4 height 4
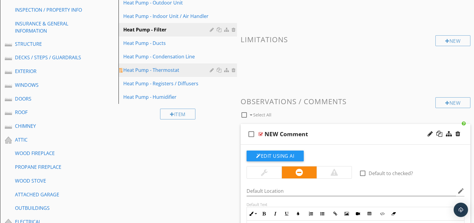
scroll to position [86, 0]
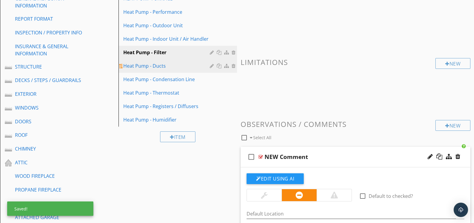
click at [165, 62] on div "Heat Pump - Ducts" at bounding box center [167, 65] width 88 height 7
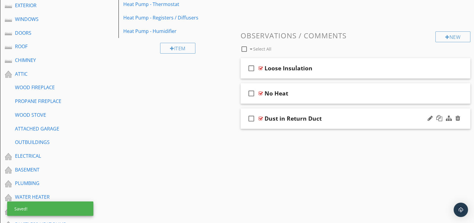
scroll to position [192, 0]
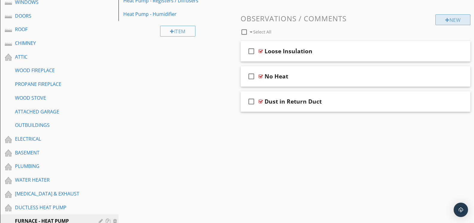
click at [446, 22] on div at bounding box center [448, 20] width 4 height 5
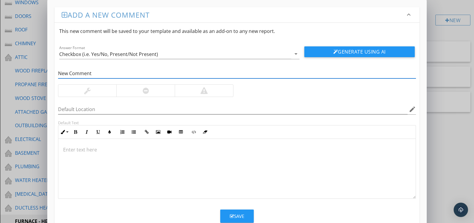
type input "New Comment"
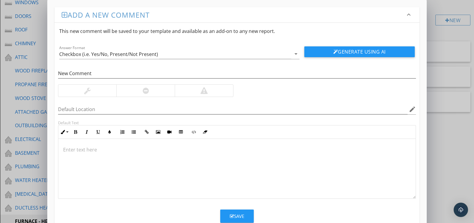
click at [170, 89] on div at bounding box center [145, 91] width 58 height 12
click at [194, 134] on button "Code View" at bounding box center [193, 131] width 11 height 11
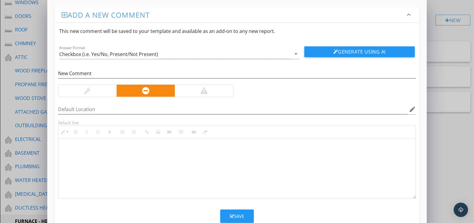
click at [202, 153] on textarea at bounding box center [236, 169] width 357 height 60
type textarea "<!-- [PERSON_NAME] Version 1 --><div style="font-family: Arial, sans-serif; fon…"
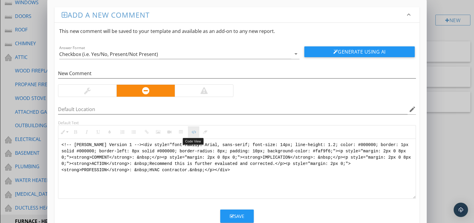
click at [196, 132] on button "Code View" at bounding box center [193, 131] width 11 height 11
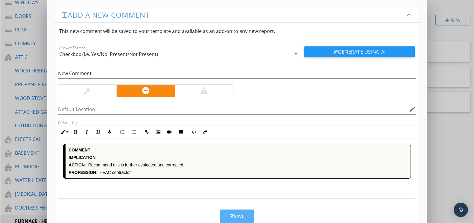
click at [239, 218] on div "Save" at bounding box center [237, 216] width 14 height 7
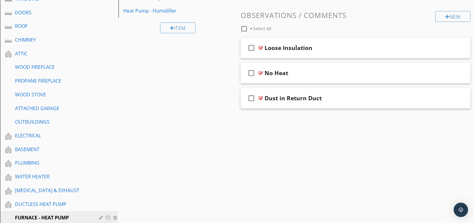
scroll to position [193, 0]
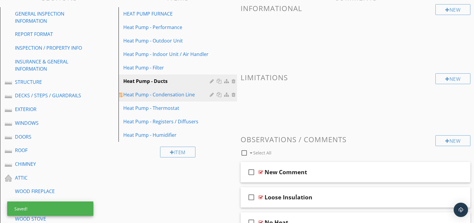
click at [186, 96] on div "Heat Pump - Condensation Line" at bounding box center [167, 94] width 88 height 7
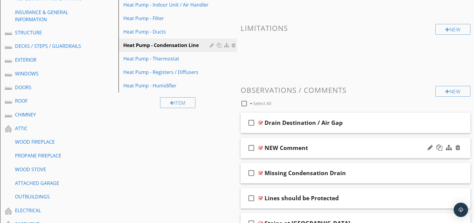
scroll to position [141, 0]
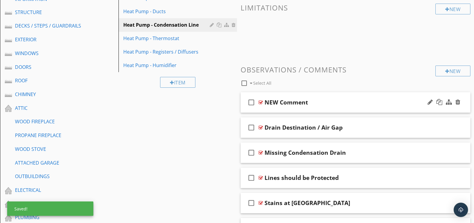
click at [261, 101] on div at bounding box center [261, 102] width 4 height 5
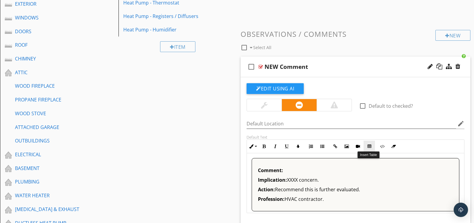
scroll to position [177, 0]
click at [382, 149] on button "Code View" at bounding box center [382, 145] width 11 height 11
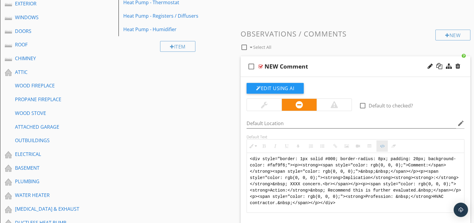
scroll to position [176, 0]
drag, startPoint x: 363, startPoint y: 202, endPoint x: 249, endPoint y: 146, distance: 127.1
click at [249, 146] on div "Inline Style XLarge Large Normal Small Light Small/Light Bold Italic Underline …" at bounding box center [356, 177] width 218 height 74
type textarea "<!-- [PERSON_NAME] Version 1 --><div style="font-family: Arial, sans-serif; fon…"
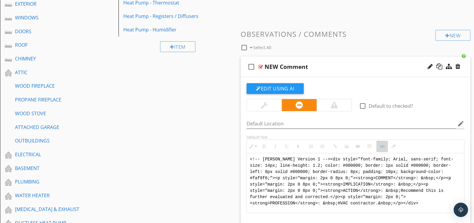
drag, startPoint x: 383, startPoint y: 148, endPoint x: 380, endPoint y: 145, distance: 4.3
click at [382, 146] on button "Code View" at bounding box center [382, 146] width 11 height 11
type textarea "<!-- [PERSON_NAME] Version 1 --><div style="font-family: Arial, sans-serif; fon…"
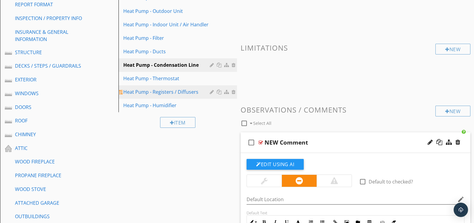
scroll to position [89, 0]
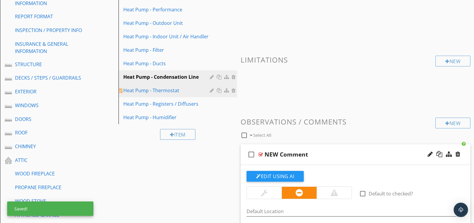
drag, startPoint x: 171, startPoint y: 90, endPoint x: 175, endPoint y: 93, distance: 4.2
click at [171, 90] on div "Heat Pump - Thermostat" at bounding box center [167, 90] width 88 height 7
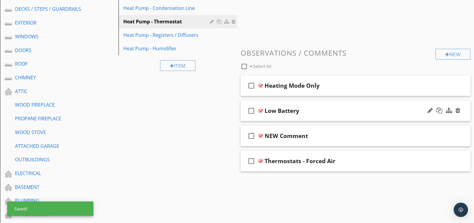
scroll to position [188, 0]
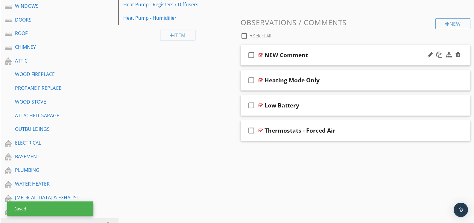
click at [263, 54] on div at bounding box center [261, 55] width 4 height 5
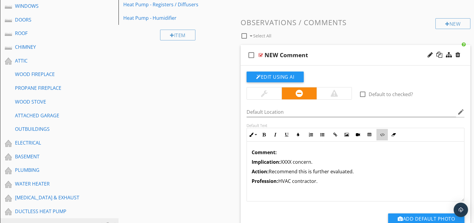
click at [379, 134] on button "Code View" at bounding box center [382, 134] width 11 height 11
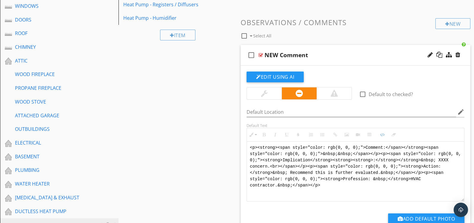
drag, startPoint x: 352, startPoint y: 186, endPoint x: 220, endPoint y: 132, distance: 143.2
click at [220, 132] on div "Sections GENERAL INSPECTION INFORMATION REPORT FORMAT INSPECTION / PROPERTY INF…" at bounding box center [237, 200] width 474 height 656
type textarea "<!-- [PERSON_NAME] Version 1 --><div style="font-family: Arial, sans-serif; fon…"
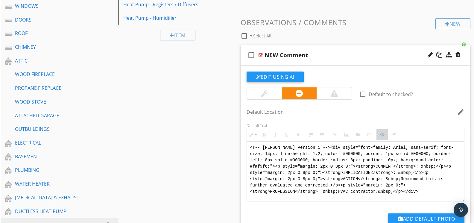
click at [383, 134] on icon "button" at bounding box center [382, 135] width 4 height 4
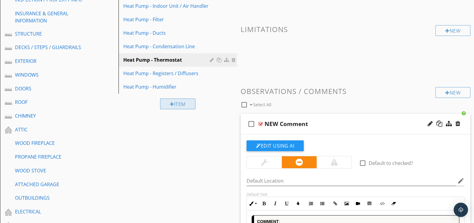
scroll to position [120, 0]
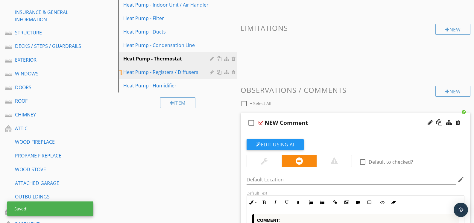
click at [186, 74] on div "Heat Pump - Registers / Diffusers" at bounding box center [167, 72] width 88 height 7
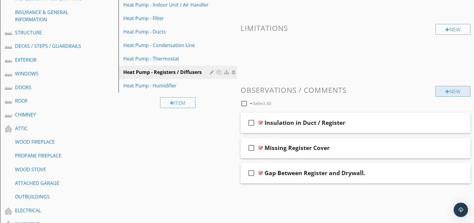
click at [446, 93] on div at bounding box center [448, 91] width 4 height 5
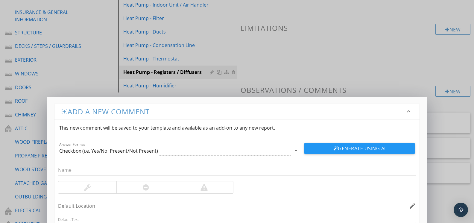
scroll to position [120, 0]
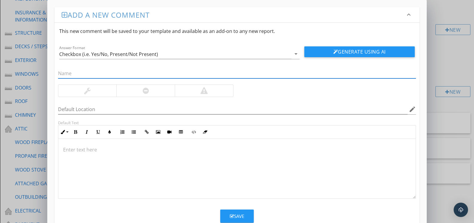
click at [223, 75] on input "text" at bounding box center [237, 74] width 358 height 10
type input "New Comment"
click at [167, 90] on div at bounding box center [145, 91] width 58 height 12
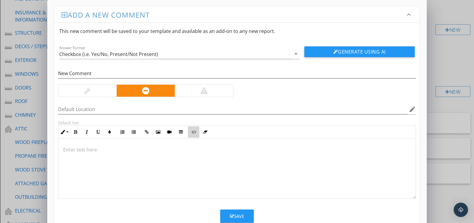
click at [193, 133] on icon "button" at bounding box center [194, 132] width 4 height 4
click at [208, 146] on textarea at bounding box center [236, 169] width 357 height 60
type textarea "<!-- [PERSON_NAME] Version 1 --><div style="font-family: Arial, sans-serif; fon…"
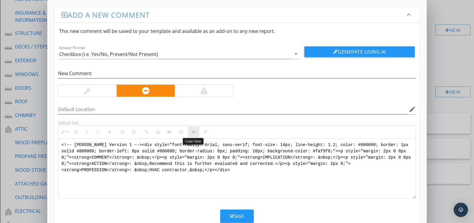
click at [191, 130] on button "Code View" at bounding box center [193, 131] width 11 height 11
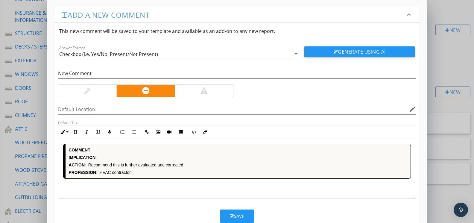
click at [236, 214] on div "Save" at bounding box center [237, 216] width 14 height 7
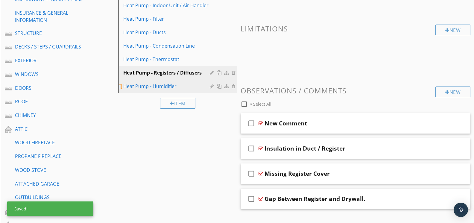
click at [173, 89] on div "Heat Pump - Humidifier" at bounding box center [167, 86] width 88 height 7
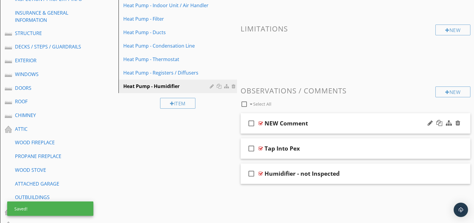
click at [262, 121] on div at bounding box center [261, 123] width 4 height 5
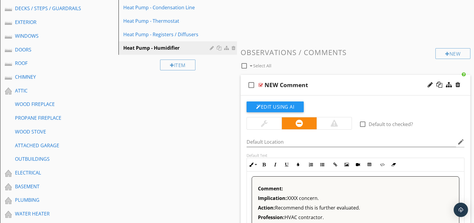
scroll to position [159, 0]
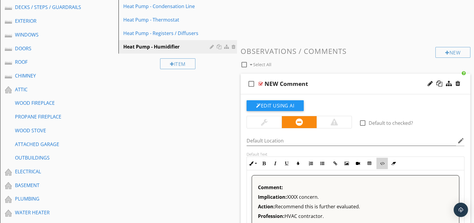
drag, startPoint x: 382, startPoint y: 166, endPoint x: 383, endPoint y: 169, distance: 3.1
click at [382, 166] on button "Code View" at bounding box center [382, 163] width 11 height 11
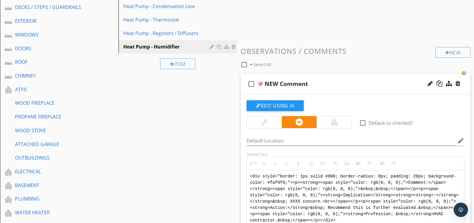
drag, startPoint x: 366, startPoint y: 217, endPoint x: 249, endPoint y: 159, distance: 129.8
click at [249, 159] on div "Inline Style XLarge Large Normal Small Light Small/Light Bold Italic Underline …" at bounding box center [356, 194] width 218 height 74
type textarea "<!-- [PERSON_NAME] Version 1 --><div style="font-family: Arial, sans-serif; fon…"
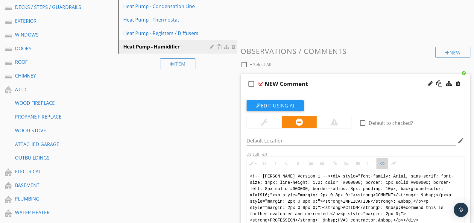
drag, startPoint x: 382, startPoint y: 161, endPoint x: 334, endPoint y: 155, distance: 48.3
click at [382, 161] on icon "button" at bounding box center [382, 163] width 4 height 4
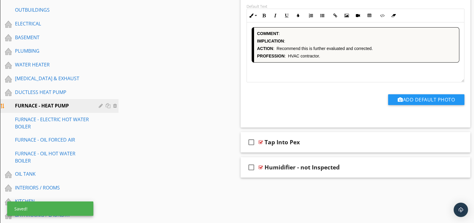
scroll to position [308, 0]
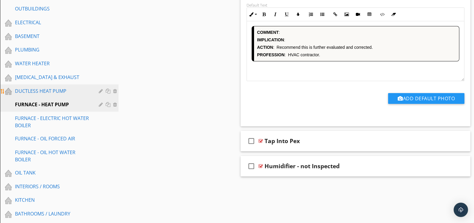
click at [55, 92] on div "DUCTLESS HEAT PUMP" at bounding box center [52, 90] width 75 height 7
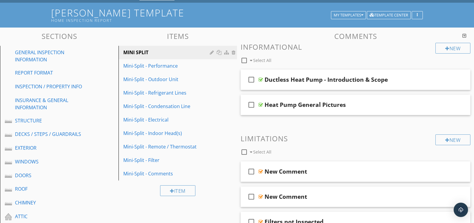
scroll to position [20, 0]
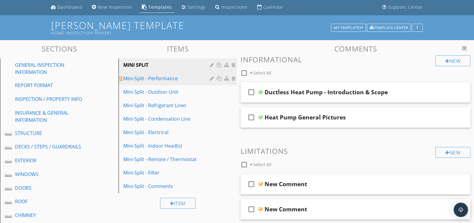
click at [171, 75] on div "Mini-Split - Performance" at bounding box center [167, 78] width 88 height 7
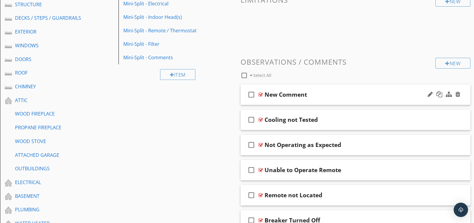
scroll to position [149, 0]
click at [263, 93] on div at bounding box center [261, 94] width 4 height 5
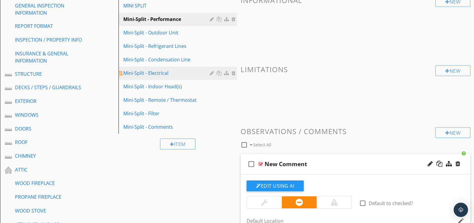
scroll to position [32, 0]
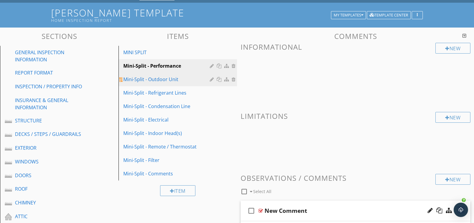
click at [178, 82] on div "Mini-Split - Outdoor Unit" at bounding box center [167, 79] width 88 height 7
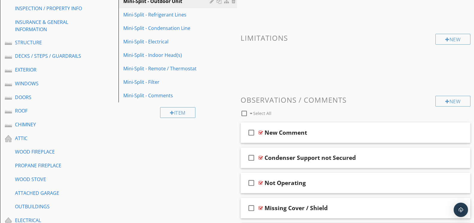
scroll to position [135, 0]
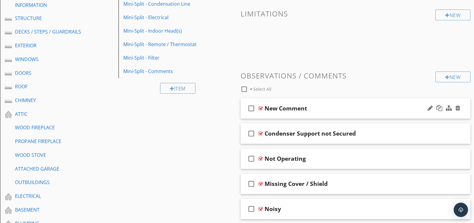
click at [265, 106] on div "New Comment" at bounding box center [286, 108] width 43 height 7
click at [260, 108] on div at bounding box center [261, 108] width 4 height 5
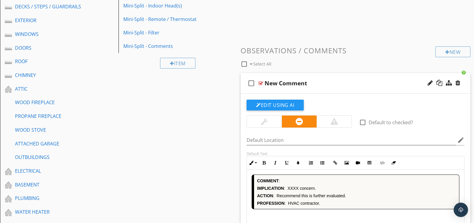
scroll to position [161, 0]
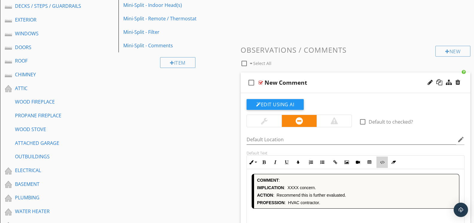
click at [381, 164] on button "Code View" at bounding box center [382, 162] width 11 height 11
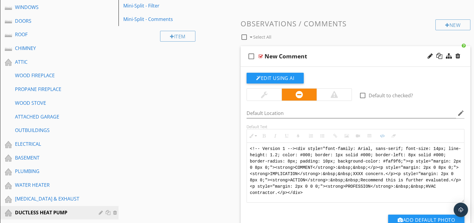
scroll to position [188, 0]
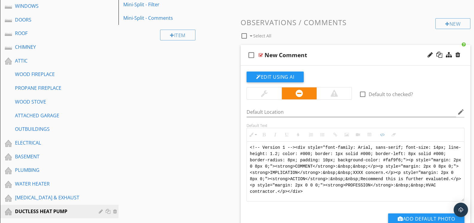
drag, startPoint x: 292, startPoint y: 181, endPoint x: 233, endPoint y: 138, distance: 73.0
click at [233, 138] on div "Sections GENERAL INSPECTION INFORMATION REPORT FORMAT INSPECTION / PROPERTY INF…" at bounding box center [237, 200] width 474 height 656
type textarea "<!-- [PERSON_NAME] Version 1 --><div style="font-family: Arial, sans-serif; fon…"
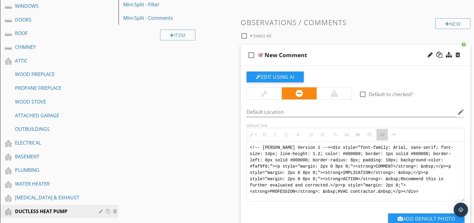
click at [380, 133] on icon "button" at bounding box center [382, 135] width 4 height 4
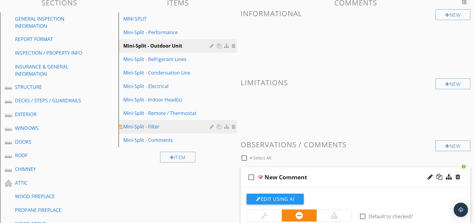
scroll to position [24, 0]
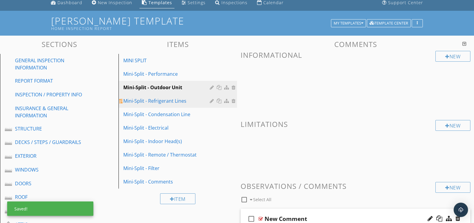
click at [183, 103] on div "Mini-Split - Refrigerant Lines" at bounding box center [167, 100] width 88 height 7
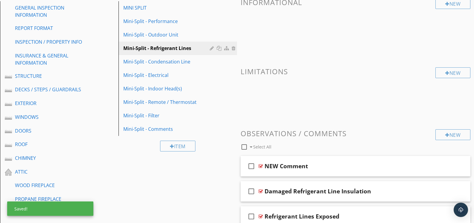
scroll to position [152, 0]
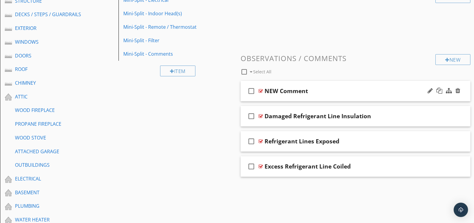
click at [261, 90] on div at bounding box center [261, 91] width 4 height 5
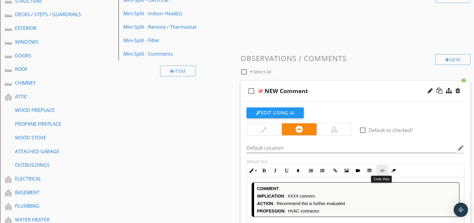
click at [380, 170] on icon "button" at bounding box center [382, 171] width 4 height 4
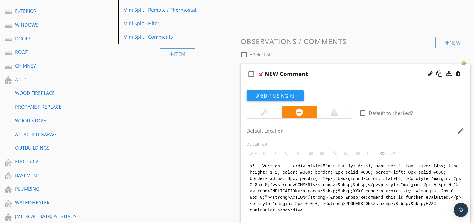
scroll to position [0, 0]
drag, startPoint x: 308, startPoint y: 205, endPoint x: 229, endPoint y: 149, distance: 96.6
click at [229, 149] on div "Sections GENERAL INSPECTION INFORMATION REPORT FORMAT INSPECTION / PROPERTY INF…" at bounding box center [237, 219] width 474 height 656
type textarea "<!-- [PERSON_NAME] Version 1 --><div style="font-family: Arial, sans-serif; fon…"
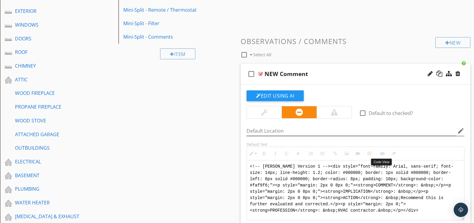
drag, startPoint x: 384, startPoint y: 153, endPoint x: 264, endPoint y: 128, distance: 122.2
click at [383, 153] on icon "button" at bounding box center [382, 154] width 4 height 4
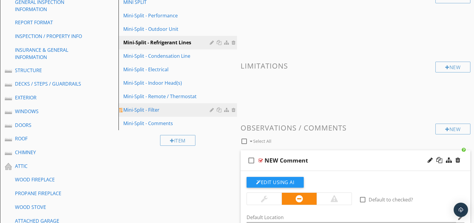
scroll to position [77, 0]
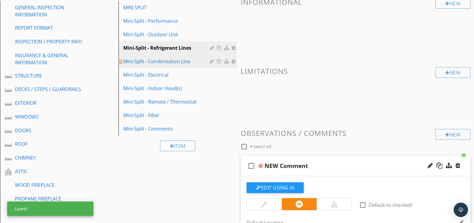
click at [181, 61] on div "Mini-Split - Condensation Line" at bounding box center [167, 61] width 88 height 7
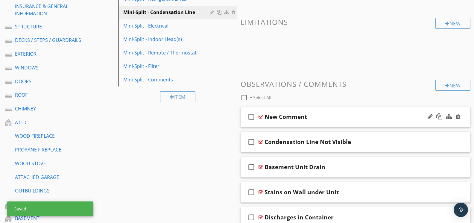
scroll to position [130, 0]
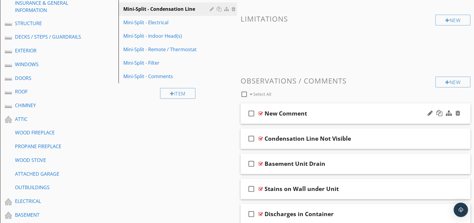
click at [261, 113] on div at bounding box center [261, 113] width 4 height 5
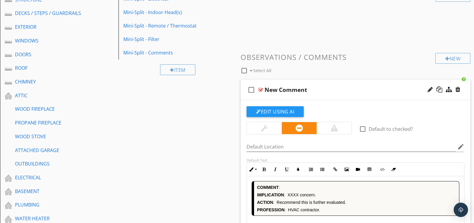
scroll to position [175, 0]
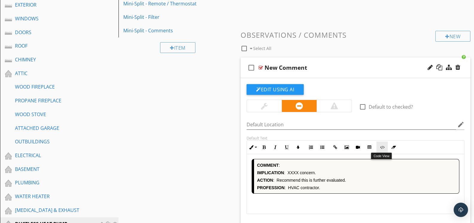
click at [381, 148] on icon "button" at bounding box center [382, 147] width 4 height 4
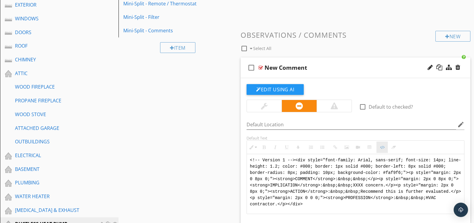
scroll to position [175, 0]
drag, startPoint x: 314, startPoint y: 203, endPoint x: 239, endPoint y: 147, distance: 94.2
click at [239, 147] on div "Comments New Informational New Limitations New Observations / Comments check_bo…" at bounding box center [355, 146] width 237 height 515
type textarea "<!-- [PERSON_NAME] Version 1 --><div style="font-family: Arial, sans-serif; fon…"
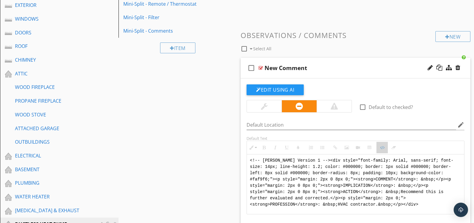
drag, startPoint x: 379, startPoint y: 148, endPoint x: 334, endPoint y: 143, distance: 45.2
click at [378, 148] on button "Code View" at bounding box center [382, 147] width 11 height 11
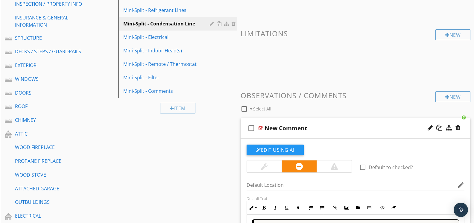
scroll to position [78, 0]
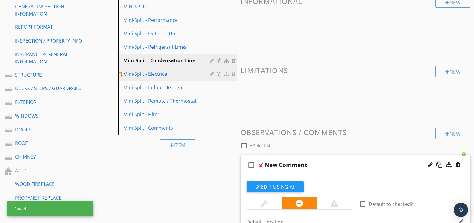
click at [169, 77] on link "Mini-Split - Electrical" at bounding box center [178, 73] width 117 height 13
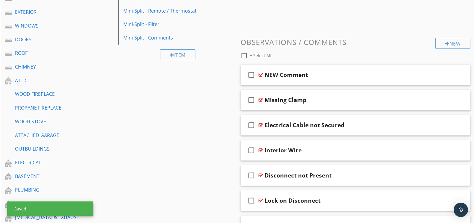
scroll to position [176, 0]
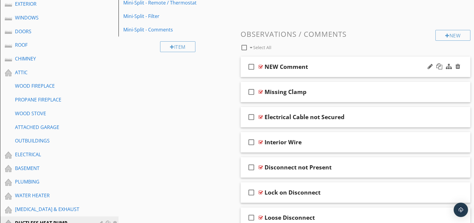
click at [261, 65] on div at bounding box center [261, 66] width 4 height 5
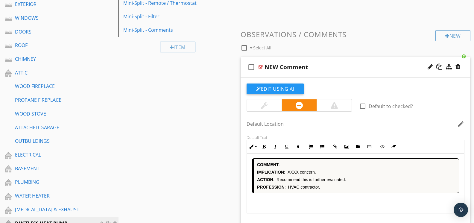
scroll to position [177, 0]
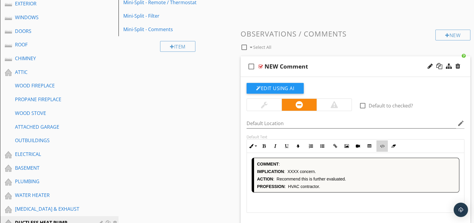
click at [382, 147] on button "Code View" at bounding box center [382, 145] width 11 height 11
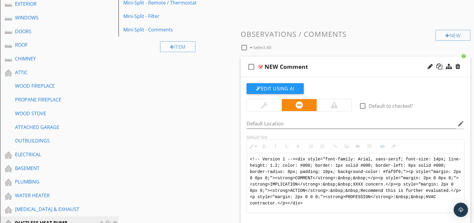
drag, startPoint x: 330, startPoint y: 201, endPoint x: 260, endPoint y: 145, distance: 89.5
click at [260, 145] on div "Inline Style XLarge Large Normal Small Light Small/Light Bold Italic Underline …" at bounding box center [356, 177] width 218 height 74
type textarea "<!-- [PERSON_NAME] Version 1 --><div style="font-family: Arial, sans-serif; fon…"
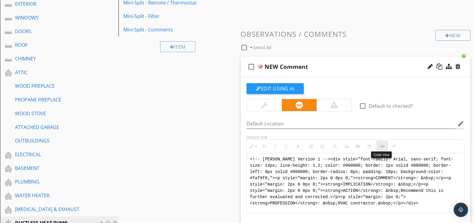
click at [383, 148] on button "Code View" at bounding box center [382, 146] width 11 height 11
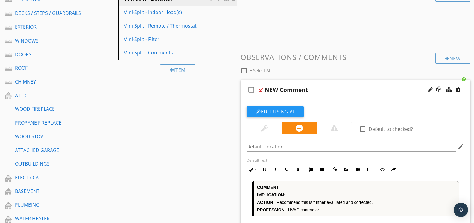
scroll to position [151, 0]
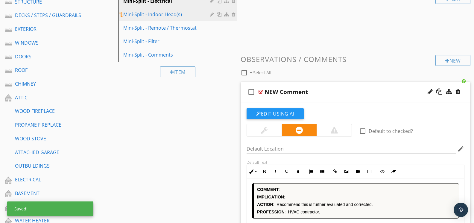
click at [175, 15] on div "Mini-Split - Indoor Head(s)" at bounding box center [167, 14] width 88 height 7
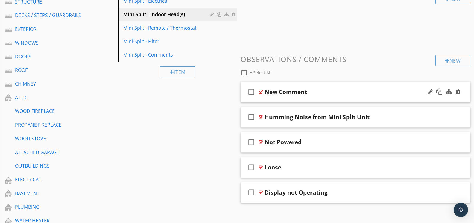
click at [261, 91] on div at bounding box center [261, 92] width 4 height 5
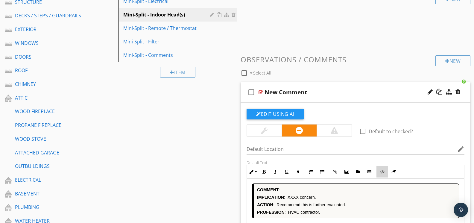
click at [384, 173] on icon "button" at bounding box center [382, 172] width 4 height 4
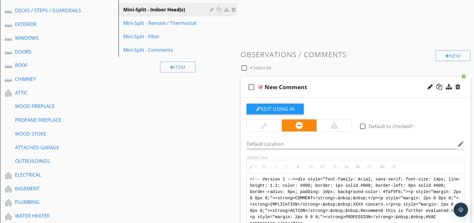
scroll to position [0, 0]
drag, startPoint x: 305, startPoint y: 219, endPoint x: 198, endPoint y: 145, distance: 130.1
type textarea "<!-- [PERSON_NAME] Version 1 --><div style="font-family: Arial, sans-serif; fon…"
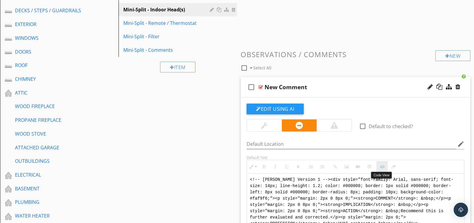
click at [378, 166] on button "Code View" at bounding box center [382, 166] width 11 height 11
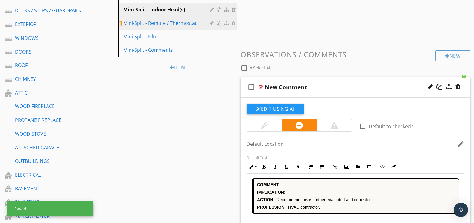
click at [166, 23] on div "Mini-Split - Remote / Thermostat" at bounding box center [167, 22] width 88 height 7
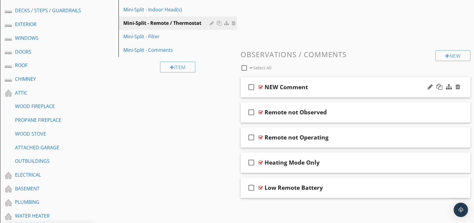
click at [264, 86] on div "check_box_outline_blank NEW Comment" at bounding box center [356, 87] width 230 height 21
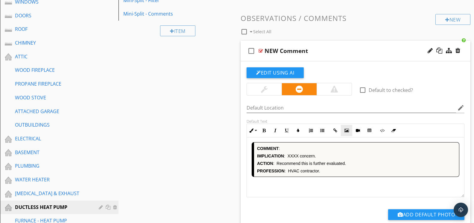
scroll to position [194, 0]
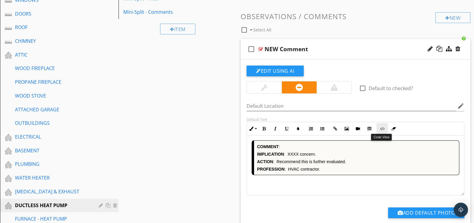
click at [379, 128] on button "Code View" at bounding box center [382, 128] width 11 height 11
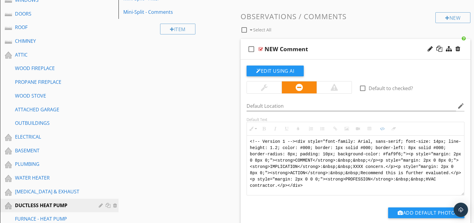
drag, startPoint x: 321, startPoint y: 185, endPoint x: 232, endPoint y: 128, distance: 105.8
click at [232, 128] on div "Sections GENERAL INSPECTION INFORMATION REPORT FORMAT INSPECTION / PROPERTY INF…" at bounding box center [237, 194] width 474 height 656
type textarea "<!-- [PERSON_NAME] Version 1 --><div style="font-family: Arial, sans-serif; fon…"
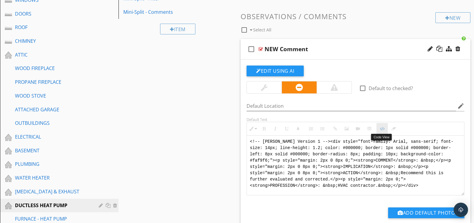
click at [381, 128] on icon "button" at bounding box center [382, 129] width 4 height 4
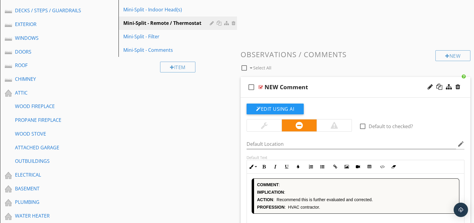
scroll to position [128, 0]
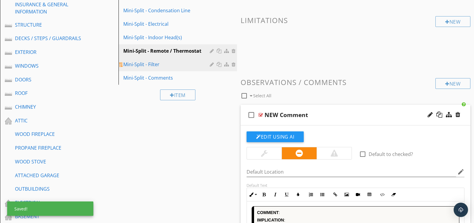
click at [159, 69] on link "Mini-Split - Filter" at bounding box center [178, 64] width 117 height 13
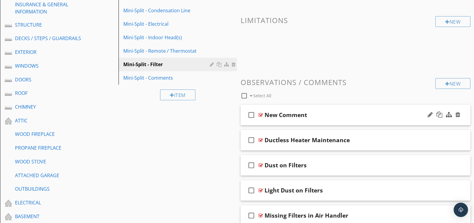
click at [263, 114] on div at bounding box center [261, 115] width 4 height 5
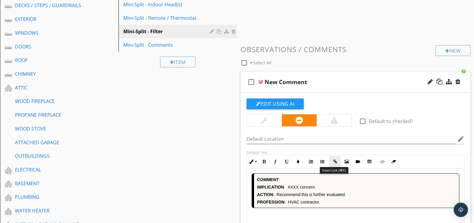
scroll to position [162, 0]
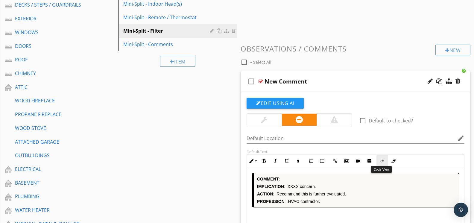
click at [379, 161] on button "Code View" at bounding box center [382, 160] width 11 height 11
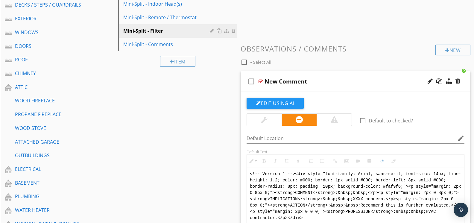
drag, startPoint x: 331, startPoint y: 217, endPoint x: 227, endPoint y: 154, distance: 121.9
click at [227, 154] on div "Sections GENERAL INSPECTION INFORMATION REPORT FORMAT INSPECTION / PROPERTY INF…" at bounding box center [237, 226] width 474 height 656
type textarea "<!-- [PERSON_NAME] Version 1 --><div style="font-family: Arial, sans-serif; fon…"
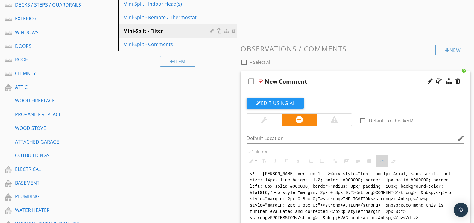
drag, startPoint x: 378, startPoint y: 161, endPoint x: 367, endPoint y: 158, distance: 11.6
click at [378, 161] on button "Code View" at bounding box center [382, 160] width 11 height 11
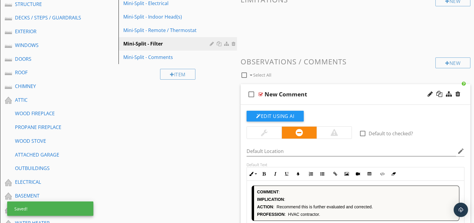
scroll to position [150, 0]
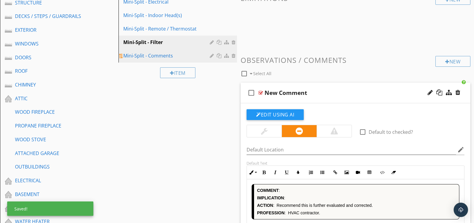
click at [167, 54] on div "Mini-Split - Comments" at bounding box center [167, 55] width 88 height 7
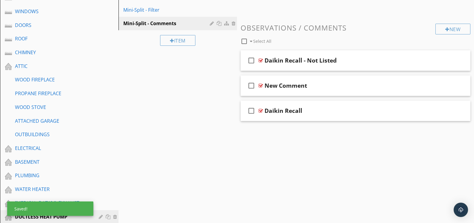
scroll to position [187, 0]
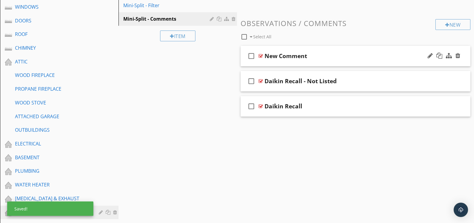
click at [261, 54] on div at bounding box center [261, 56] width 4 height 5
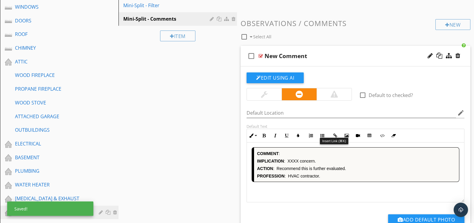
scroll to position [187, 0]
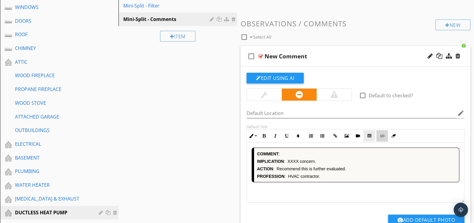
drag, startPoint x: 385, startPoint y: 136, endPoint x: 372, endPoint y: 140, distance: 13.5
click at [385, 136] on button "Code View" at bounding box center [382, 135] width 11 height 11
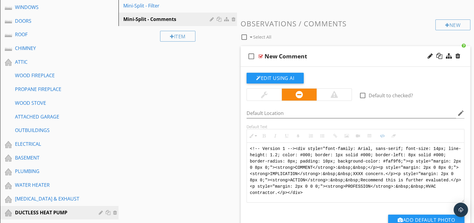
drag, startPoint x: 322, startPoint y: 192, endPoint x: 237, endPoint y: 136, distance: 101.9
click at [237, 136] on div "Comments New Informational New Limitations New Observations / Comments check_bo…" at bounding box center [355, 98] width 237 height 440
type textarea "<!-- [PERSON_NAME] Version 1 --><div style="font-family: Arial, sans-serif; fon…"
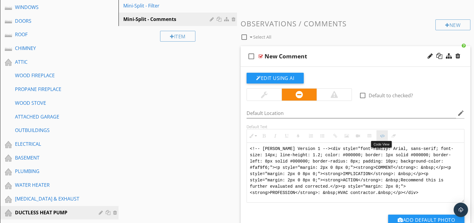
click at [381, 136] on icon "button" at bounding box center [382, 136] width 4 height 4
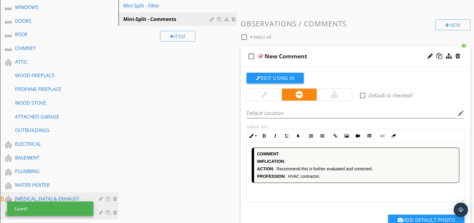
click at [45, 195] on div "[MEDICAL_DATA] & EXHAUST" at bounding box center [52, 198] width 75 height 7
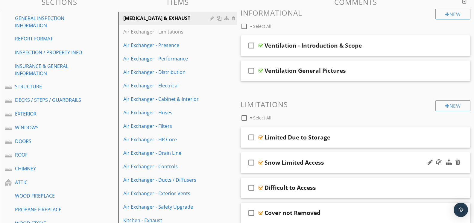
scroll to position [51, 0]
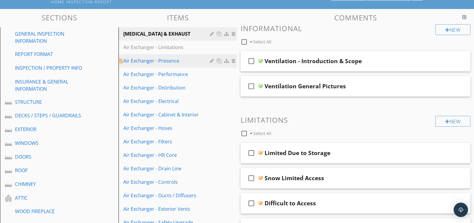
click at [164, 64] on div "Air Exchanger - Presence" at bounding box center [167, 60] width 88 height 7
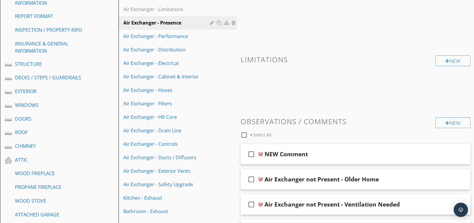
scroll to position [89, 0]
click at [260, 152] on div at bounding box center [261, 154] width 4 height 5
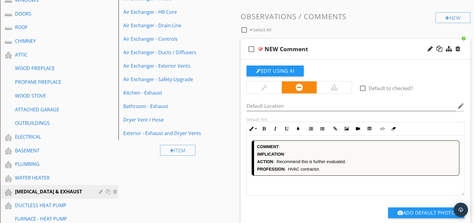
scroll to position [196, 0]
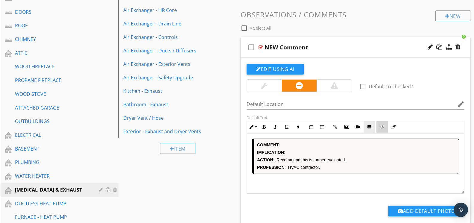
drag, startPoint x: 380, startPoint y: 125, endPoint x: 373, endPoint y: 125, distance: 6.6
click at [379, 125] on button "Code View" at bounding box center [382, 126] width 11 height 11
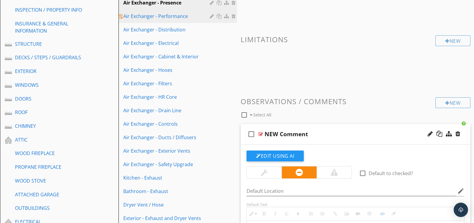
scroll to position [89, 0]
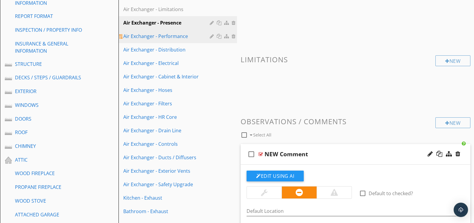
click at [166, 33] on div "Air Exchanger - Performance" at bounding box center [167, 36] width 88 height 7
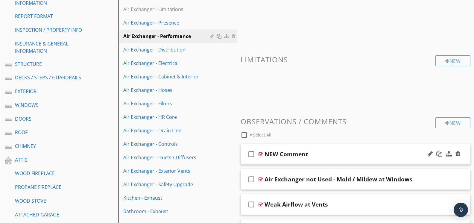
click at [260, 154] on div at bounding box center [261, 154] width 4 height 5
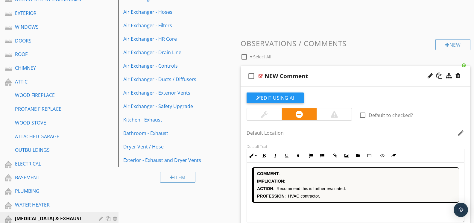
scroll to position [168, 0]
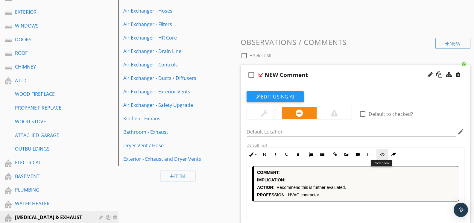
click at [381, 153] on icon "button" at bounding box center [382, 154] width 4 height 4
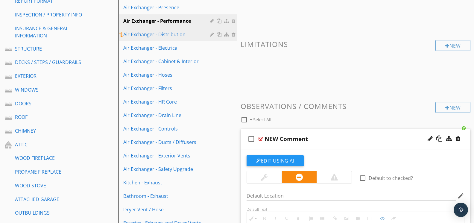
click at [165, 37] on div "Air Exchanger - Distribution" at bounding box center [167, 34] width 88 height 7
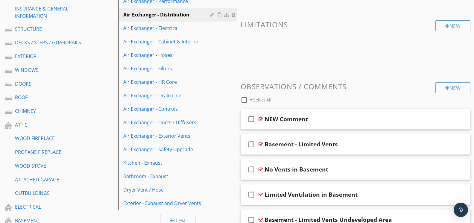
scroll to position [125, 0]
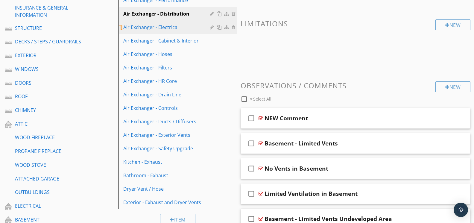
click at [166, 24] on div "Air Exchanger - Electrical" at bounding box center [167, 27] width 88 height 7
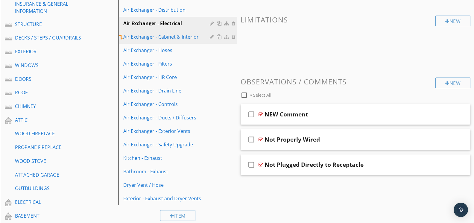
scroll to position [129, 0]
click at [159, 34] on div "Air Exchanger - Cabinet & Interior" at bounding box center [167, 36] width 88 height 7
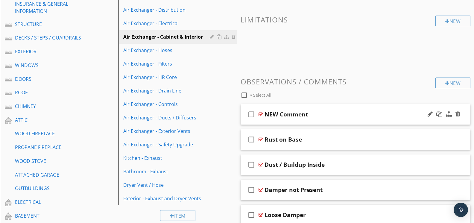
click at [261, 114] on div at bounding box center [261, 114] width 4 height 5
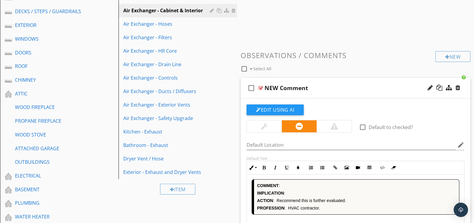
scroll to position [170, 0]
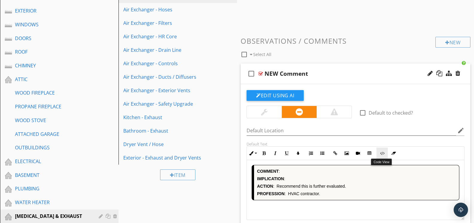
click at [384, 154] on icon "button" at bounding box center [382, 153] width 4 height 4
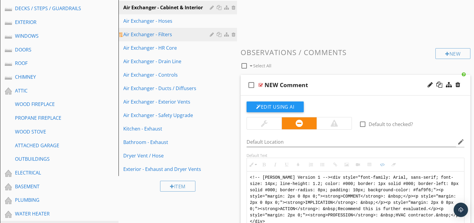
scroll to position [158, 0]
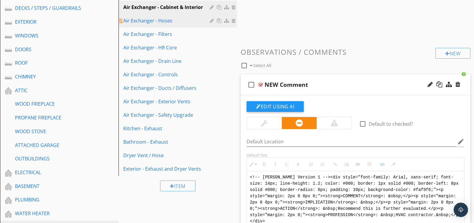
click at [172, 22] on div "Air Exchanger - Hoses" at bounding box center [167, 20] width 88 height 7
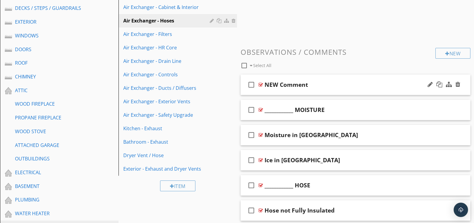
click at [261, 83] on div at bounding box center [261, 84] width 4 height 5
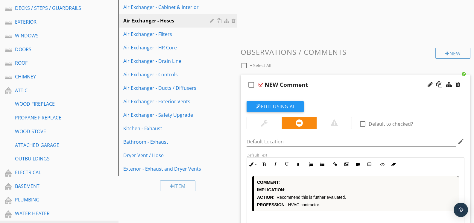
scroll to position [158, 0]
click at [384, 166] on icon "button" at bounding box center [382, 165] width 4 height 4
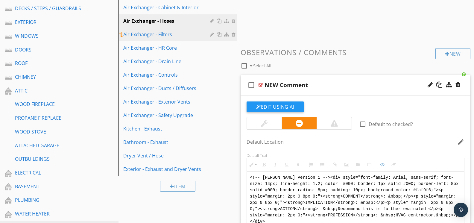
click at [163, 36] on div "Air Exchanger - Filters" at bounding box center [167, 34] width 88 height 7
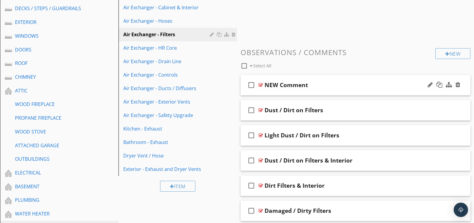
click at [262, 83] on div at bounding box center [261, 85] width 4 height 5
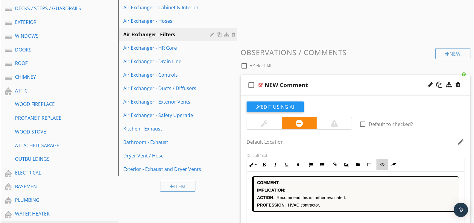
drag, startPoint x: 381, startPoint y: 167, endPoint x: 364, endPoint y: 157, distance: 19.5
click at [381, 167] on button "Code View" at bounding box center [382, 164] width 11 height 11
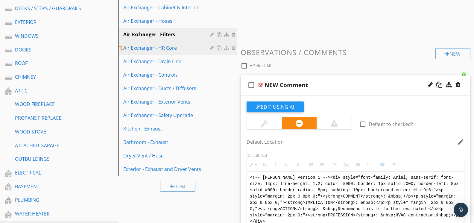
click at [164, 47] on div "Air Exchanger - HR Core" at bounding box center [167, 47] width 88 height 7
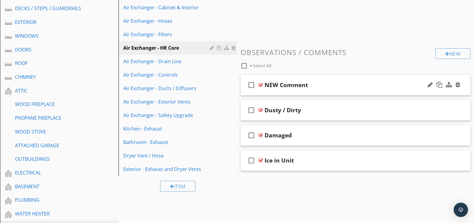
click at [261, 83] on div at bounding box center [261, 85] width 4 height 5
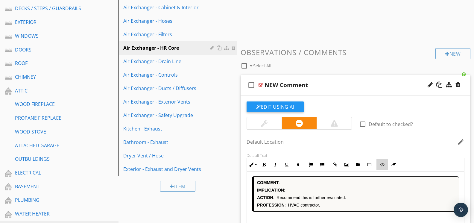
click at [380, 164] on icon "button" at bounding box center [382, 165] width 4 height 4
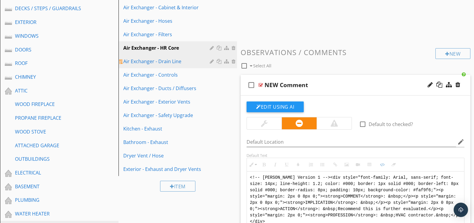
click at [163, 60] on div "Air Exchanger - Drain Line" at bounding box center [167, 61] width 88 height 7
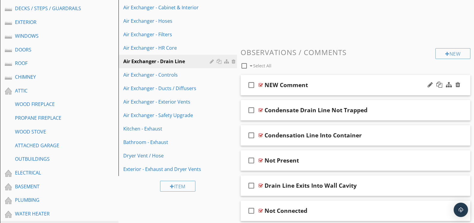
click at [262, 84] on div at bounding box center [261, 85] width 4 height 5
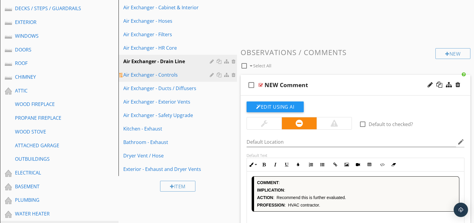
click at [163, 77] on div "Air Exchanger - Controls" at bounding box center [167, 74] width 88 height 7
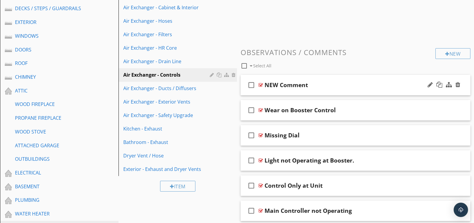
click at [262, 84] on div at bounding box center [261, 85] width 4 height 5
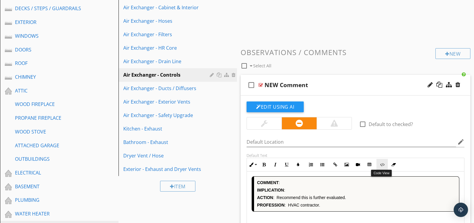
click at [381, 163] on icon "button" at bounding box center [382, 165] width 4 height 4
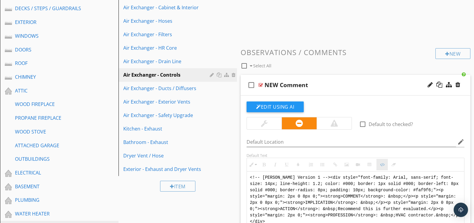
scroll to position [159, 0]
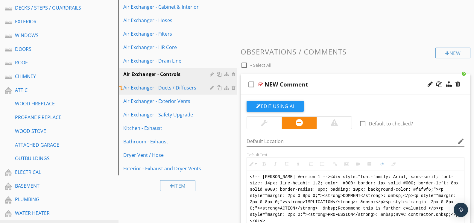
click at [188, 89] on div "Air Exchanger - Ducts / Diffusers" at bounding box center [167, 87] width 88 height 7
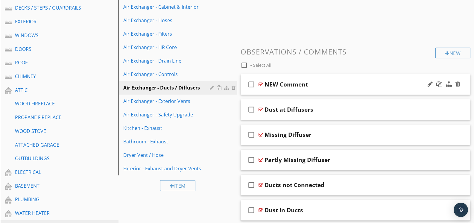
click at [260, 82] on div at bounding box center [261, 84] width 4 height 5
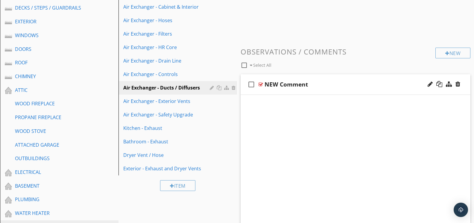
scroll to position [158, 0]
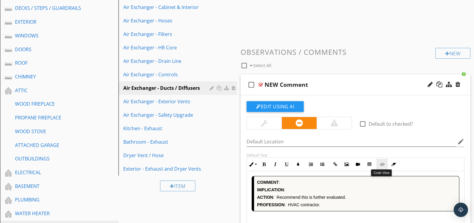
click at [381, 166] on button "Code View" at bounding box center [382, 164] width 11 height 11
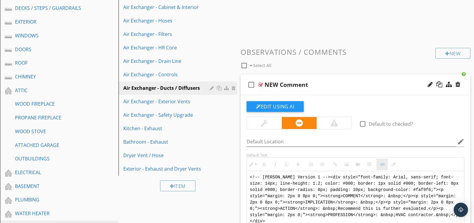
scroll to position [158, 0]
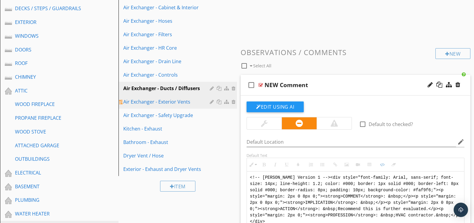
click at [189, 100] on div "Air Exchanger - Exterior Vents" at bounding box center [167, 101] width 88 height 7
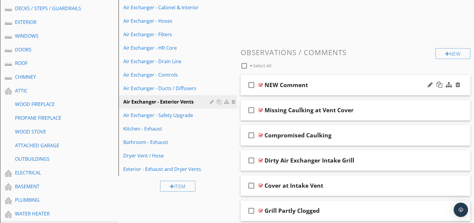
click at [262, 84] on div at bounding box center [261, 85] width 4 height 5
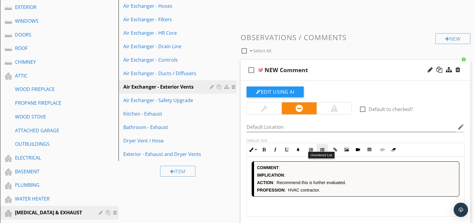
scroll to position [174, 0]
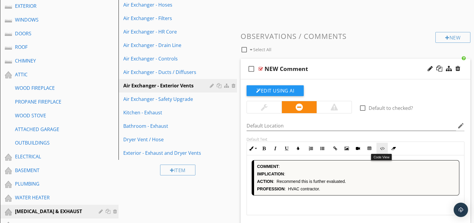
click at [381, 151] on button "Code View" at bounding box center [382, 148] width 11 height 11
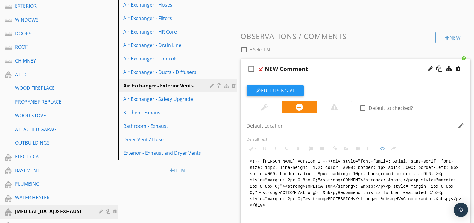
scroll to position [174, 0]
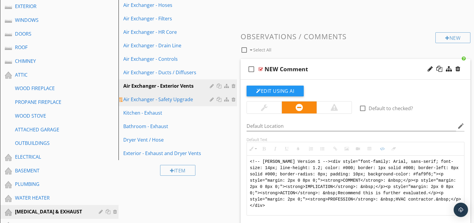
click at [185, 100] on div "Air Exchanger - Safety Upgrade" at bounding box center [167, 99] width 88 height 7
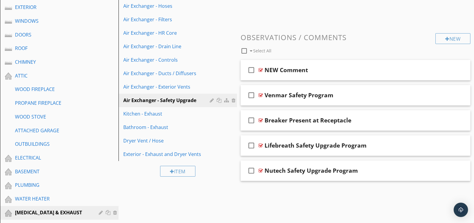
scroll to position [175, 0]
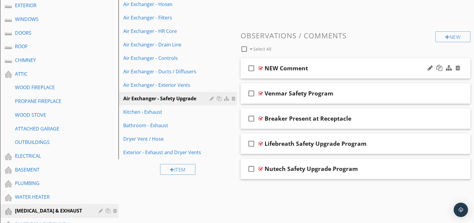
click at [261, 67] on div at bounding box center [261, 68] width 4 height 5
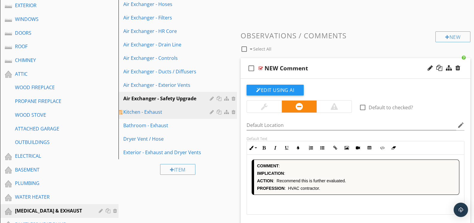
click at [192, 114] on div "Kitchen - Exhaust" at bounding box center [167, 111] width 88 height 7
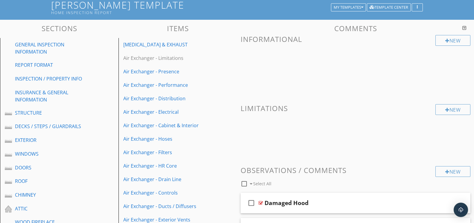
scroll to position [37, 0]
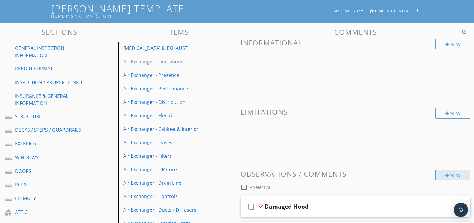
click at [456, 177] on div "New" at bounding box center [453, 175] width 35 height 11
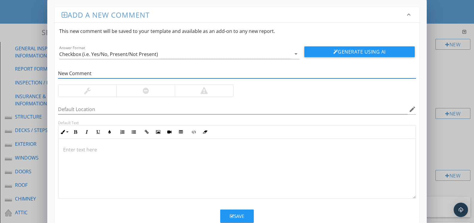
type input "New Comment"
drag, startPoint x: 151, startPoint y: 84, endPoint x: 151, endPoint y: 88, distance: 3.6
click at [151, 88] on div at bounding box center [145, 91] width 58 height 12
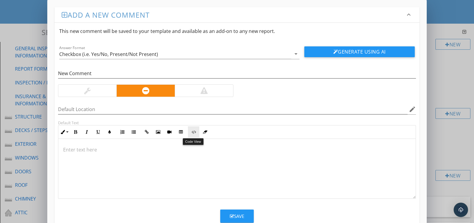
drag, startPoint x: 194, startPoint y: 130, endPoint x: 198, endPoint y: 129, distance: 3.9
click at [195, 130] on icon "button" at bounding box center [194, 132] width 4 height 4
type textarea "<!-- [PERSON_NAME] Version 1 --><div style="font-family: Arial, sans-serif; fon…"
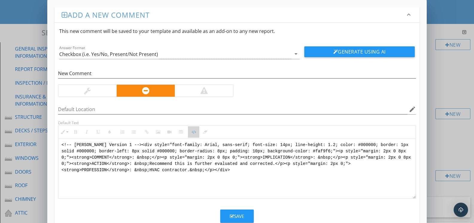
click at [196, 134] on icon "button" at bounding box center [194, 132] width 4 height 4
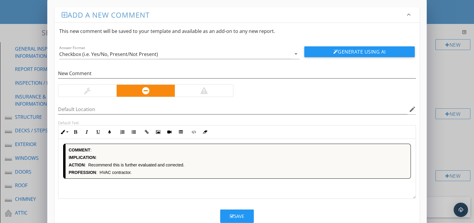
click at [248, 216] on button "Save" at bounding box center [237, 216] width 34 height 13
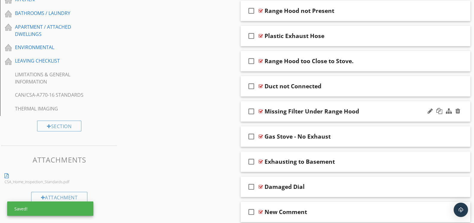
scroll to position [508, 0]
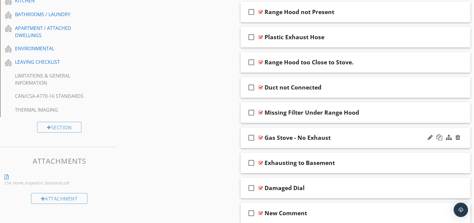
drag, startPoint x: 342, startPoint y: 210, endPoint x: 351, endPoint y: 131, distance: 79.6
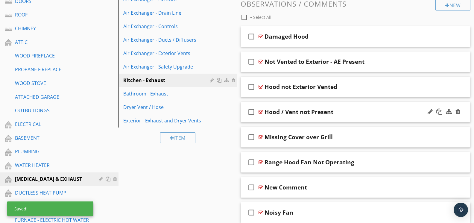
scroll to position [207, 0]
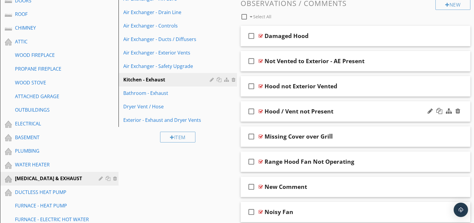
drag, startPoint x: 340, startPoint y: 185, endPoint x: 349, endPoint y: 103, distance: 82.2
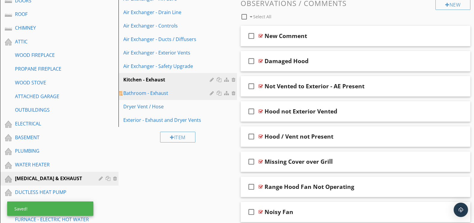
click at [149, 96] on div "Bathroom - Exhaust" at bounding box center [167, 93] width 88 height 7
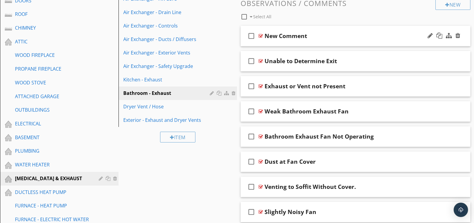
click at [262, 34] on div at bounding box center [261, 36] width 4 height 5
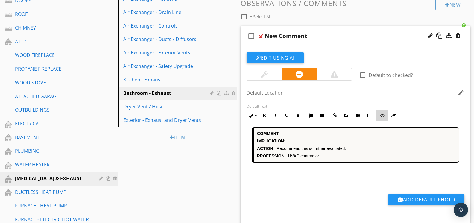
click at [385, 115] on button "Code View" at bounding box center [382, 115] width 11 height 11
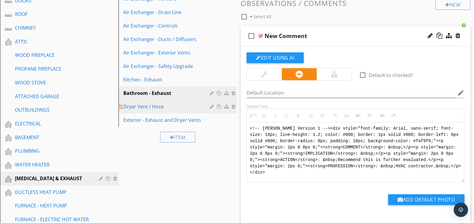
click at [189, 108] on div "Dryer Vent / Hose" at bounding box center [167, 106] width 88 height 7
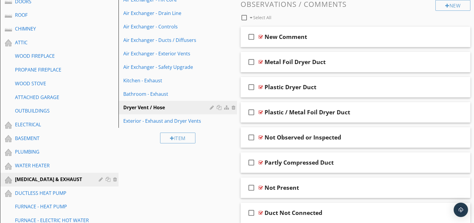
scroll to position [206, 0]
click at [262, 35] on div at bounding box center [261, 37] width 4 height 5
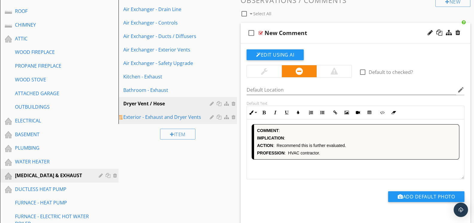
scroll to position [211, 0]
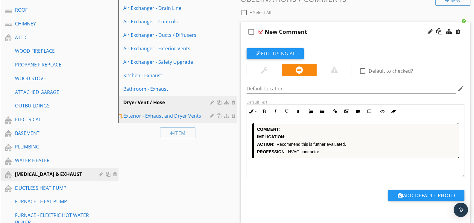
click at [167, 115] on div "Exterior - Exhaust and Dryer Vents" at bounding box center [167, 115] width 88 height 7
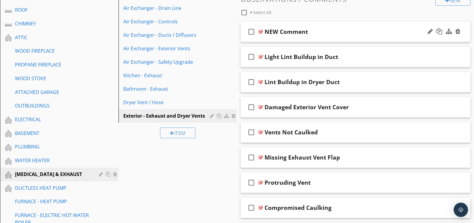
click at [261, 30] on div at bounding box center [261, 31] width 4 height 5
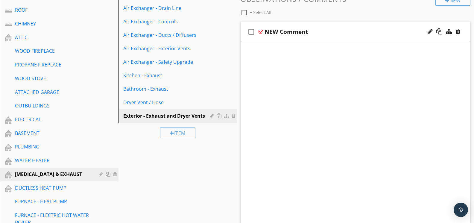
scroll to position [211, 0]
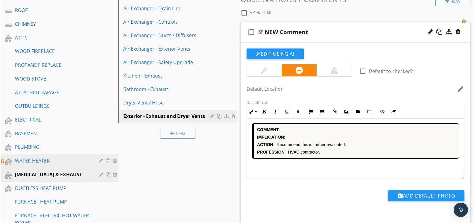
click at [65, 157] on div "WATER HEATER" at bounding box center [52, 160] width 75 height 7
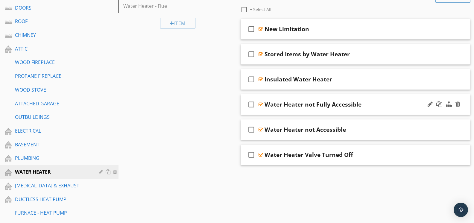
scroll to position [186, 0]
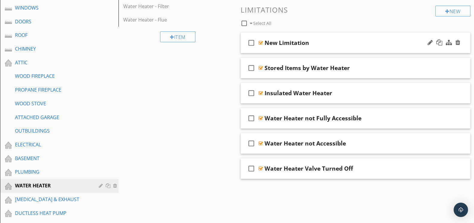
click at [262, 41] on div at bounding box center [261, 42] width 4 height 5
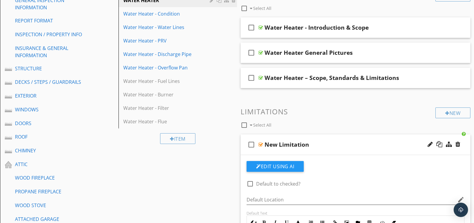
scroll to position [73, 0]
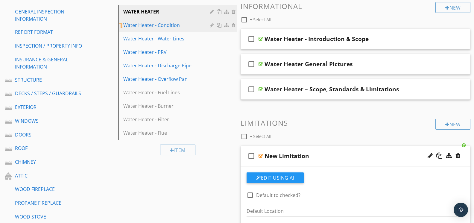
click at [175, 28] on div "Water Heater - Condition" at bounding box center [167, 25] width 88 height 7
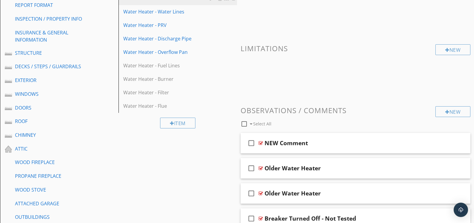
scroll to position [105, 0]
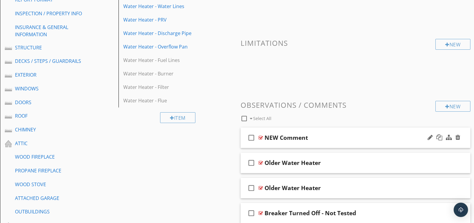
click at [263, 138] on div at bounding box center [261, 137] width 4 height 5
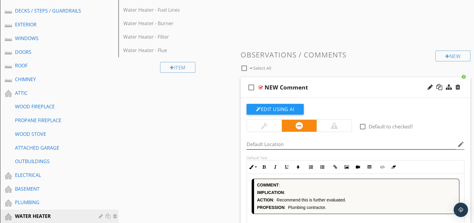
scroll to position [158, 0]
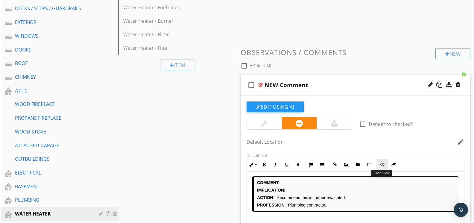
click at [379, 163] on button "Code View" at bounding box center [382, 164] width 11 height 11
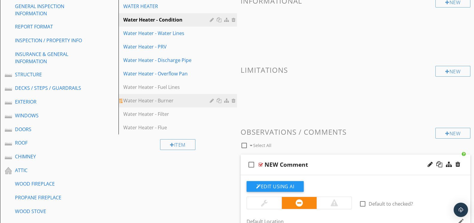
scroll to position [75, 0]
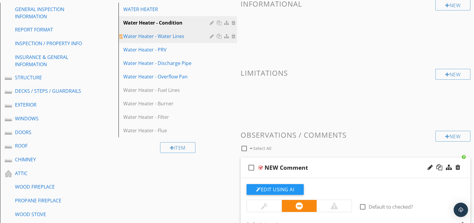
click at [174, 37] on div "Water Heater - Water Lines" at bounding box center [167, 36] width 88 height 7
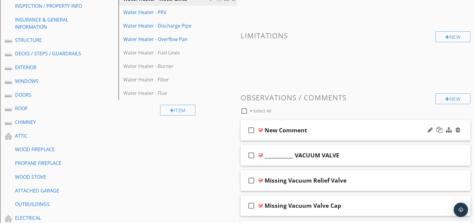
scroll to position [114, 0]
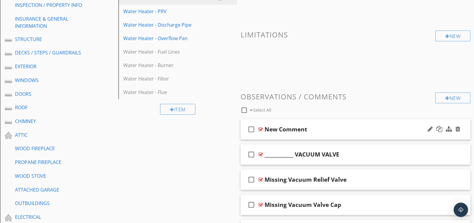
click at [260, 127] on div at bounding box center [261, 129] width 4 height 5
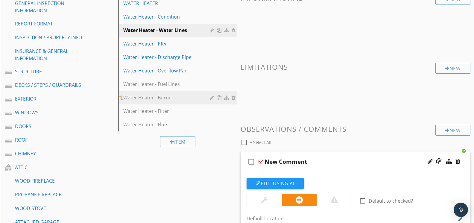
scroll to position [70, 0]
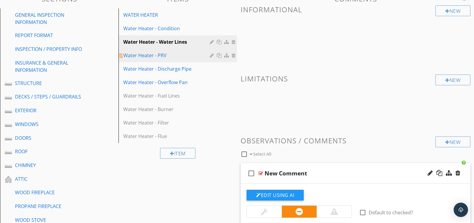
click at [172, 52] on div "Water Heater - PRV" at bounding box center [167, 55] width 88 height 7
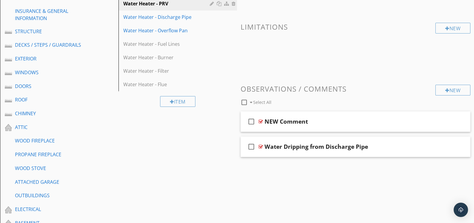
scroll to position [131, 0]
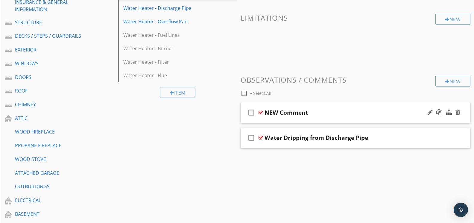
click at [261, 111] on div at bounding box center [261, 112] width 4 height 5
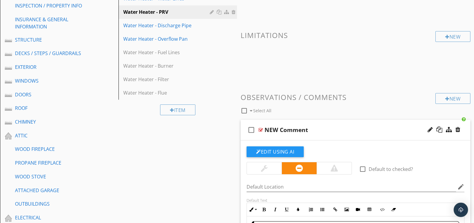
scroll to position [89, 0]
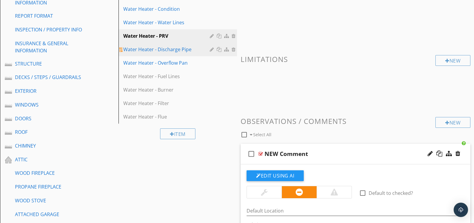
click at [174, 47] on div "Water Heater - Discharge Pipe" at bounding box center [167, 49] width 88 height 7
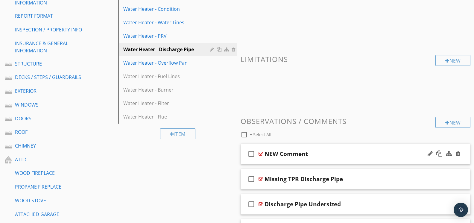
click at [261, 152] on div at bounding box center [261, 154] width 4 height 5
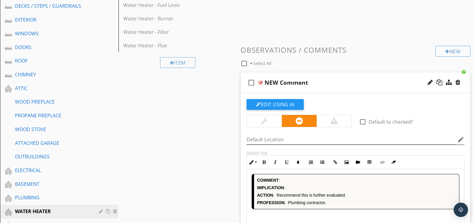
scroll to position [170, 0]
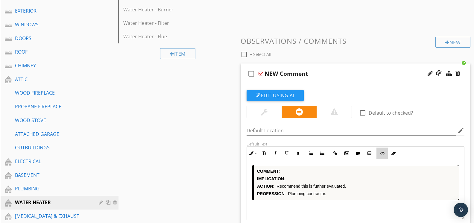
click at [380, 151] on icon "button" at bounding box center [382, 153] width 4 height 4
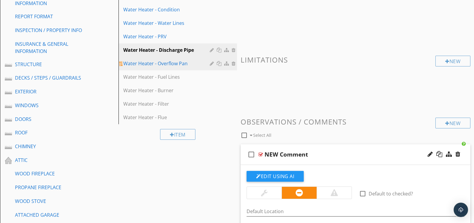
scroll to position [88, 0]
click at [195, 66] on div "Water Heater - Overflow Pan" at bounding box center [167, 63] width 88 height 7
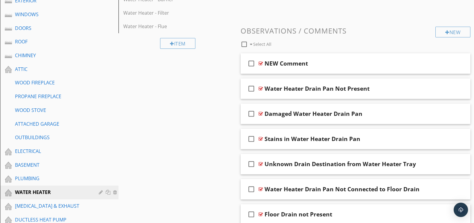
scroll to position [191, 0]
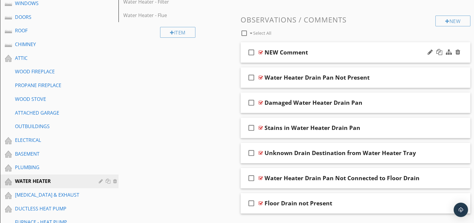
click at [262, 51] on div at bounding box center [261, 52] width 4 height 5
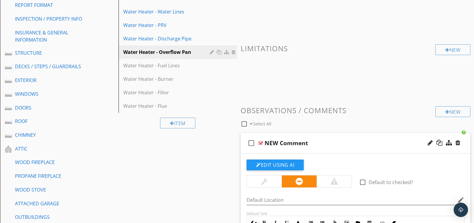
scroll to position [67, 0]
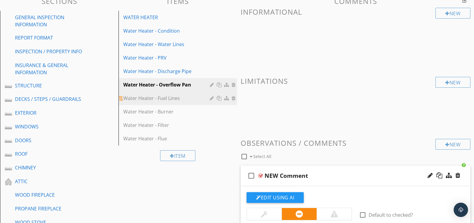
click at [181, 95] on div "Water Heater - Fuel Lines" at bounding box center [167, 98] width 88 height 7
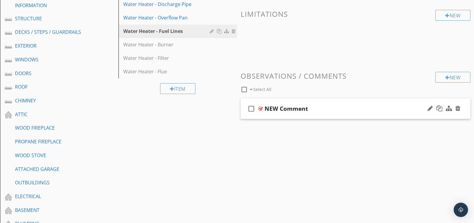
scroll to position [135, 0]
click at [262, 107] on div at bounding box center [261, 107] width 4 height 5
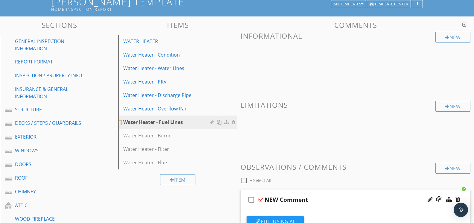
scroll to position [43, 0]
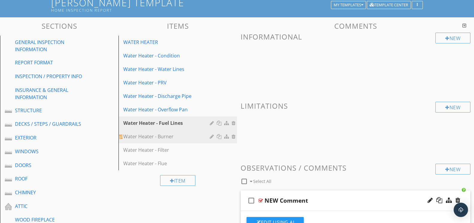
click at [178, 133] on div "Water Heater - Burner" at bounding box center [167, 136] width 88 height 7
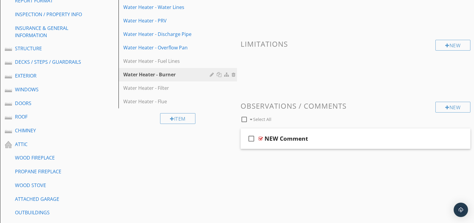
scroll to position [115, 0]
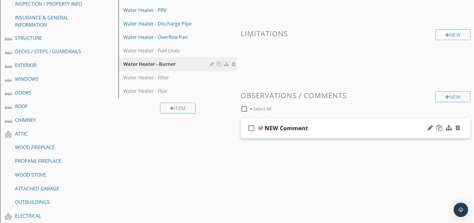
click at [259, 127] on div at bounding box center [261, 128] width 4 height 5
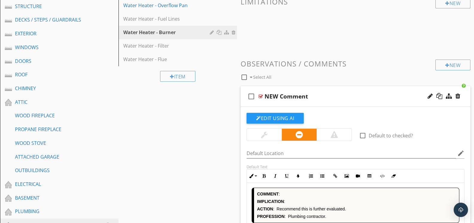
scroll to position [149, 0]
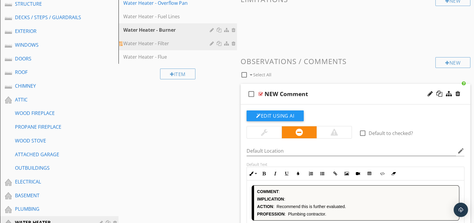
click at [158, 44] on div "Water Heater - Filter" at bounding box center [167, 43] width 88 height 7
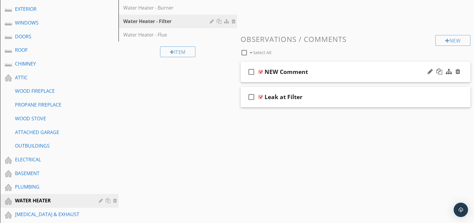
scroll to position [173, 0]
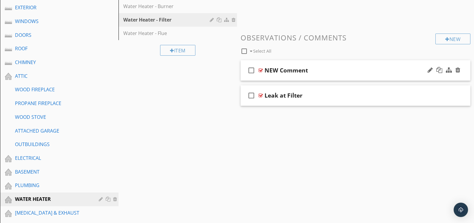
click at [261, 68] on div at bounding box center [261, 70] width 4 height 5
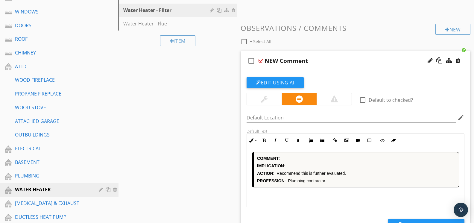
scroll to position [185, 0]
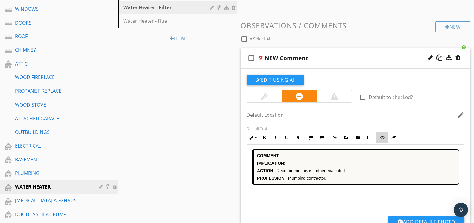
click at [380, 137] on icon "button" at bounding box center [382, 138] width 4 height 4
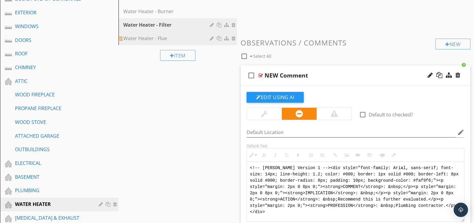
scroll to position [168, 0]
click at [153, 40] on div "Water Heater - Flue" at bounding box center [167, 38] width 88 height 7
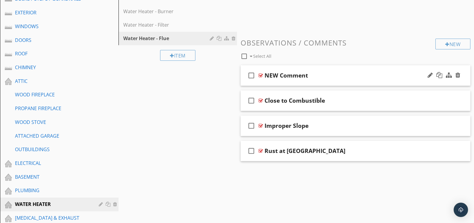
click at [259, 73] on div at bounding box center [261, 75] width 4 height 5
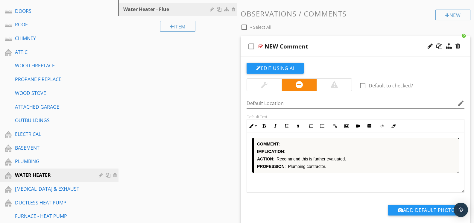
scroll to position [206, 0]
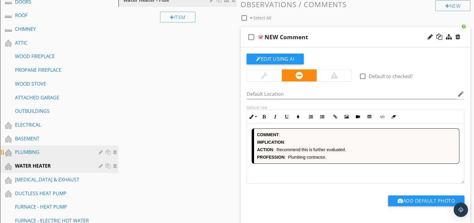
click at [62, 149] on div "PLUMBING" at bounding box center [52, 152] width 75 height 7
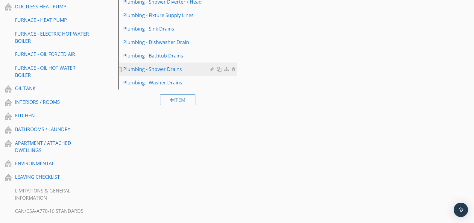
scroll to position [394, 0]
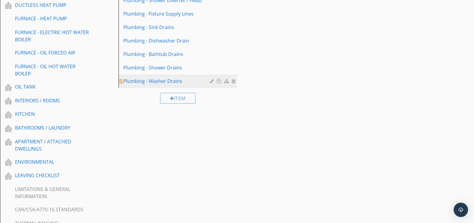
click at [175, 85] on link "Plumbing - Washer Drains" at bounding box center [178, 81] width 117 height 13
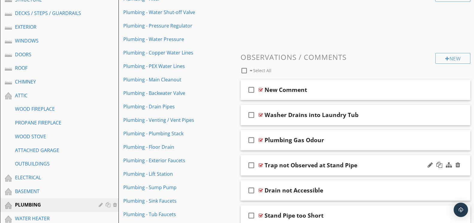
scroll to position [121, 0]
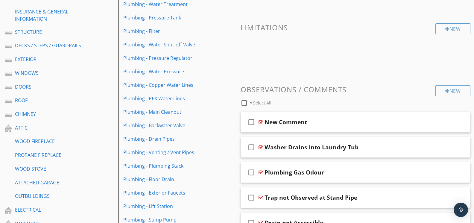
drag, startPoint x: 261, startPoint y: 120, endPoint x: 283, endPoint y: 105, distance: 26.2
click at [261, 120] on div at bounding box center [261, 122] width 4 height 5
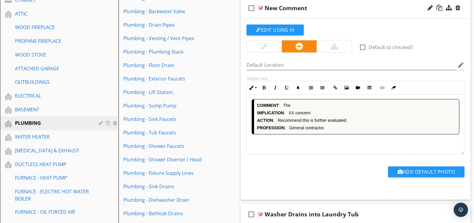
scroll to position [244, 0]
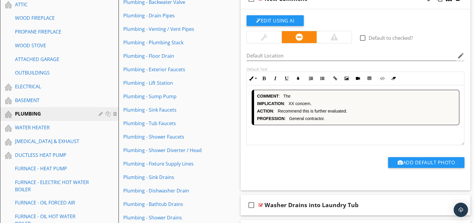
drag, startPoint x: 329, startPoint y: 119, endPoint x: 290, endPoint y: 120, distance: 38.4
click at [290, 120] on div "COMMENT : The IMPLICATION : XX concern. ACTION : Recommend this is further eval…" at bounding box center [356, 107] width 208 height 35
drag, startPoint x: 333, startPoint y: 129, endPoint x: 328, endPoint y: 132, distance: 6.2
click at [327, 133] on div "COMMENT : The IMPLICATION : XX concern. ACTION : Recommend this is further eval…" at bounding box center [355, 115] width 217 height 60
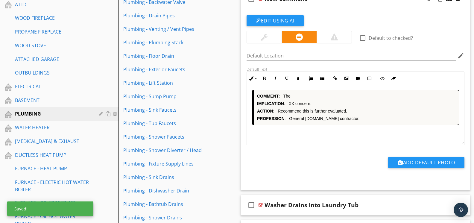
click at [363, 116] on p "PROFESSION : General [DOMAIN_NAME] contractor." at bounding box center [356, 118] width 199 height 5
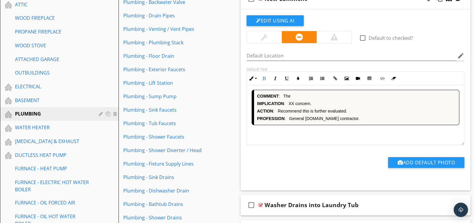
drag, startPoint x: 350, startPoint y: 117, endPoint x: 290, endPoint y: 119, distance: 59.9
click at [290, 119] on p "PROFESSION : General [DOMAIN_NAME] contractor." at bounding box center [356, 118] width 199 height 5
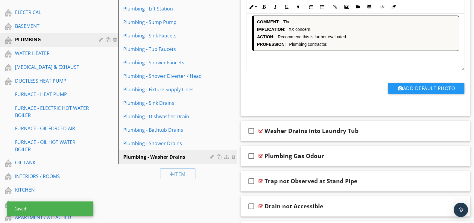
scroll to position [325, 0]
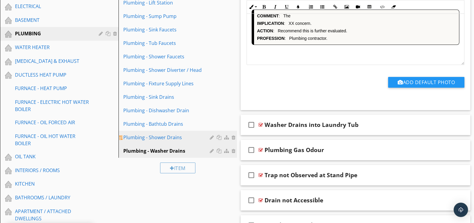
click at [184, 135] on div "Plumbing - Shower Drains" at bounding box center [167, 137] width 88 height 7
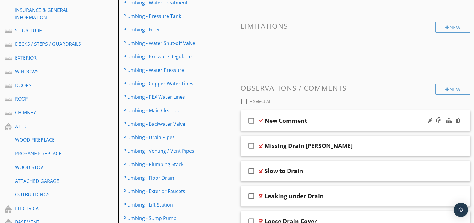
click at [263, 119] on div at bounding box center [261, 120] width 4 height 5
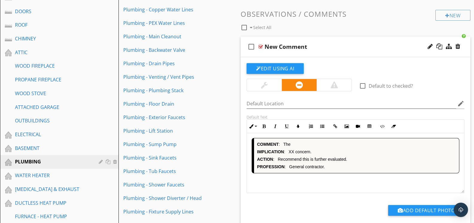
scroll to position [240, 0]
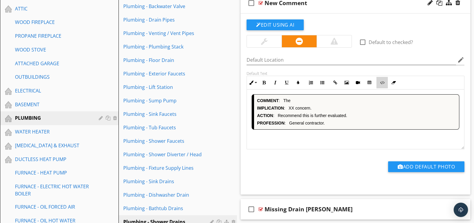
click at [382, 85] on button "Code View" at bounding box center [382, 82] width 11 height 11
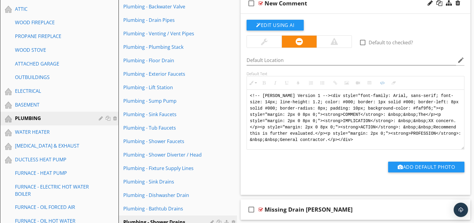
drag, startPoint x: 365, startPoint y: 136, endPoint x: 250, endPoint y: 93, distance: 122.8
click at [250, 93] on textarea "<!-- [PERSON_NAME] Version 1 --><div style="font-family: Arial, sans-serif; fon…" at bounding box center [355, 120] width 217 height 60
type textarea "<!-- [PERSON_NAME] Version 1 --><div style="font-family: Arial, sans-serif; fon…"
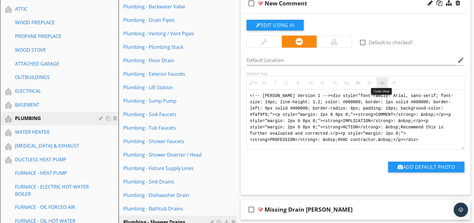
click at [385, 82] on button "Code View" at bounding box center [382, 82] width 11 height 11
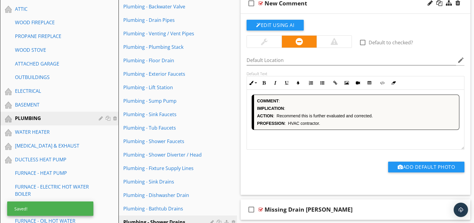
drag, startPoint x: 328, startPoint y: 121, endPoint x: 289, endPoint y: 123, distance: 38.7
click at [289, 123] on p "PROFESSION : HVAC contractor." at bounding box center [356, 123] width 199 height 5
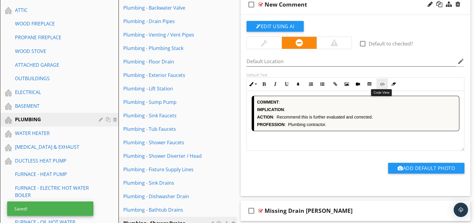
click at [383, 85] on button "Code View" at bounding box center [382, 83] width 11 height 11
type textarea "<!-- [PERSON_NAME] Version 1 --><div style="font-family: Arial, sans-serif; fon…"
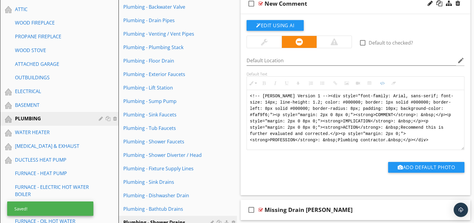
scroll to position [240, 0]
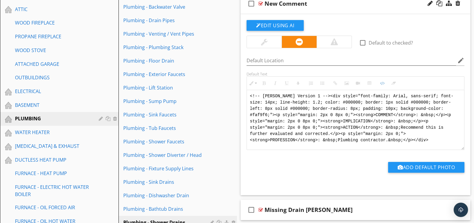
drag, startPoint x: 346, startPoint y: 139, endPoint x: 241, endPoint y: 82, distance: 119.1
click at [247, 84] on div "Inline Style XLarge Large Normal Small Light Small/Light Bold Italic Underline …" at bounding box center [356, 113] width 218 height 74
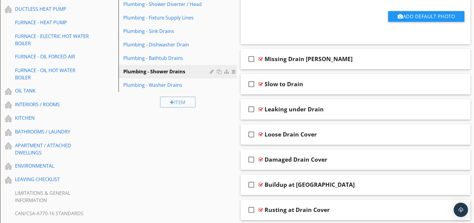
scroll to position [392, 0]
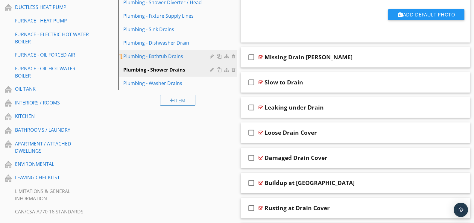
click at [177, 57] on div "Plumbing - Bathtub Drains" at bounding box center [167, 56] width 88 height 7
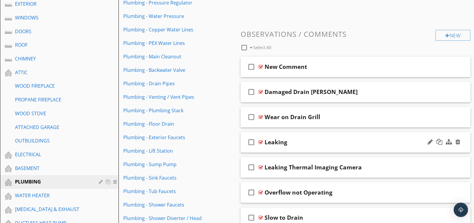
scroll to position [164, 0]
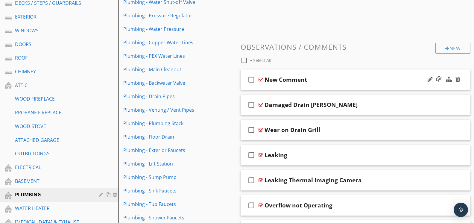
click at [264, 78] on div "check_box_outline_blank New Comment" at bounding box center [356, 79] width 230 height 21
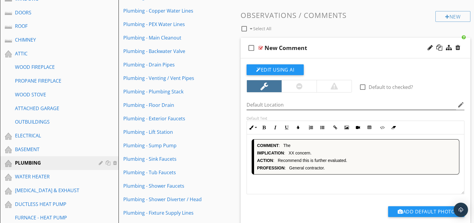
scroll to position [197, 0]
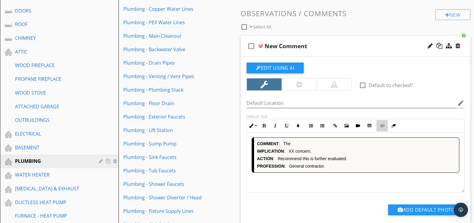
click at [380, 126] on button "Code View" at bounding box center [382, 125] width 11 height 11
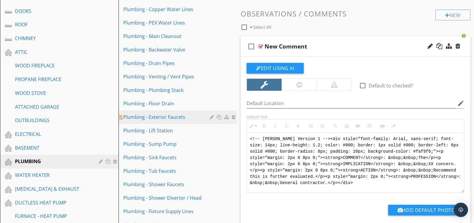
drag, startPoint x: 317, startPoint y: 170, endPoint x: 216, endPoint y: 118, distance: 113.2
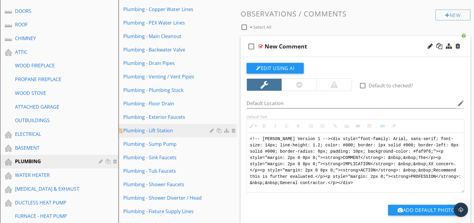
type textarea "<!-- [PERSON_NAME] Version 1 --><div style="font-family: Arial, sans-serif; fon…"
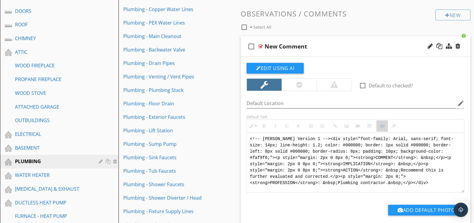
drag, startPoint x: 382, startPoint y: 125, endPoint x: 294, endPoint y: 127, distance: 88.4
click at [382, 125] on icon "button" at bounding box center [382, 126] width 4 height 4
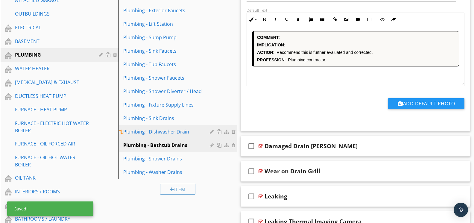
scroll to position [305, 0]
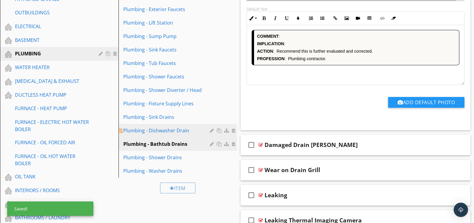
click at [181, 127] on link "Plumbing - Dishwasher Drain" at bounding box center [178, 130] width 117 height 13
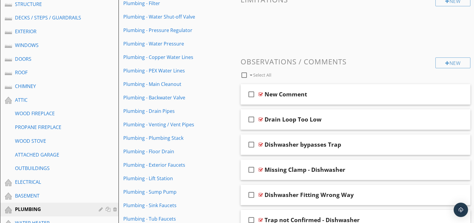
scroll to position [134, 0]
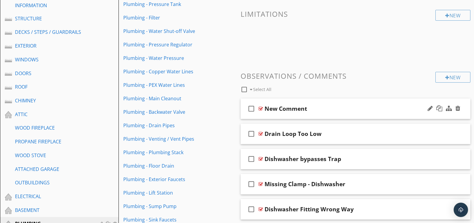
click at [261, 106] on div at bounding box center [261, 108] width 4 height 5
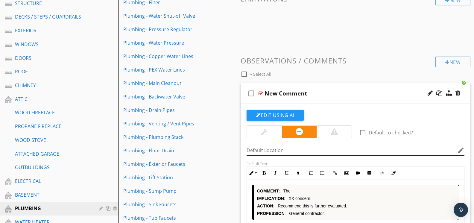
scroll to position [154, 0]
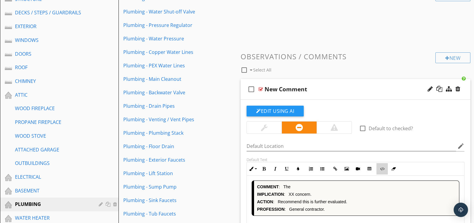
click at [381, 167] on icon "button" at bounding box center [382, 169] width 4 height 4
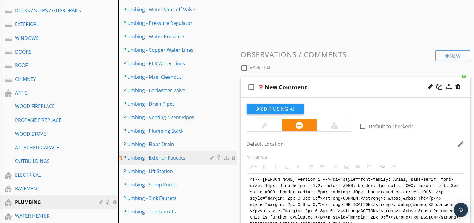
drag, startPoint x: 366, startPoint y: 220, endPoint x: 220, endPoint y: 154, distance: 160.6
type textarea "<!-- [PERSON_NAME] Version 1 --><div style="font-family: Arial, sans-serif; fon…"
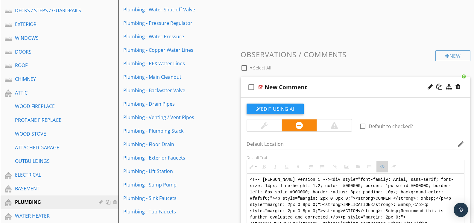
click at [384, 168] on button "Code View" at bounding box center [382, 166] width 11 height 11
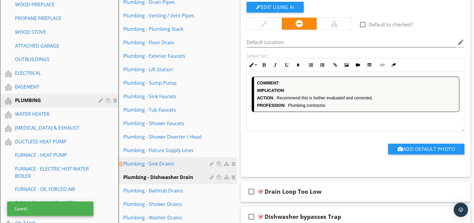
scroll to position [271, 0]
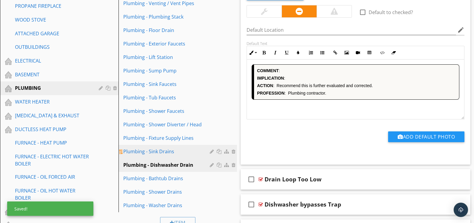
click at [177, 155] on link "Plumbing - Sink Drains" at bounding box center [178, 151] width 117 height 13
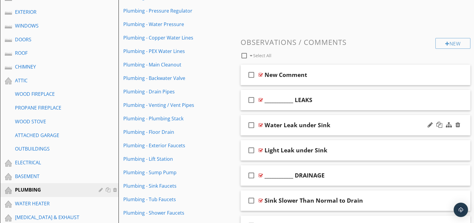
scroll to position [168, 0]
click at [262, 75] on div at bounding box center [261, 75] width 4 height 5
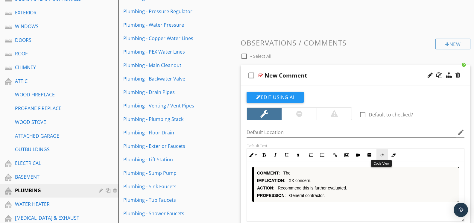
click at [383, 156] on icon "button" at bounding box center [382, 155] width 4 height 4
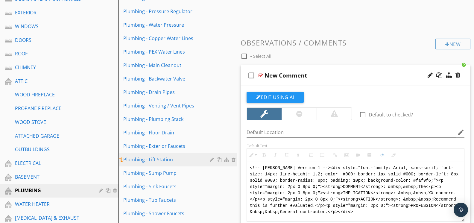
drag, startPoint x: 348, startPoint y: 208, endPoint x: 228, endPoint y: 155, distance: 131.0
type textarea "<!-- [PERSON_NAME] Version 1 --><div style="font-family: Arial, sans-serif; fon…"
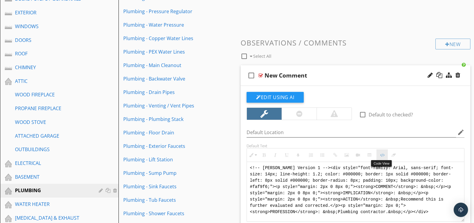
click at [377, 153] on button "Code View" at bounding box center [382, 154] width 11 height 11
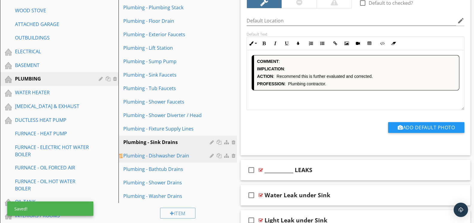
scroll to position [285, 0]
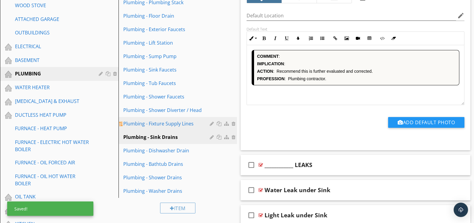
click at [168, 123] on div "Plumbing - Fixture Supply Lines" at bounding box center [167, 123] width 88 height 7
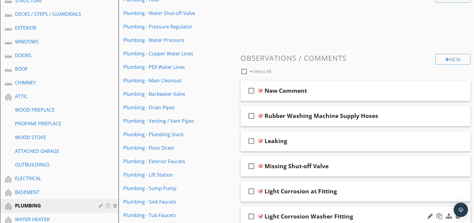
scroll to position [149, 0]
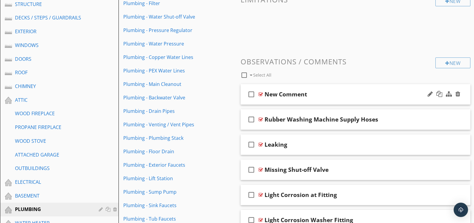
click at [261, 93] on div at bounding box center [261, 94] width 4 height 5
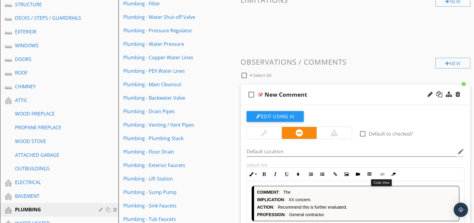
click at [381, 174] on icon "button" at bounding box center [382, 174] width 4 height 4
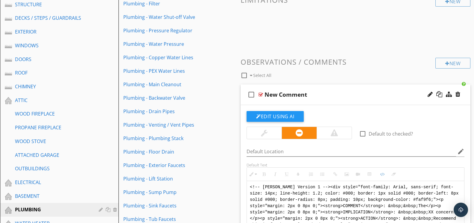
scroll to position [265, 0]
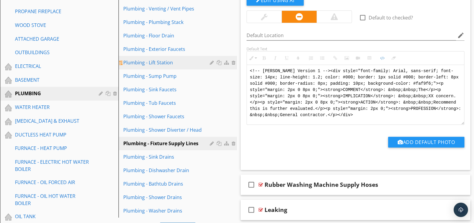
drag, startPoint x: 332, startPoint y: 110, endPoint x: 226, endPoint y: 64, distance: 115.7
click at [226, 64] on div "Sections GENERAL INSPECTION INFORMATION REPORT FORMAT INSPECTION / PROPERTY INF…" at bounding box center [237, 218] width 474 height 847
type textarea "<!-- [PERSON_NAME] Version 1 --><div style="font-family: Arial, sans-serif; fon…"
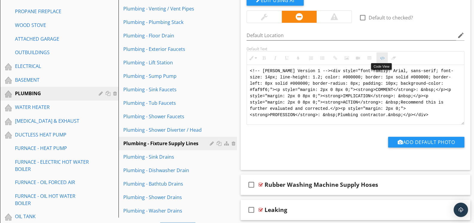
click at [382, 59] on icon "button" at bounding box center [382, 58] width 4 height 4
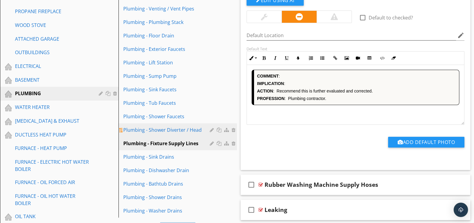
drag, startPoint x: 158, startPoint y: 130, endPoint x: 164, endPoint y: 128, distance: 6.5
click at [158, 130] on div "Plumbing - Shower Diverter / Head" at bounding box center [167, 129] width 88 height 7
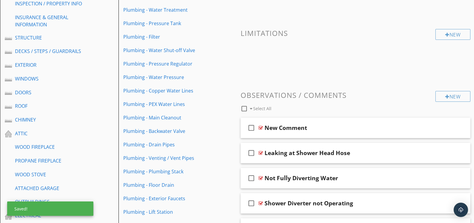
scroll to position [103, 0]
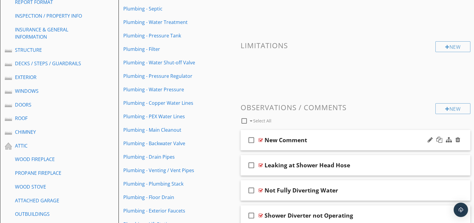
click at [261, 139] on div at bounding box center [261, 140] width 4 height 5
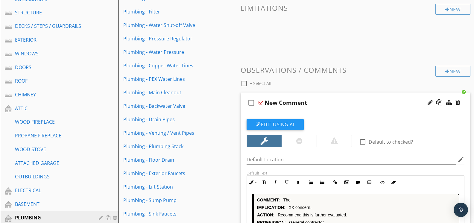
scroll to position [0, 0]
click at [382, 183] on icon "button" at bounding box center [382, 182] width 4 height 4
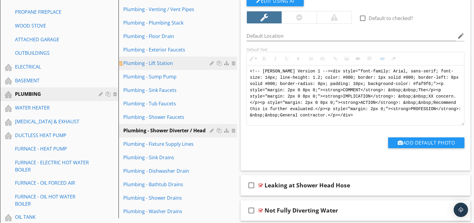
scroll to position [0, 0]
drag, startPoint x: 341, startPoint y: 112, endPoint x: 218, endPoint y: 56, distance: 135.4
click at [218, 56] on div "Sections GENERAL INSPECTION INFORMATION REPORT FORMAT INSPECTION / PROPERTY INF…" at bounding box center [237, 181] width 474 height 771
type textarea "<!-- [PERSON_NAME] Version 1 --><div style="font-family: Arial, sans-serif; fon…"
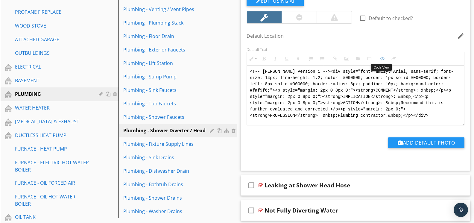
drag, startPoint x: 382, startPoint y: 58, endPoint x: 325, endPoint y: 57, distance: 56.6
click at [380, 58] on icon "button" at bounding box center [382, 59] width 4 height 4
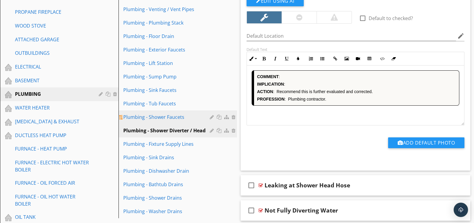
drag, startPoint x: 152, startPoint y: 115, endPoint x: 164, endPoint y: 114, distance: 11.7
click at [153, 115] on div "Plumbing - Shower Faucets" at bounding box center [167, 117] width 88 height 7
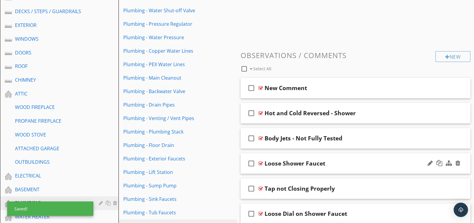
scroll to position [107, 0]
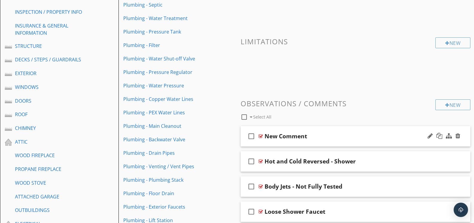
click at [260, 135] on div at bounding box center [261, 136] width 4 height 5
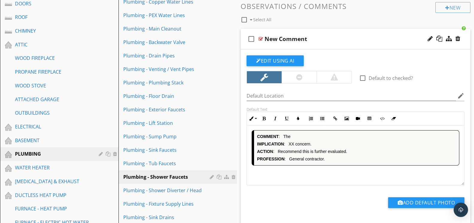
scroll to position [206, 0]
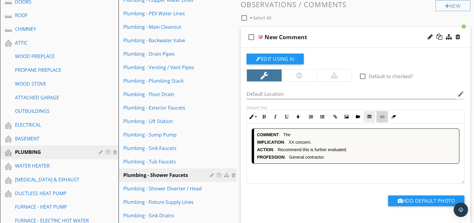
drag, startPoint x: 380, startPoint y: 118, endPoint x: 365, endPoint y: 121, distance: 16.0
click at [378, 118] on button "Code View" at bounding box center [382, 116] width 11 height 11
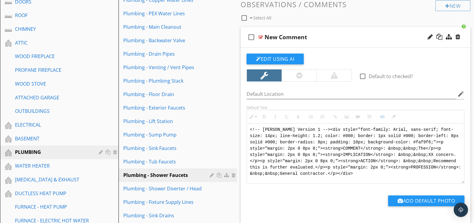
drag, startPoint x: 348, startPoint y: 172, endPoint x: 242, endPoint y: 125, distance: 116.1
click at [242, 125] on div "Edit Using AI check_box_outline_blank Default to checked? Default Location edit…" at bounding box center [356, 138] width 230 height 181
type textarea "<!-- [PERSON_NAME] Version 1 --><div style="font-family: Arial, sans-serif; fon…"
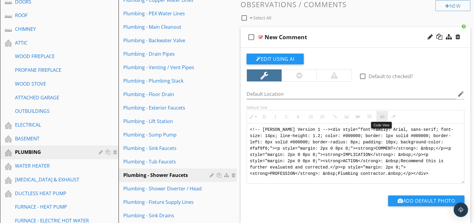
click at [385, 117] on icon "button" at bounding box center [382, 117] width 4 height 4
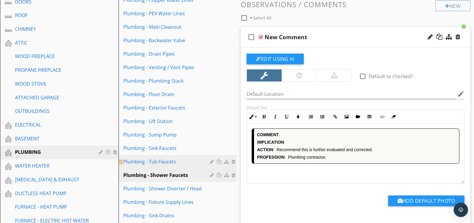
click at [181, 159] on div "Plumbing - Tub Faucets" at bounding box center [167, 161] width 88 height 7
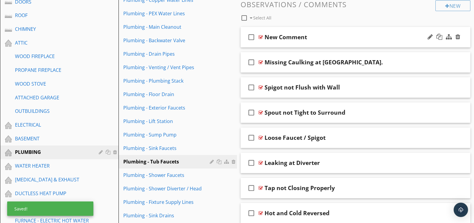
drag, startPoint x: 261, startPoint y: 35, endPoint x: 270, endPoint y: 35, distance: 8.7
click at [261, 35] on div at bounding box center [261, 37] width 4 height 5
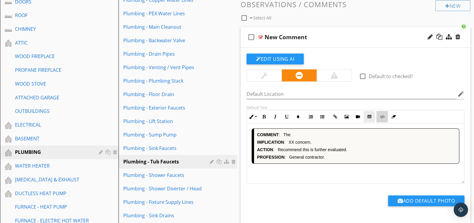
drag, startPoint x: 378, startPoint y: 117, endPoint x: 370, endPoint y: 120, distance: 8.9
click at [378, 117] on button "Code View" at bounding box center [382, 116] width 11 height 11
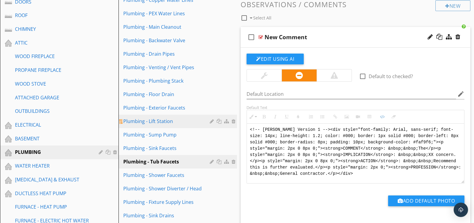
drag, startPoint x: 358, startPoint y: 173, endPoint x: 233, endPoint y: 119, distance: 137.0
type textarea "<!-- [PERSON_NAME] Version 1 --><div style="font-family: Arial, sans-serif; fon…"
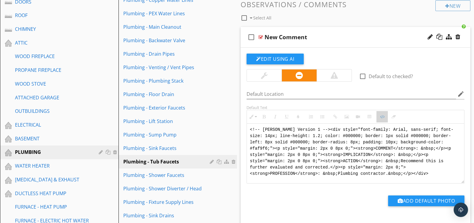
click at [382, 115] on icon "button" at bounding box center [382, 117] width 4 height 4
type textarea "<!-- [PERSON_NAME] Version 1 --><div style="font-family: Arial, sans-serif; fon…"
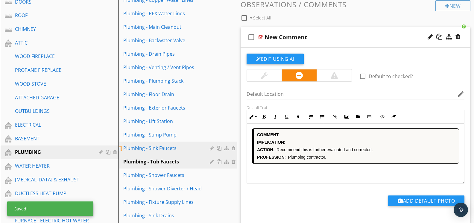
click at [149, 145] on div "Plumbing - Sink Faucets" at bounding box center [167, 148] width 88 height 7
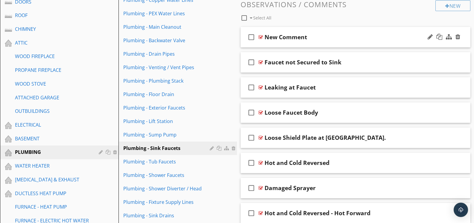
click at [261, 36] on div at bounding box center [261, 37] width 4 height 5
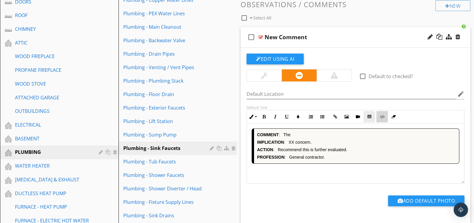
drag, startPoint x: 378, startPoint y: 116, endPoint x: 371, endPoint y: 119, distance: 7.1
click at [377, 116] on button "Code View" at bounding box center [382, 116] width 11 height 11
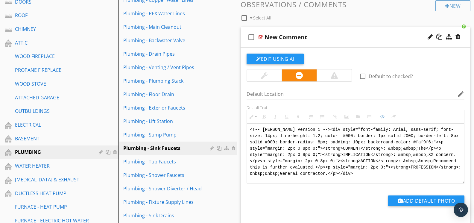
drag, startPoint x: 362, startPoint y: 171, endPoint x: 248, endPoint y: 117, distance: 125.9
click at [248, 117] on div "Inline Style XLarge Large Normal Small Light Small/Light Bold Italic Underline …" at bounding box center [356, 147] width 218 height 74
type textarea "<!-- [PERSON_NAME] Version 1 --><div style="font-family: Arial, sans-serif; fon…"
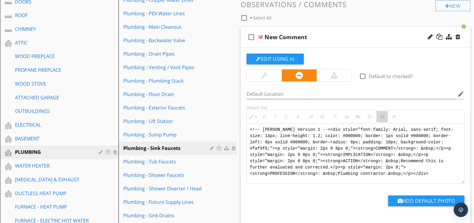
click at [381, 115] on icon "button" at bounding box center [382, 117] width 4 height 4
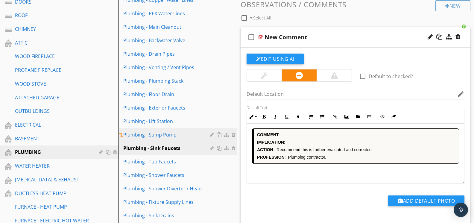
click at [173, 130] on link "Plumbing - Sump Pump" at bounding box center [178, 134] width 117 height 13
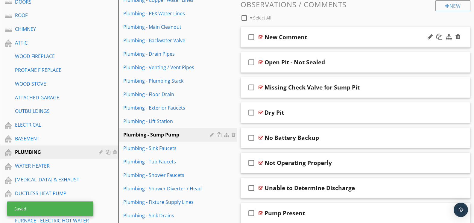
click at [262, 36] on div at bounding box center [261, 37] width 4 height 5
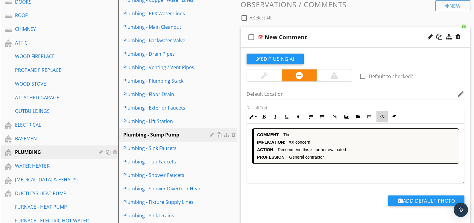
click at [382, 118] on icon "button" at bounding box center [382, 117] width 4 height 4
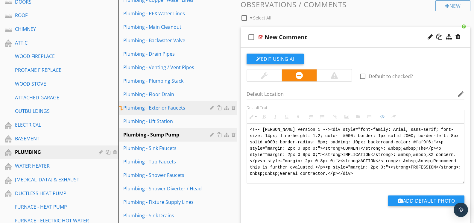
drag, startPoint x: 360, startPoint y: 170, endPoint x: 211, endPoint y: 111, distance: 159.8
type textarea "<!-- [PERSON_NAME] Version 1 --><div style="font-family: Arial, sans-serif; fon…"
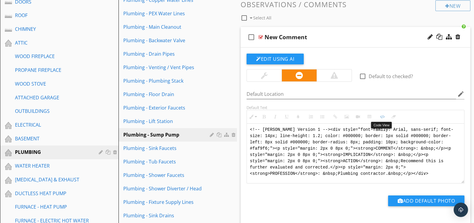
drag, startPoint x: 382, startPoint y: 117, endPoint x: 318, endPoint y: 107, distance: 65.5
click at [382, 116] on icon "button" at bounding box center [382, 117] width 4 height 4
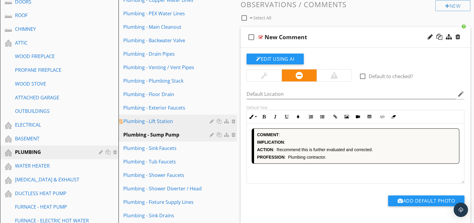
drag, startPoint x: 171, startPoint y: 117, endPoint x: 174, endPoint y: 115, distance: 4.2
click at [171, 118] on div "Plumbing - Lift Station" at bounding box center [167, 121] width 88 height 7
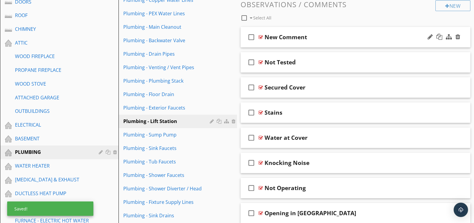
click at [260, 37] on div at bounding box center [261, 37] width 4 height 5
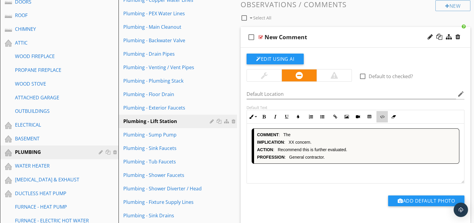
click at [380, 120] on button "Code View" at bounding box center [382, 116] width 11 height 11
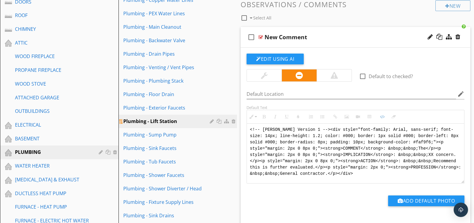
drag, startPoint x: 352, startPoint y: 172, endPoint x: 229, endPoint y: 116, distance: 134.7
click at [231, 116] on div "Sections GENERAL INSPECTION INFORMATION REPORT FORMAT INSPECTION / PROPERTY INF…" at bounding box center [237, 182] width 474 height 656
type textarea "<!-- [PERSON_NAME] Version 1 --><div style="font-family: Arial, sans-serif; fon…"
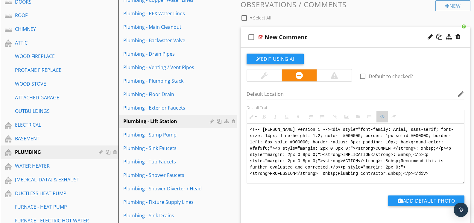
drag, startPoint x: 382, startPoint y: 116, endPoint x: 323, endPoint y: 99, distance: 62.4
click at [382, 116] on icon "button" at bounding box center [382, 117] width 4 height 4
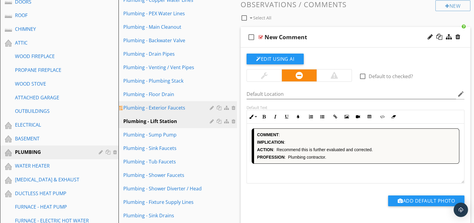
click at [161, 107] on div "Plumbing - Exterior Faucets" at bounding box center [167, 107] width 88 height 7
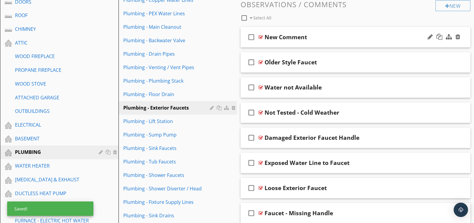
click at [261, 36] on div at bounding box center [261, 37] width 4 height 5
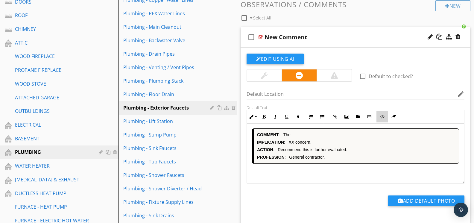
click at [383, 115] on icon "button" at bounding box center [382, 117] width 4 height 4
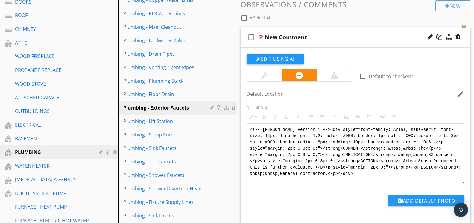
drag, startPoint x: 355, startPoint y: 171, endPoint x: 240, endPoint y: 117, distance: 127.0
click at [241, 118] on div "Edit Using AI check_box_outline_blank Default to checked? Default Location edit…" at bounding box center [356, 138] width 230 height 181
type textarea "<!-- [PERSON_NAME] Version 1 --><div style="font-family: Arial, sans-serif; fon…"
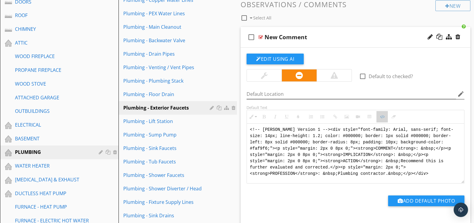
drag, startPoint x: 383, startPoint y: 115, endPoint x: 320, endPoint y: 98, distance: 65.4
click at [383, 115] on icon "button" at bounding box center [382, 117] width 4 height 4
type textarea "<!-- [PERSON_NAME] Version 1 --><div style="font-family: Arial, sans-serif; fon…"
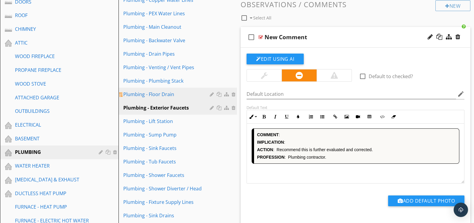
click at [173, 91] on div "Plumbing - Floor Drain" at bounding box center [167, 94] width 88 height 7
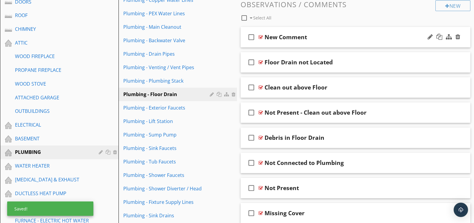
click at [260, 35] on div at bounding box center [261, 37] width 4 height 5
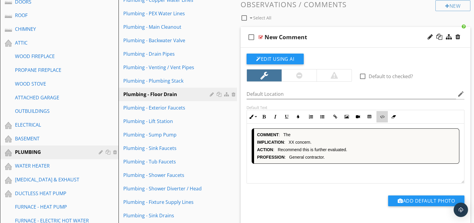
drag, startPoint x: 380, startPoint y: 119, endPoint x: 376, endPoint y: 122, distance: 5.2
click at [380, 119] on button "Code View" at bounding box center [382, 116] width 11 height 11
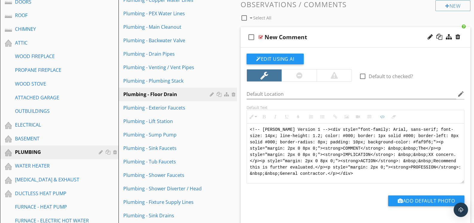
drag, startPoint x: 359, startPoint y: 172, endPoint x: 237, endPoint y: 121, distance: 131.4
type textarea "<!-- [PERSON_NAME] Version 1 --><div style="font-family: Arial, sans-serif; fon…"
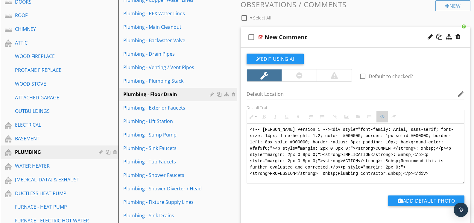
click at [379, 118] on button "Code View" at bounding box center [382, 116] width 11 height 11
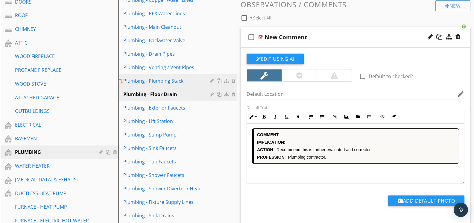
click at [188, 81] on div "Plumbing - Plumbing Stack" at bounding box center [167, 80] width 88 height 7
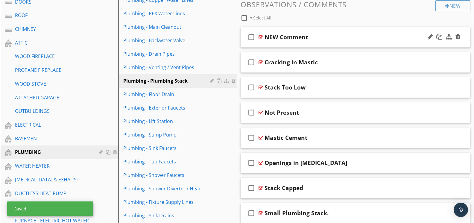
scroll to position [206, 0]
click at [260, 35] on div at bounding box center [261, 37] width 4 height 5
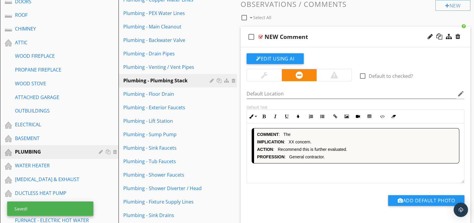
scroll to position [206, 0]
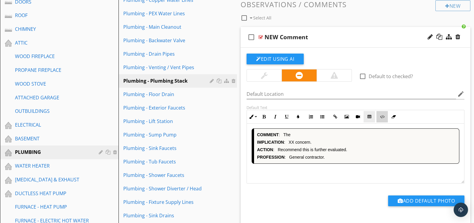
drag, startPoint x: 384, startPoint y: 117, endPoint x: 367, endPoint y: 122, distance: 17.2
click at [383, 116] on icon "button" at bounding box center [382, 117] width 4 height 4
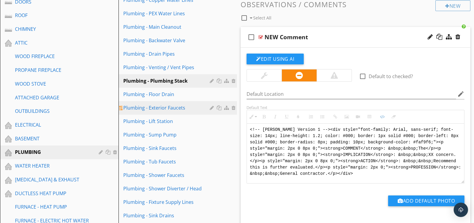
drag, startPoint x: 320, startPoint y: 163, endPoint x: 219, endPoint y: 109, distance: 114.5
type textarea "<!-- [PERSON_NAME] Version 1 --><div style="font-family: Arial, sans-serif; fon…"
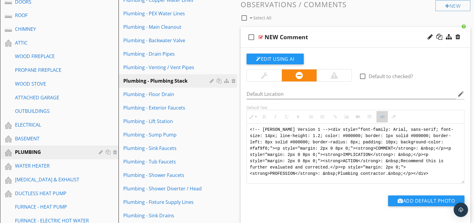
drag, startPoint x: 380, startPoint y: 119, endPoint x: 373, endPoint y: 120, distance: 7.0
click at [380, 118] on button "Code View" at bounding box center [382, 116] width 11 height 11
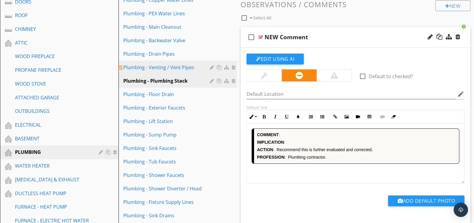
click at [189, 70] on div "Plumbing - Venting / Vent Pipes" at bounding box center [167, 67] width 88 height 7
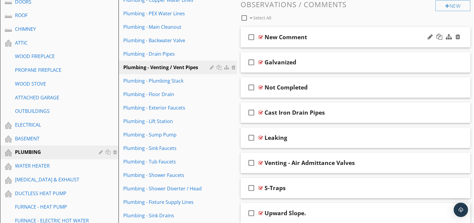
click at [261, 37] on div at bounding box center [261, 37] width 4 height 5
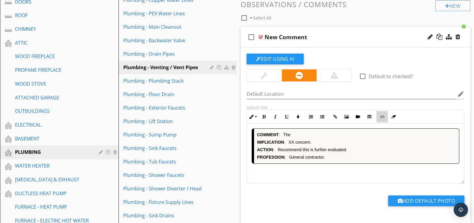
click at [380, 115] on icon "button" at bounding box center [382, 117] width 4 height 4
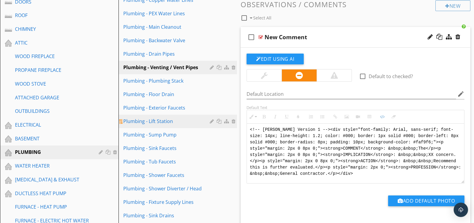
drag, startPoint x: 362, startPoint y: 175, endPoint x: 215, endPoint y: 114, distance: 159.5
type textarea "<!-- [PERSON_NAME] Version 1 --><div style="font-family: Arial, sans-serif; fon…"
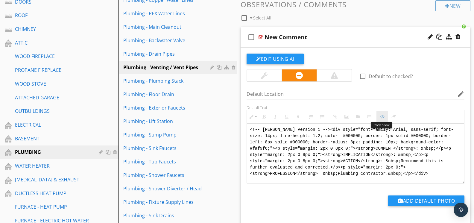
click at [385, 116] on button "Code View" at bounding box center [382, 116] width 11 height 11
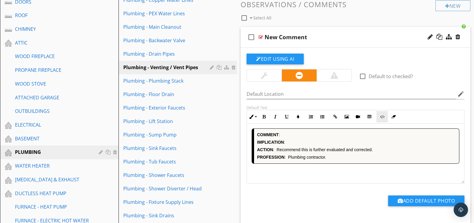
type textarea "<!-- [PERSON_NAME] Version 1 --><div style="font-family: Arial, sans-serif; fon…"
click at [176, 52] on div "Plumbing - Drain Pipes" at bounding box center [167, 53] width 88 height 7
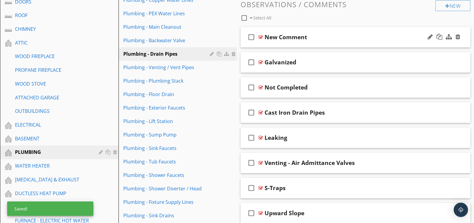
drag, startPoint x: 261, startPoint y: 34, endPoint x: 264, endPoint y: 35, distance: 3.2
click at [261, 35] on div at bounding box center [261, 37] width 4 height 5
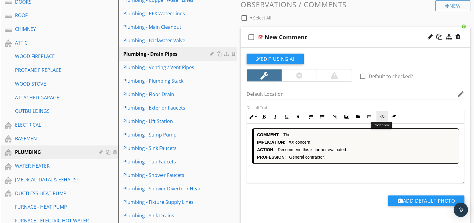
click at [383, 120] on button "Code View" at bounding box center [382, 116] width 11 height 11
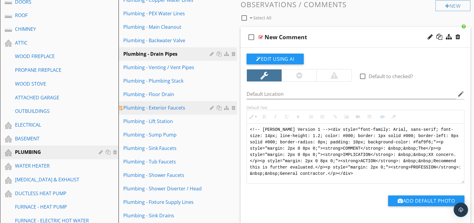
drag, startPoint x: 364, startPoint y: 172, endPoint x: 210, endPoint y: 109, distance: 166.7
type textarea "<!-- [PERSON_NAME] Version 1 --><div style="font-family: Arial, sans-serif; fon…"
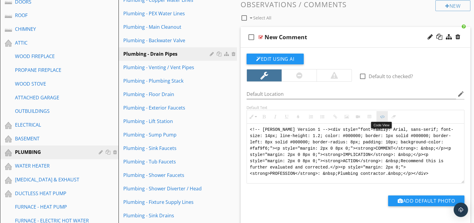
click at [386, 115] on button "Code View" at bounding box center [382, 116] width 11 height 11
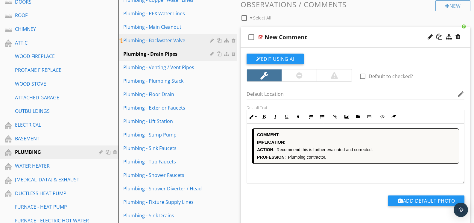
click at [178, 41] on div "Plumbing - Backwater Valve" at bounding box center [167, 40] width 88 height 7
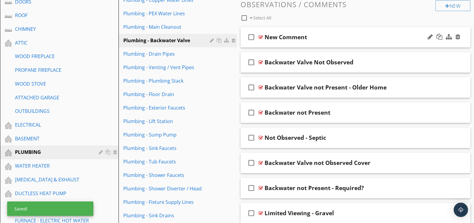
click at [261, 35] on div at bounding box center [261, 37] width 4 height 5
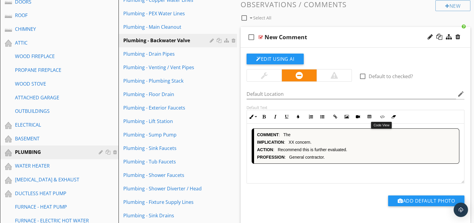
drag, startPoint x: 382, startPoint y: 118, endPoint x: 375, endPoint y: 120, distance: 7.5
click at [382, 118] on icon "button" at bounding box center [382, 117] width 4 height 4
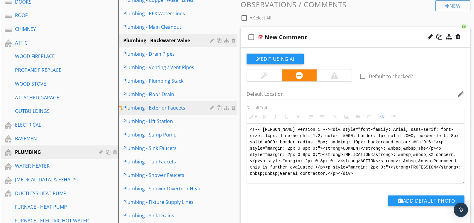
drag, startPoint x: 365, startPoint y: 174, endPoint x: 211, endPoint y: 108, distance: 167.4
click at [211, 108] on div "Sections GENERAL INSPECTION INFORMATION REPORT FORMAT INSPECTION / PROPERTY INF…" at bounding box center [237, 182] width 474 height 656
type textarea "<!-- [PERSON_NAME] Version 1 --><div style="font-family: Arial, sans-serif; fon…"
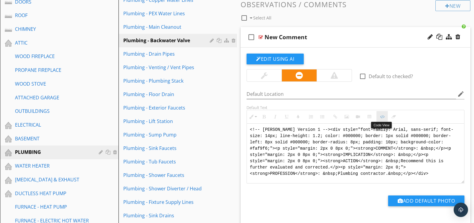
click at [383, 115] on icon "button" at bounding box center [382, 117] width 4 height 4
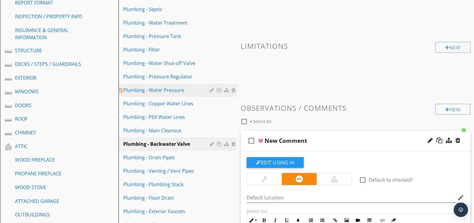
scroll to position [101, 0]
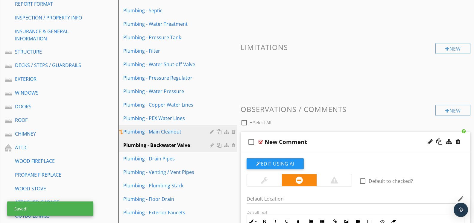
drag, startPoint x: 167, startPoint y: 131, endPoint x: 171, endPoint y: 125, distance: 7.4
click at [167, 131] on div "Plumbing - Main Cleanout" at bounding box center [167, 131] width 88 height 7
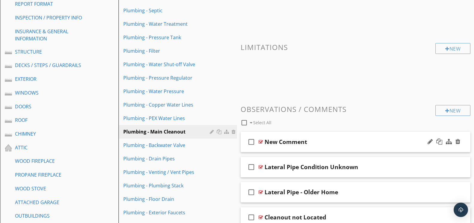
click at [260, 140] on div at bounding box center [261, 142] width 4 height 5
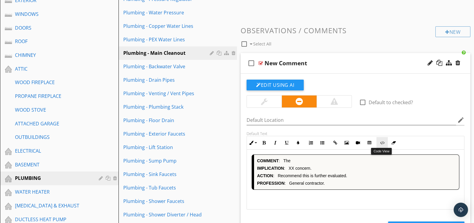
click at [383, 144] on icon "button" at bounding box center [382, 143] width 4 height 4
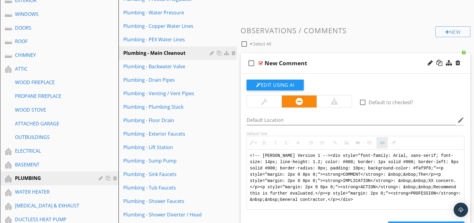
scroll to position [180, 0]
drag, startPoint x: 366, startPoint y: 200, endPoint x: 246, endPoint y: 146, distance: 131.9
click at [246, 146] on div "Default Text Inline Style XLarge Large Normal Small Light Small/Light Bold Ital…" at bounding box center [355, 170] width 225 height 78
type textarea "<!-- [PERSON_NAME] Version 1 --><div style="font-family: Arial, sans-serif; fon…"
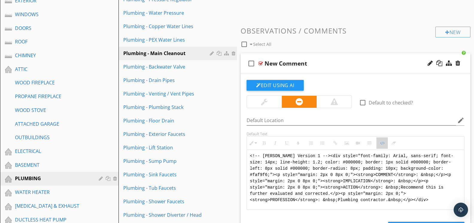
click at [380, 143] on icon "button" at bounding box center [382, 143] width 4 height 4
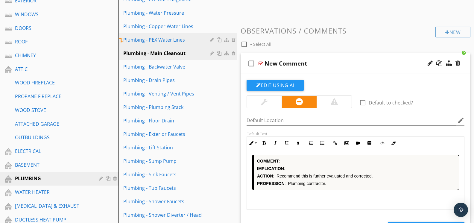
click at [164, 40] on div "Plumbing - PEX Water Lines" at bounding box center [167, 39] width 88 height 7
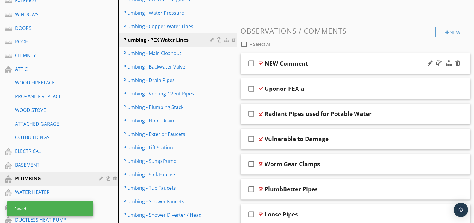
scroll to position [180, 0]
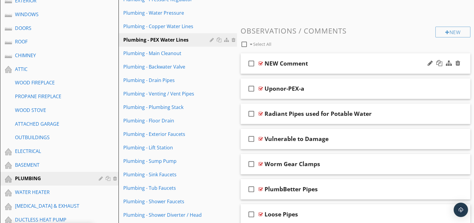
click at [262, 61] on div at bounding box center [261, 63] width 4 height 5
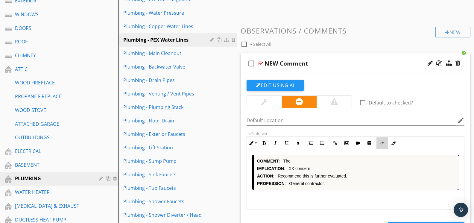
click at [379, 144] on button "Code View" at bounding box center [382, 142] width 11 height 11
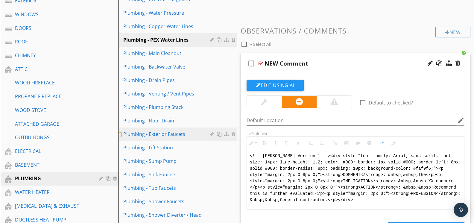
drag, startPoint x: 366, startPoint y: 200, endPoint x: 225, endPoint y: 137, distance: 154.6
type textarea "<!-- [PERSON_NAME] Version 1 --><div style="font-family: Arial, sans-serif; fon…"
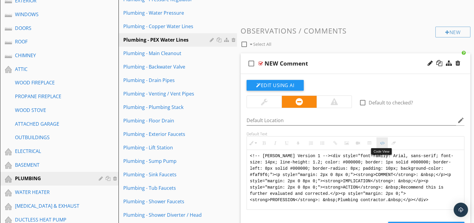
click at [380, 143] on icon "button" at bounding box center [382, 143] width 4 height 4
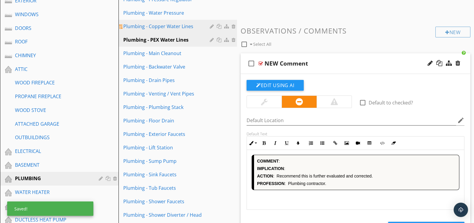
click at [170, 25] on div "Plumbing - Copper Water Lines" at bounding box center [167, 26] width 88 height 7
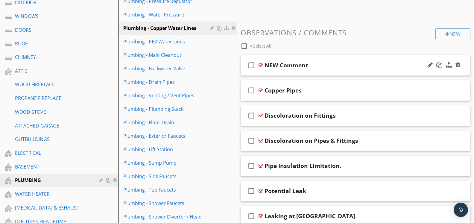
scroll to position [177, 0]
click at [262, 65] on div at bounding box center [261, 65] width 4 height 5
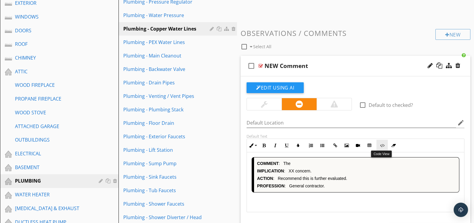
click at [384, 144] on icon "button" at bounding box center [382, 145] width 4 height 4
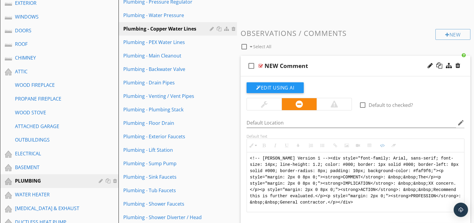
drag, startPoint x: 368, startPoint y: 199, endPoint x: 240, endPoint y: 140, distance: 140.7
type textarea "<!-- [PERSON_NAME] Version 1 --><div style="font-family: Arial, sans-serif; fon…"
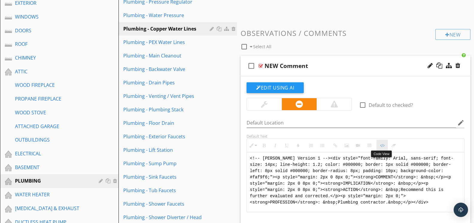
click at [383, 141] on button "Code View" at bounding box center [382, 145] width 11 height 11
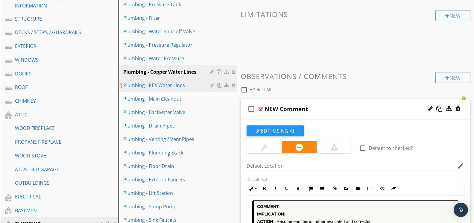
scroll to position [128, 0]
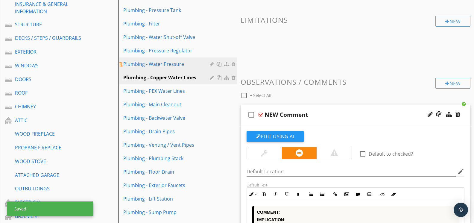
click at [176, 67] on link "Plumbing - Water Pressure" at bounding box center [178, 63] width 117 height 13
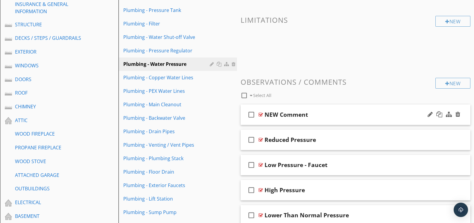
click at [260, 113] on div at bounding box center [261, 114] width 4 height 5
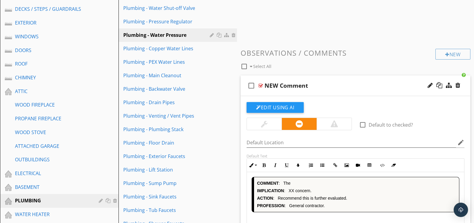
scroll to position [168, 0]
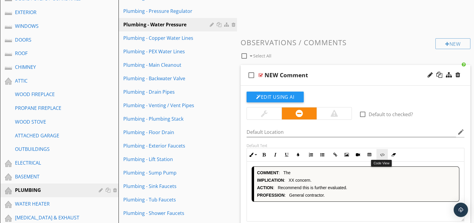
click at [382, 155] on icon "button" at bounding box center [382, 155] width 4 height 4
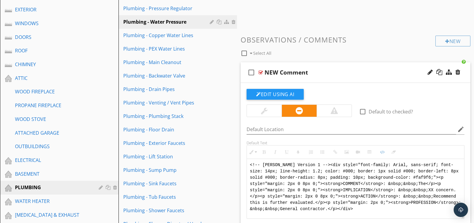
scroll to position [171, 0]
drag, startPoint x: 363, startPoint y: 206, endPoint x: 239, endPoint y: 150, distance: 136.3
click at [239, 151] on div "Comments New Informational New Limitations New Observations / Comments check_bo…" at bounding box center [355, 164] width 237 height 541
type textarea "<!-- [PERSON_NAME] Version 1 --><div style="font-family: Arial, sans-serif; fon…"
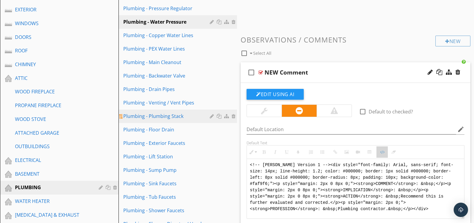
drag, startPoint x: 386, startPoint y: 151, endPoint x: 215, endPoint y: 109, distance: 176.1
click at [384, 150] on button "Code View" at bounding box center [382, 151] width 11 height 11
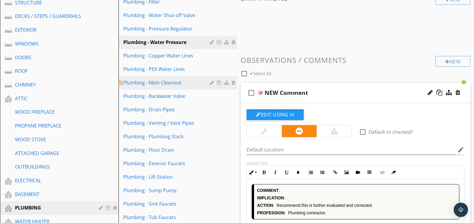
scroll to position [141, 0]
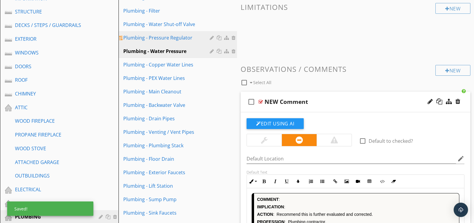
click at [163, 41] on div "Plumbing - Pressure Regulator" at bounding box center [167, 37] width 88 height 7
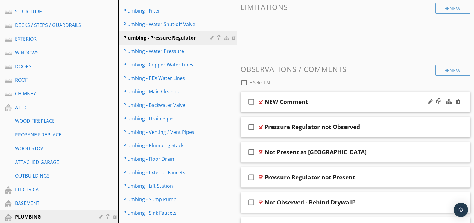
click at [262, 102] on div at bounding box center [261, 101] width 4 height 5
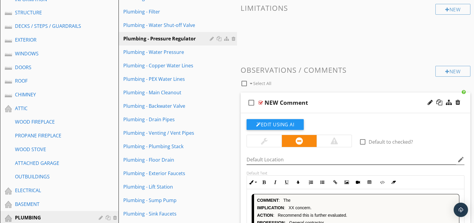
scroll to position [140, 0]
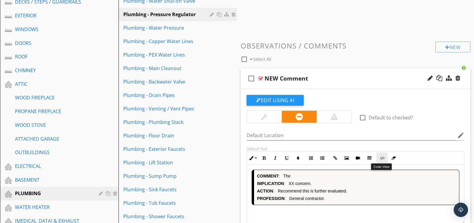
click at [382, 156] on icon "button" at bounding box center [382, 158] width 4 height 4
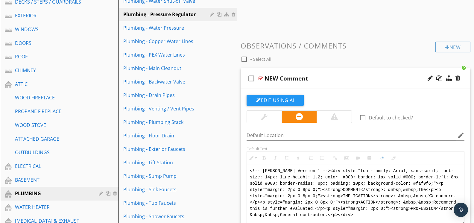
scroll to position [164, 0]
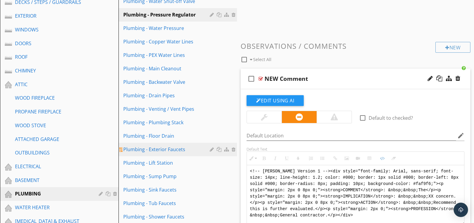
drag, startPoint x: 357, startPoint y: 211, endPoint x: 234, endPoint y: 154, distance: 135.5
click at [234, 154] on div "Sections GENERAL INSPECTION INFORMATION REPORT FORMAT INSPECTION / PROPERTY INF…" at bounding box center [237, 223] width 474 height 656
type textarea "<!-- [PERSON_NAME] Version 1 --><div style="font-family: Arial, sans-serif; fon…"
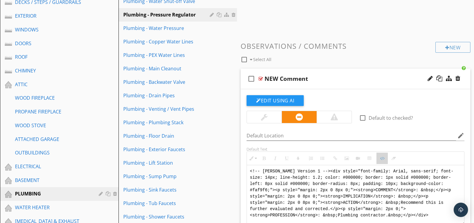
drag, startPoint x: 382, startPoint y: 156, endPoint x: 334, endPoint y: 146, distance: 49.6
click at [381, 156] on icon "button" at bounding box center [382, 158] width 4 height 4
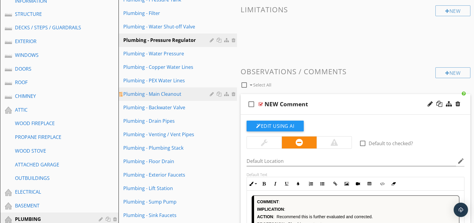
scroll to position [139, 0]
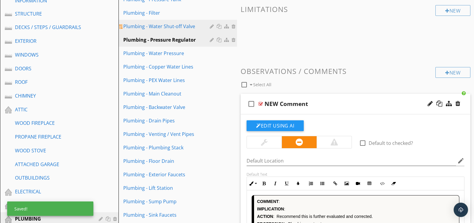
click at [162, 28] on div "Plumbing - Water Shut-off Valve" at bounding box center [167, 26] width 88 height 7
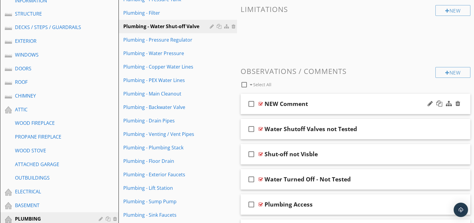
click at [262, 102] on div at bounding box center [261, 104] width 4 height 5
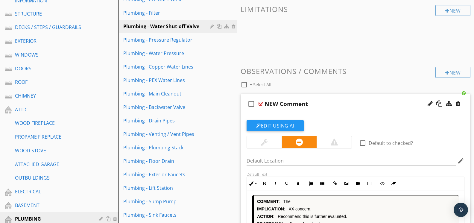
scroll to position [139, 0]
click at [383, 182] on icon "button" at bounding box center [382, 184] width 4 height 4
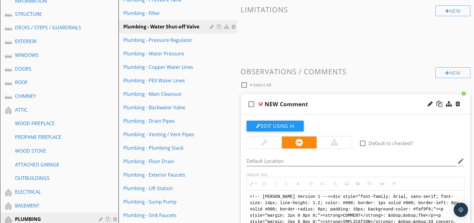
scroll to position [265, 0]
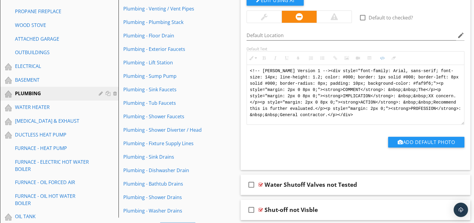
drag, startPoint x: 364, startPoint y: 114, endPoint x: 245, endPoint y: 65, distance: 129.3
click at [245, 65] on div "Default Text Inline Style XLarge Large Normal Small Light Small/Light Bold Ital…" at bounding box center [355, 85] width 225 height 78
type textarea "<!-- [PERSON_NAME] Version 1 --><div style="font-family: Arial, sans-serif; fon…"
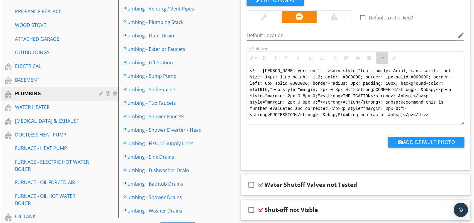
drag, startPoint x: 379, startPoint y: 58, endPoint x: 326, endPoint y: 66, distance: 53.0
click at [378, 58] on button "Code View" at bounding box center [382, 57] width 11 height 11
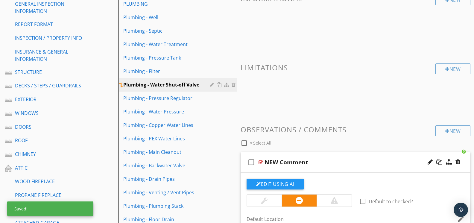
scroll to position [79, 0]
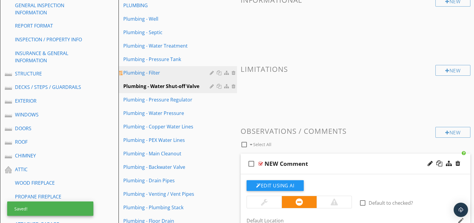
click at [174, 73] on div "Plumbing - Filter" at bounding box center [167, 72] width 88 height 7
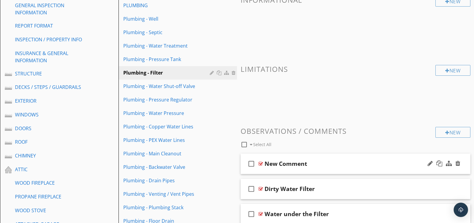
drag, startPoint x: 261, startPoint y: 163, endPoint x: 268, endPoint y: 158, distance: 8.3
click at [261, 162] on div at bounding box center [261, 163] width 4 height 5
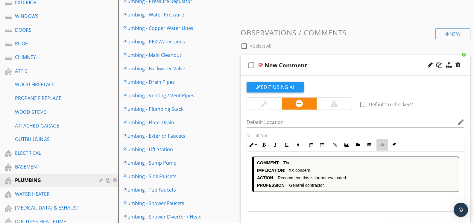
drag, startPoint x: 385, startPoint y: 148, endPoint x: 380, endPoint y: 149, distance: 4.6
click at [385, 147] on button "Code View" at bounding box center [382, 144] width 11 height 11
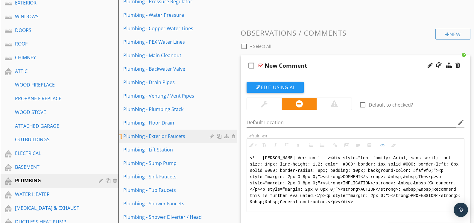
drag, startPoint x: 364, startPoint y: 200, endPoint x: 210, endPoint y: 134, distance: 167.2
click at [210, 134] on div "Sections GENERAL INSPECTION INFORMATION REPORT FORMAT INSPECTION / PROPERTY INF…" at bounding box center [237, 210] width 474 height 656
type textarea "<!-- [PERSON_NAME] Version 1 --><div style="font-family: Arial, sans-serif; fon…"
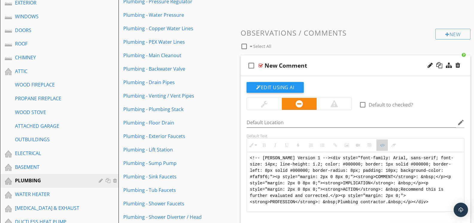
click at [380, 143] on icon "button" at bounding box center [382, 145] width 4 height 4
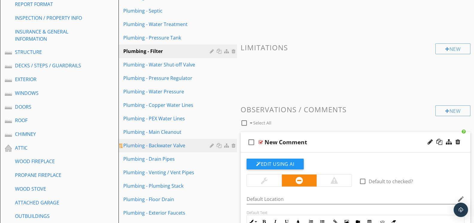
scroll to position [87, 0]
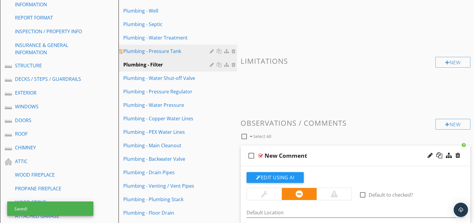
click at [168, 53] on div "Plumbing - Pressure Tank" at bounding box center [167, 51] width 88 height 7
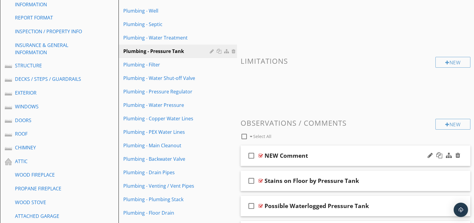
click at [263, 153] on div at bounding box center [261, 155] width 4 height 5
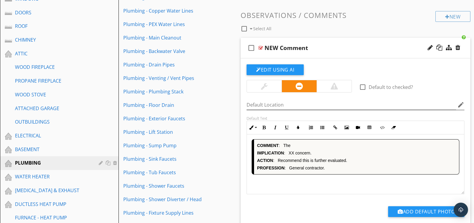
scroll to position [199, 0]
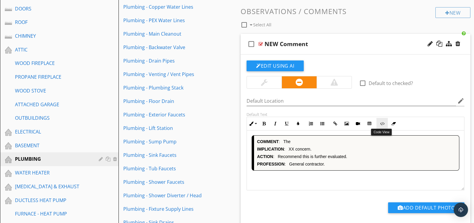
click at [383, 126] on button "Code View" at bounding box center [382, 123] width 11 height 11
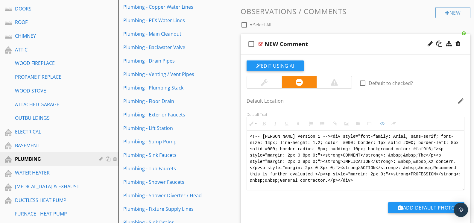
scroll to position [199, 0]
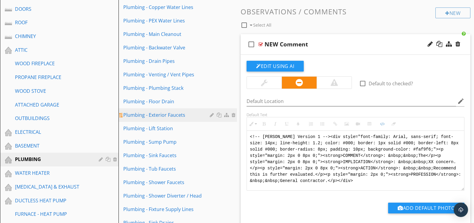
drag, startPoint x: 365, startPoint y: 182, endPoint x: 214, endPoint y: 119, distance: 163.9
type textarea "<!-- [PERSON_NAME] Version 1 --><div style="font-family: Arial, sans-serif; fon…"
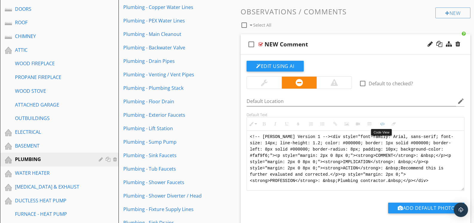
drag, startPoint x: 379, startPoint y: 123, endPoint x: 295, endPoint y: 117, distance: 84.4
click at [377, 123] on button "Code View" at bounding box center [382, 123] width 11 height 11
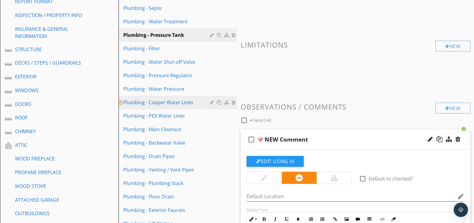
scroll to position [98, 0]
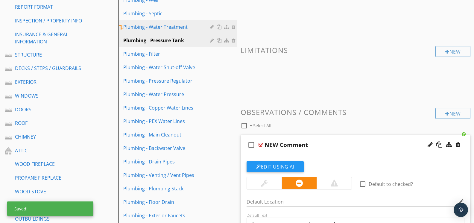
click at [174, 29] on div "Plumbing - Water Treatment" at bounding box center [167, 26] width 88 height 7
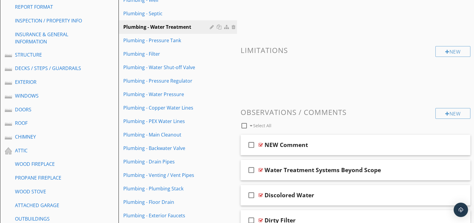
drag, startPoint x: 263, startPoint y: 143, endPoint x: 307, endPoint y: 123, distance: 48.5
click at [263, 143] on div at bounding box center [261, 145] width 4 height 5
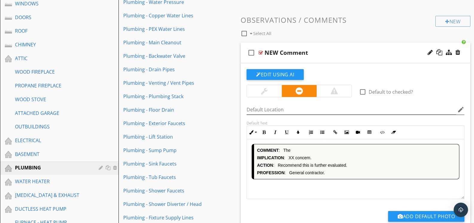
scroll to position [193, 0]
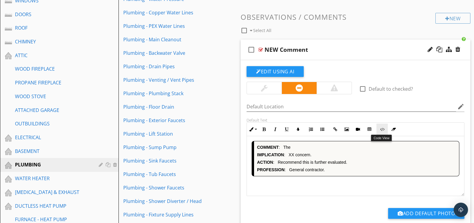
click at [382, 129] on icon "button" at bounding box center [382, 129] width 4 height 4
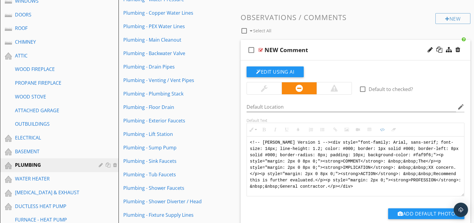
drag, startPoint x: 359, startPoint y: 186, endPoint x: 240, endPoint y: 134, distance: 130.2
click at [240, 134] on div "Comments New Informational New Limitations New Observations / Comments check_bo…" at bounding box center [355, 141] width 237 height 541
type textarea "<!-- [PERSON_NAME] Version 1 --><div style="font-family: Arial, sans-serif; fon…"
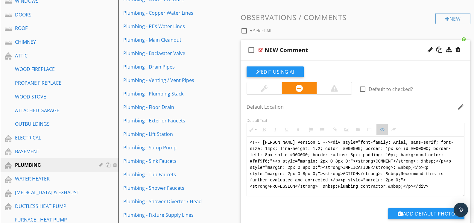
drag, startPoint x: 380, startPoint y: 129, endPoint x: 280, endPoint y: 124, distance: 99.5
click at [378, 128] on button "Code View" at bounding box center [382, 129] width 11 height 11
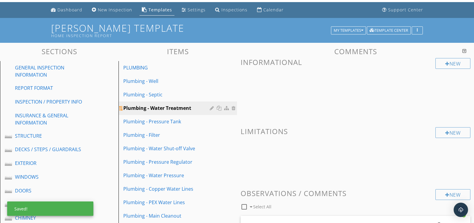
scroll to position [5, 0]
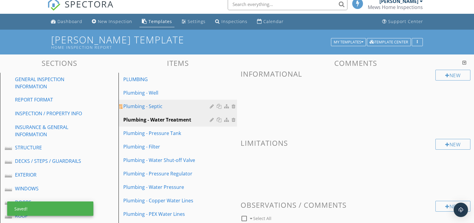
click at [170, 108] on div "Plumbing - Septic" at bounding box center [167, 106] width 88 height 7
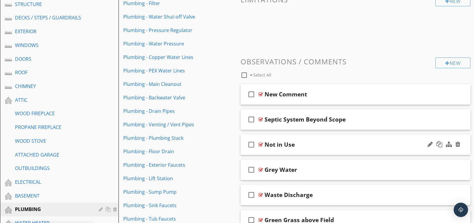
scroll to position [161, 0]
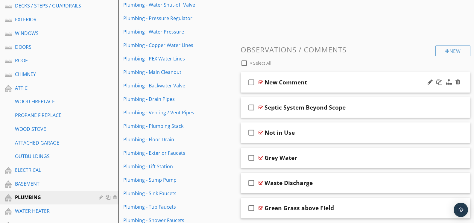
click at [258, 82] on div "check_box_outline_blank" at bounding box center [253, 82] width 12 height 14
click at [260, 81] on div at bounding box center [261, 82] width 4 height 5
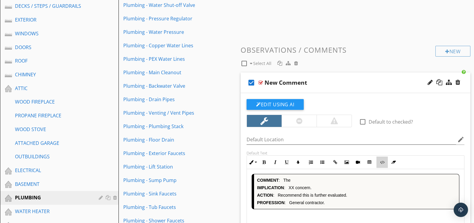
click at [384, 162] on icon "button" at bounding box center [382, 162] width 4 height 4
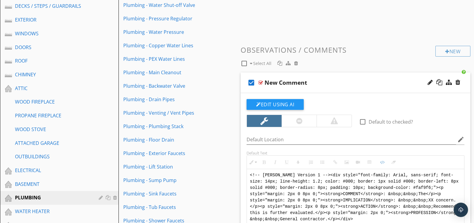
drag, startPoint x: 370, startPoint y: 217, endPoint x: 246, endPoint y: 163, distance: 135.2
click at [246, 164] on div "Default Text Inline Style XLarge Large Normal Small Light Small/Light Bold Ital…" at bounding box center [355, 190] width 225 height 78
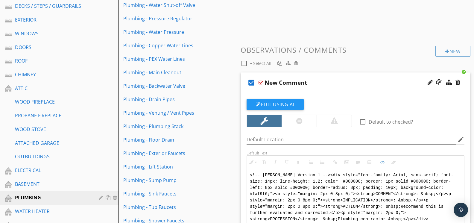
type textarea "<!-- [PERSON_NAME] Version 1 --><div style="font-family: Arial, sans-serif; fon…"
click at [252, 78] on icon "check_box" at bounding box center [252, 82] width 10 height 14
drag, startPoint x: 381, startPoint y: 161, endPoint x: 373, endPoint y: 155, distance: 9.5
click at [381, 160] on icon "button" at bounding box center [382, 162] width 4 height 4
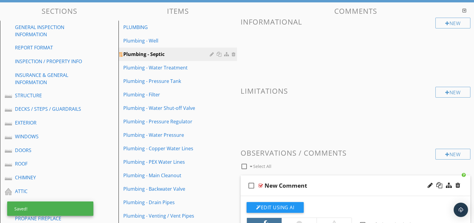
scroll to position [59, 0]
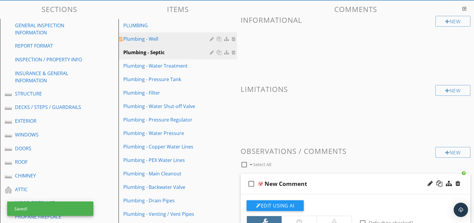
click at [164, 41] on div "Plumbing - Well" at bounding box center [167, 38] width 88 height 7
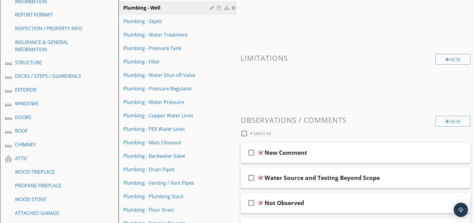
scroll to position [90, 0]
click at [244, 135] on div at bounding box center [244, 134] width 10 height 10
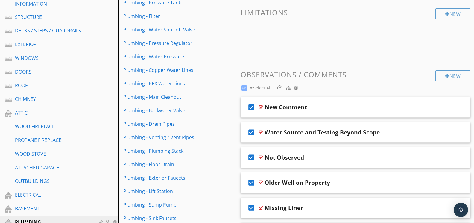
scroll to position [137, 0]
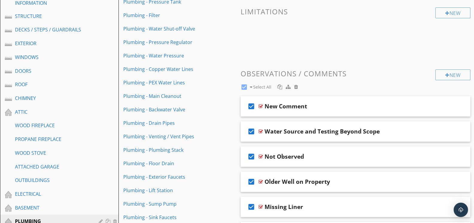
drag, startPoint x: 244, startPoint y: 85, endPoint x: 258, endPoint y: 85, distance: 14.1
click at [244, 85] on div at bounding box center [244, 87] width 10 height 10
checkbox input "false"
drag, startPoint x: 261, startPoint y: 105, endPoint x: 265, endPoint y: 101, distance: 5.3
click at [261, 105] on div at bounding box center [261, 106] width 4 height 5
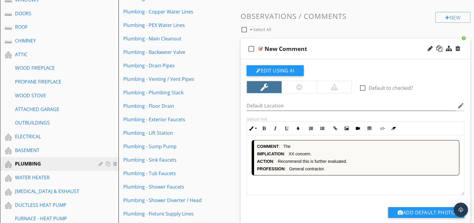
scroll to position [195, 0]
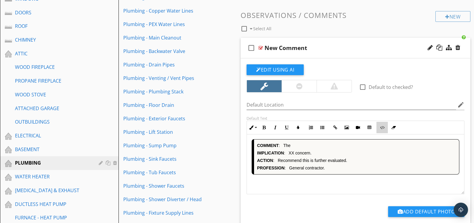
click at [382, 129] on button "Code View" at bounding box center [382, 127] width 11 height 11
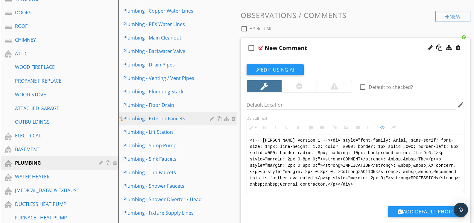
drag, startPoint x: 368, startPoint y: 184, endPoint x: 234, endPoint y: 120, distance: 148.7
type textarea "<!-- [PERSON_NAME] Version 1 --><div style="font-family: Arial, sans-serif; fon…"
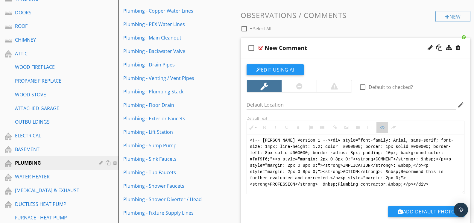
click at [379, 126] on button "Code View" at bounding box center [382, 127] width 11 height 11
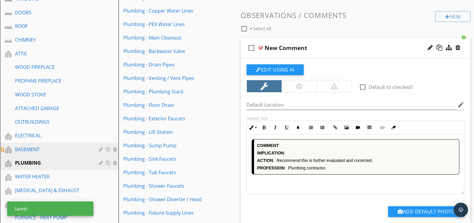
click at [38, 146] on div "BASEMENT" at bounding box center [52, 149] width 75 height 7
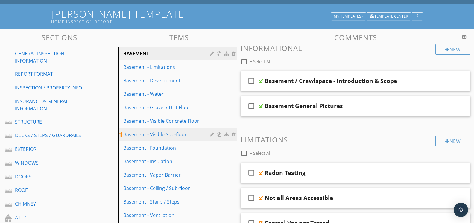
scroll to position [29, 0]
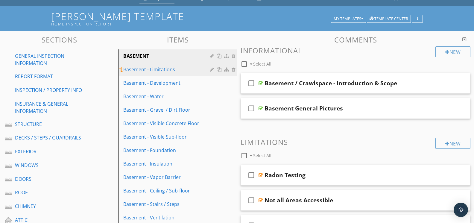
click at [153, 67] on div "Basement - Limitations" at bounding box center [167, 69] width 88 height 7
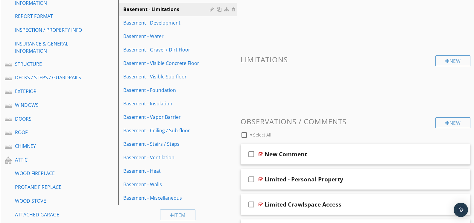
scroll to position [97, 0]
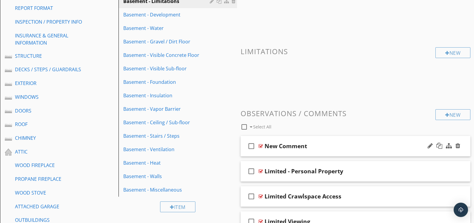
click at [263, 144] on div at bounding box center [261, 146] width 4 height 5
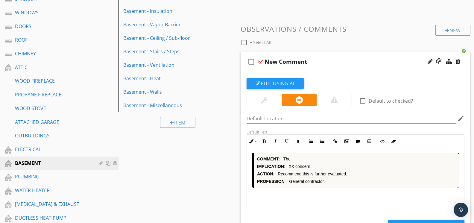
scroll to position [0, 0]
click at [380, 140] on icon "button" at bounding box center [382, 141] width 4 height 4
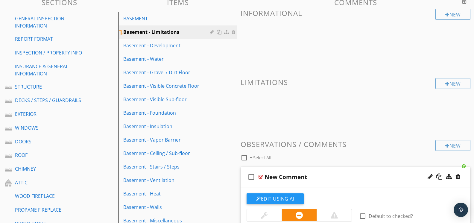
scroll to position [66, 0]
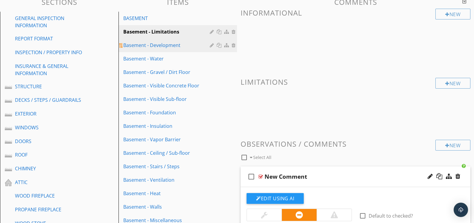
click at [162, 42] on div "Basement - Development" at bounding box center [167, 45] width 88 height 7
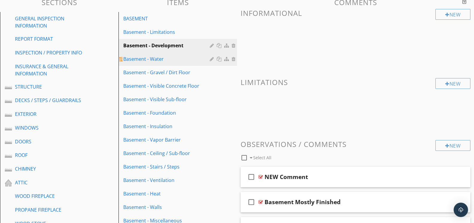
scroll to position [69, 0]
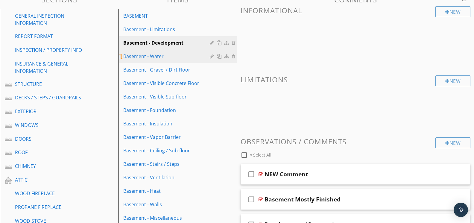
click at [157, 59] on div "Basement - Water" at bounding box center [167, 56] width 88 height 7
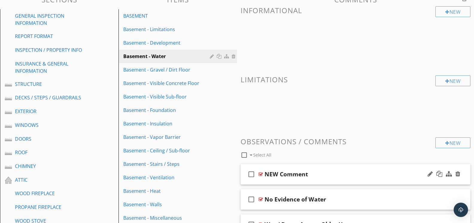
drag, startPoint x: 261, startPoint y: 171, endPoint x: 265, endPoint y: 167, distance: 5.1
click at [261, 170] on div "check_box_outline_blank NEW Comment" at bounding box center [356, 174] width 230 height 21
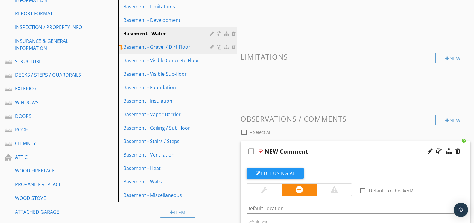
scroll to position [52, 0]
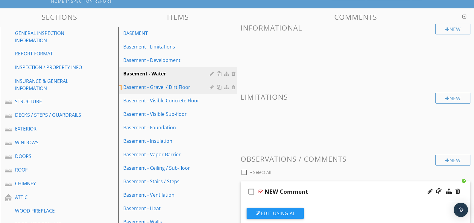
click at [164, 82] on link "Basement - Gravel / Dirt Floor" at bounding box center [178, 87] width 117 height 13
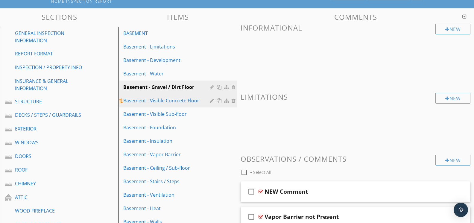
click at [158, 99] on div "Basement - Visible Concrete Floor" at bounding box center [167, 100] width 88 height 7
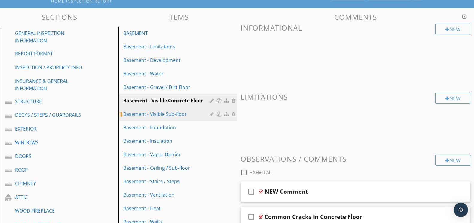
click at [158, 111] on div "Basement - Visible Sub-floor" at bounding box center [167, 114] width 88 height 7
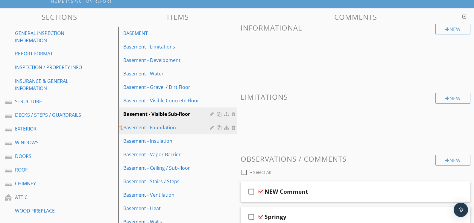
click at [159, 126] on div "Basement - Foundation" at bounding box center [167, 127] width 88 height 7
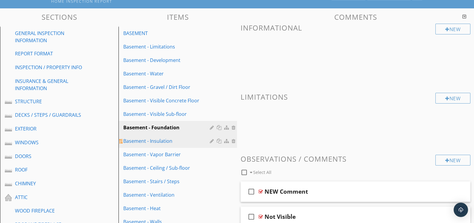
click at [160, 143] on div "Basement - Insulation" at bounding box center [167, 140] width 88 height 7
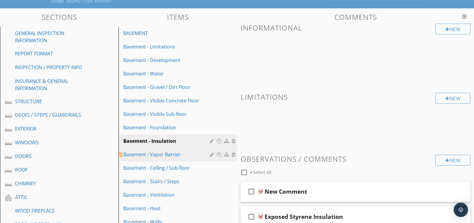
click at [161, 155] on div "Basement - Vapor Barrier" at bounding box center [167, 154] width 88 height 7
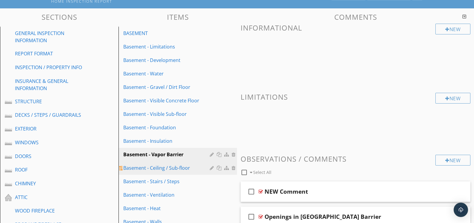
click at [163, 170] on div "Basement - Ceiling / Sub-floor" at bounding box center [167, 167] width 88 height 7
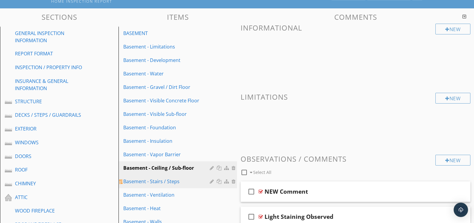
click at [165, 182] on div "Basement - Stairs / Steps" at bounding box center [167, 181] width 88 height 7
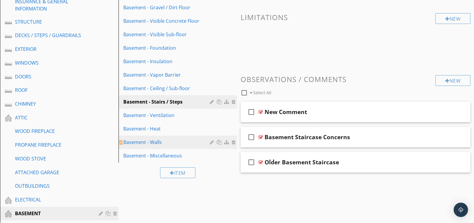
scroll to position [136, 0]
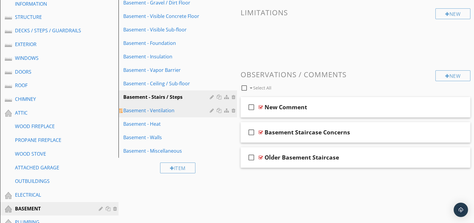
click at [164, 104] on link "Basement - Ventilation" at bounding box center [178, 110] width 117 height 13
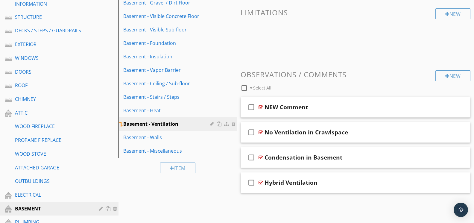
click at [158, 121] on div "Basement - Ventilation" at bounding box center [167, 123] width 88 height 7
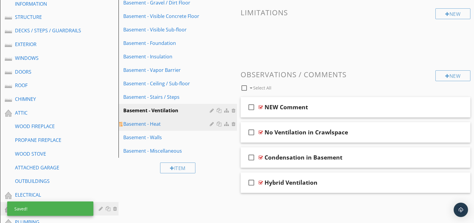
drag, startPoint x: 158, startPoint y: 122, endPoint x: 161, endPoint y: 120, distance: 3.5
click at [158, 121] on div "Basement - Heat" at bounding box center [167, 123] width 88 height 7
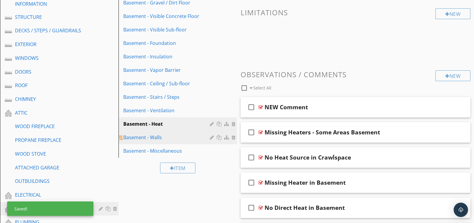
click at [164, 141] on link "Basement - Walls" at bounding box center [178, 137] width 117 height 13
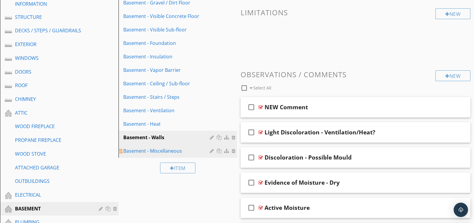
click at [161, 148] on div "Basement - Miscellaneous" at bounding box center [167, 150] width 88 height 7
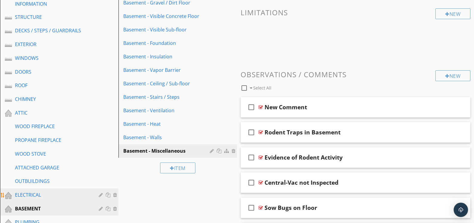
click at [57, 191] on div "ELECTRICAL" at bounding box center [52, 194] width 75 height 7
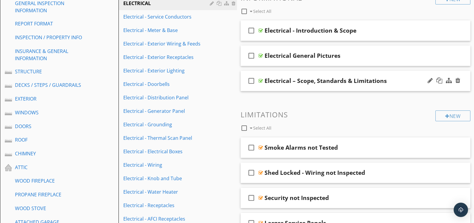
scroll to position [53, 0]
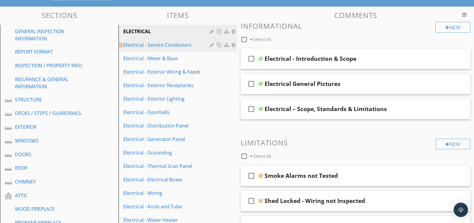
click at [174, 46] on div "Electrical - Service Conductors" at bounding box center [167, 44] width 88 height 7
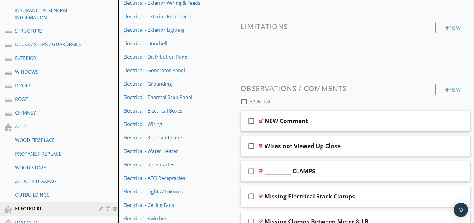
scroll to position [170, 0]
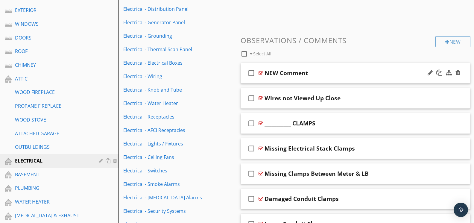
click at [261, 72] on div at bounding box center [261, 73] width 4 height 5
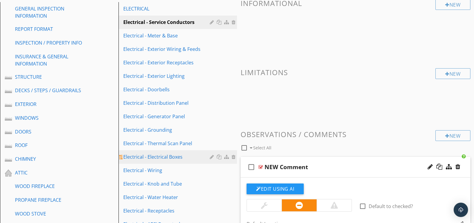
scroll to position [72, 0]
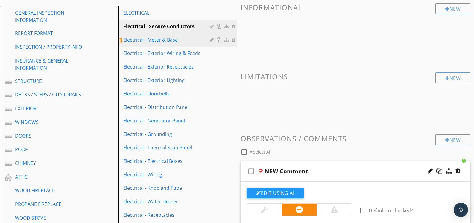
click at [155, 38] on div "Electrical - Meter & Base" at bounding box center [167, 39] width 88 height 7
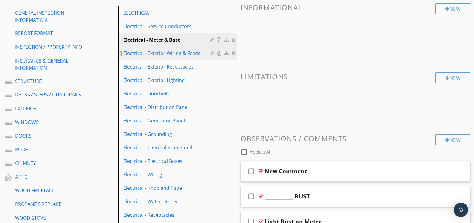
click at [156, 51] on div "Electrical - Exterior Wiring & Feeds" at bounding box center [167, 53] width 88 height 7
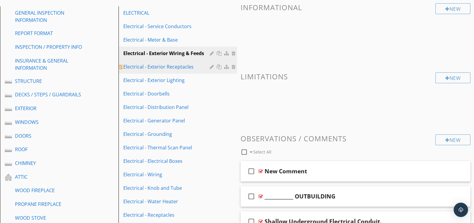
click at [159, 65] on div "Electrical - Exterior Receptacles" at bounding box center [167, 66] width 88 height 7
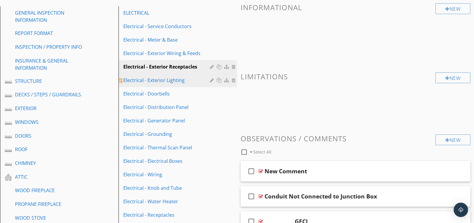
click at [164, 81] on div "Electrical - Exterior Lighting" at bounding box center [167, 80] width 88 height 7
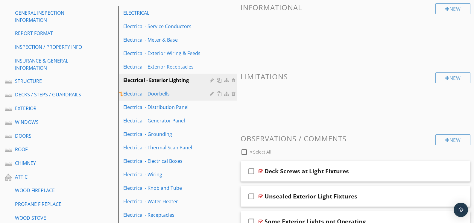
click at [166, 95] on div "Electrical - Doorbells" at bounding box center [167, 93] width 88 height 7
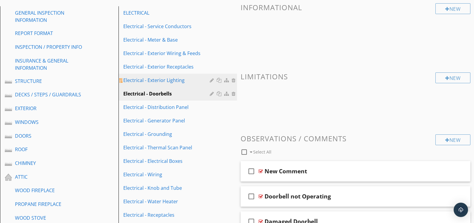
drag, startPoint x: 166, startPoint y: 81, endPoint x: 207, endPoint y: 76, distance: 41.0
click at [167, 80] on div "Electrical - Exterior Lighting" at bounding box center [167, 80] width 88 height 7
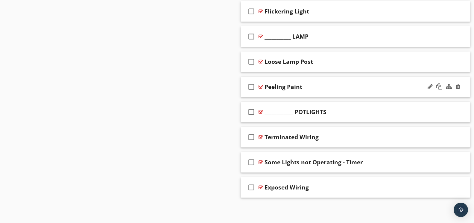
scroll to position [1015, 0]
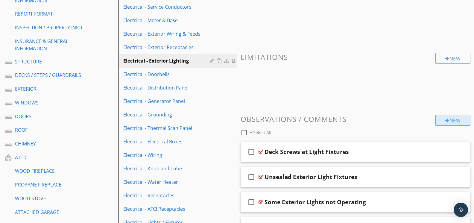
click at [440, 121] on div "New" at bounding box center [453, 120] width 35 height 11
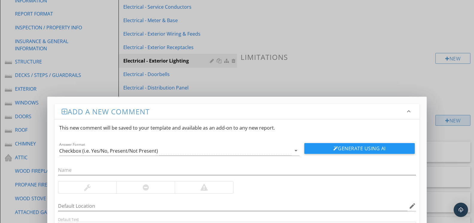
scroll to position [91, 0]
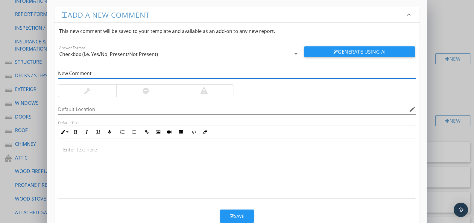
type input "New Comment"
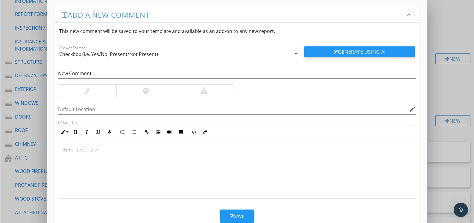
click at [167, 88] on div at bounding box center [145, 91] width 58 height 12
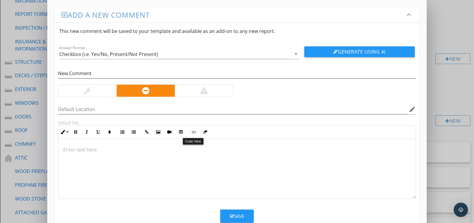
drag, startPoint x: 191, startPoint y: 134, endPoint x: 187, endPoint y: 137, distance: 4.2
click at [191, 134] on button "Code View" at bounding box center [193, 131] width 11 height 11
click at [179, 151] on textarea at bounding box center [236, 169] width 357 height 60
type textarea "<!-- [PERSON_NAME] Version 1 --><div style="font-family: Arial, sans-serif; fon…"
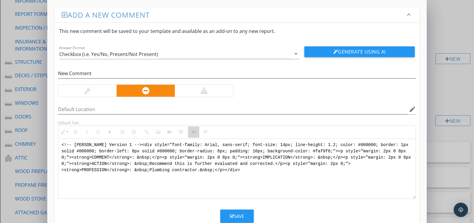
click at [197, 136] on button "Code View" at bounding box center [193, 131] width 11 height 11
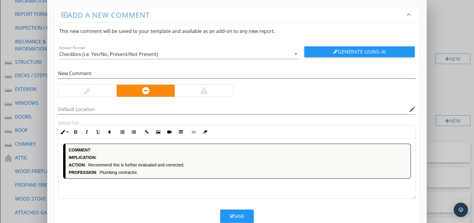
drag, startPoint x: 146, startPoint y: 170, endPoint x: 100, endPoint y: 171, distance: 46.7
click at [100, 171] on p "PROFESSION : Plumbing contractor." at bounding box center [238, 172] width 339 height 5
click at [197, 134] on button "Code View" at bounding box center [193, 131] width 11 height 11
type textarea "<!-- [PERSON_NAME] Version 1 --><div style="font-family: Arial, sans-serif; fon…"
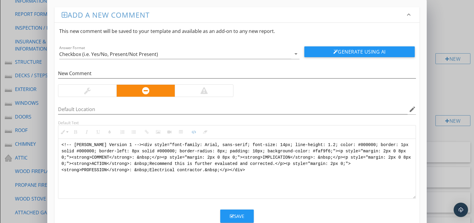
drag, startPoint x: 257, startPoint y: 169, endPoint x: 50, endPoint y: 140, distance: 209.1
click at [50, 140] on div "Add a new comment keyboard_arrow_down This new comment will be saved to your te…" at bounding box center [236, 118] width 379 height 236
drag, startPoint x: 193, startPoint y: 134, endPoint x: 198, endPoint y: 132, distance: 4.6
click at [193, 133] on icon "button" at bounding box center [194, 132] width 4 height 4
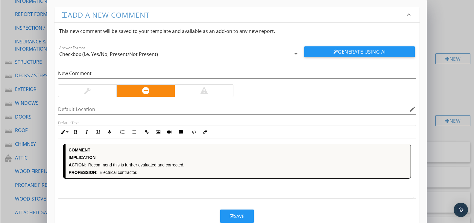
click at [232, 214] on icon "button" at bounding box center [232, 216] width 4 height 4
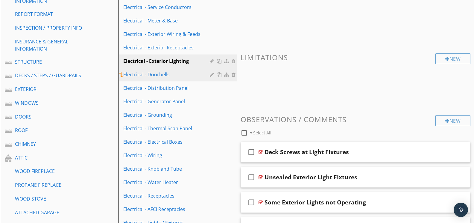
click at [161, 75] on div "Electrical - Doorbells" at bounding box center [167, 74] width 88 height 7
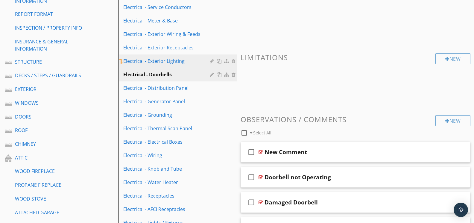
click at [161, 63] on div "Electrical - Exterior Lighting" at bounding box center [167, 60] width 88 height 7
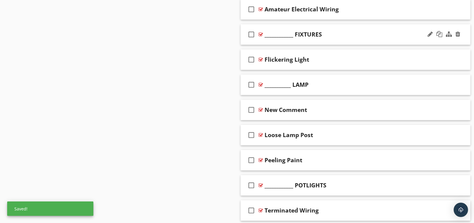
scroll to position [965, 0]
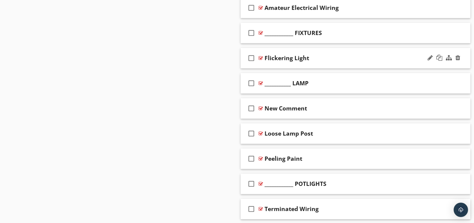
drag, startPoint x: 346, startPoint y: 108, endPoint x: 340, endPoint y: 53, distance: 54.6
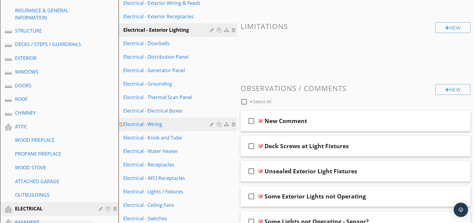
scroll to position [96, 0]
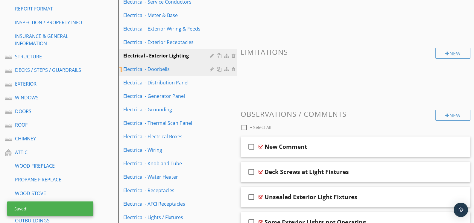
click at [167, 70] on div "Electrical - Doorbells" at bounding box center [167, 69] width 88 height 7
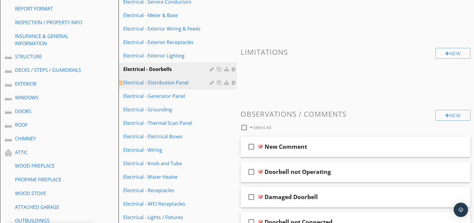
click at [161, 78] on link "Electrical - Distribution Panel" at bounding box center [178, 82] width 117 height 13
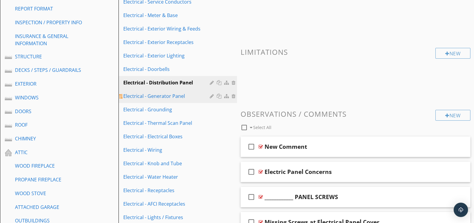
click at [157, 95] on div "Electrical - Generator Panel" at bounding box center [167, 96] width 88 height 7
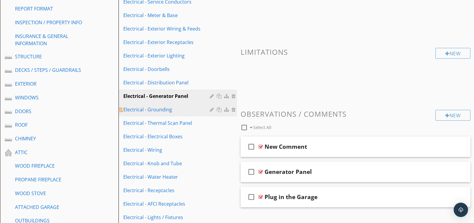
click at [157, 108] on div "Electrical - Grounding" at bounding box center [167, 109] width 88 height 7
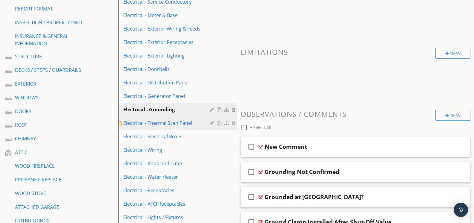
click at [159, 122] on div "Electrical - Thermal Scan Panel" at bounding box center [167, 122] width 88 height 7
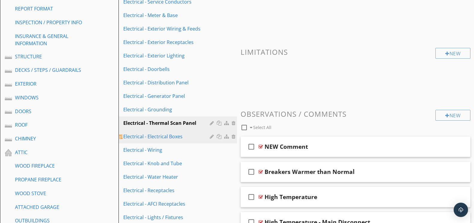
click at [164, 134] on div "Electrical - Electrical Boxes" at bounding box center [167, 136] width 88 height 7
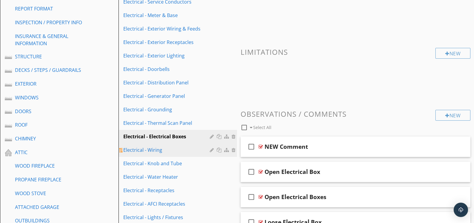
click at [163, 147] on div "Electrical - Wiring" at bounding box center [167, 149] width 88 height 7
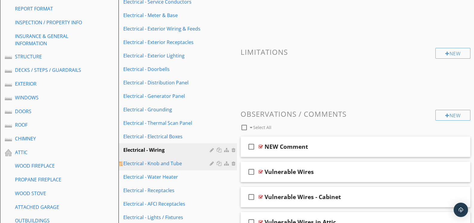
click at [167, 161] on div "Electrical - Knob and Tube" at bounding box center [167, 163] width 88 height 7
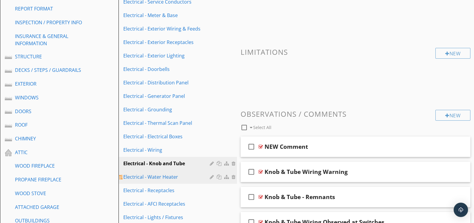
click at [164, 171] on link "Electrical - Water Heater" at bounding box center [178, 176] width 117 height 13
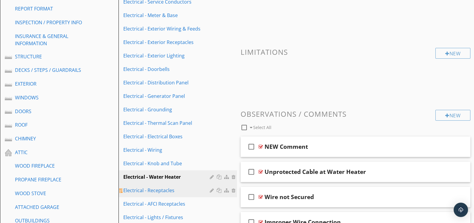
click at [167, 187] on div "Electrical - Receptacles" at bounding box center [167, 190] width 88 height 7
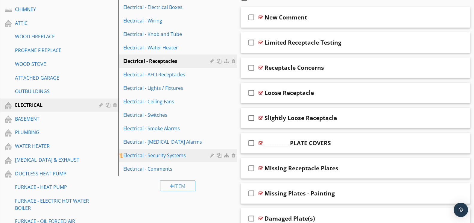
scroll to position [235, 0]
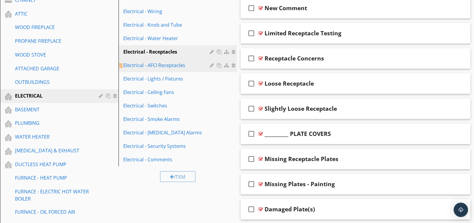
click at [166, 59] on link "Electrical - AFCI Receptacles" at bounding box center [178, 65] width 117 height 13
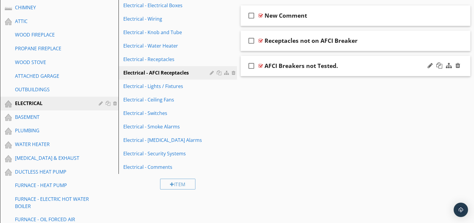
scroll to position [221, 0]
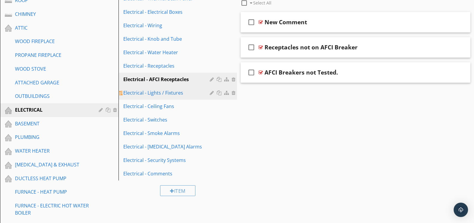
click at [167, 95] on div "Electrical - Lights / Fixtures" at bounding box center [167, 92] width 88 height 7
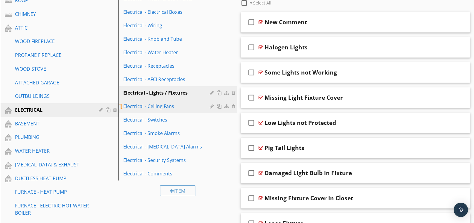
click at [163, 108] on div "Electrical - Ceiling Fans" at bounding box center [167, 106] width 88 height 7
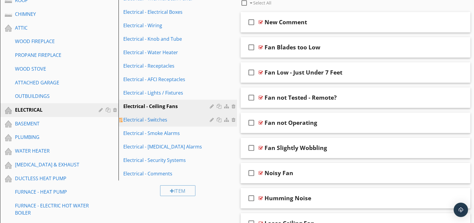
click at [158, 115] on link "Electrical - Switches" at bounding box center [178, 119] width 117 height 13
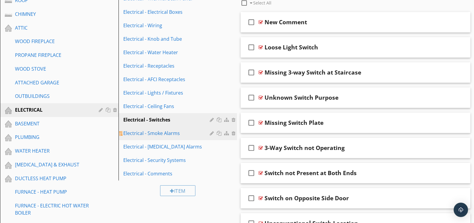
click at [157, 130] on div "Electrical - Smoke Alarms" at bounding box center [167, 133] width 88 height 7
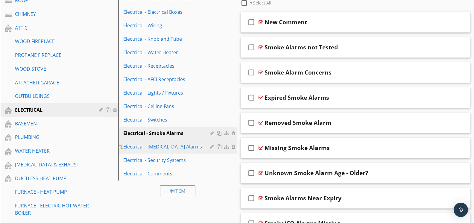
click at [161, 145] on div "Electrical - [MEDICAL_DATA] Alarms" at bounding box center [167, 146] width 88 height 7
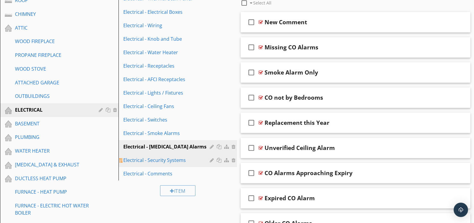
click at [168, 158] on div "Electrical - Security Systems" at bounding box center [167, 160] width 88 height 7
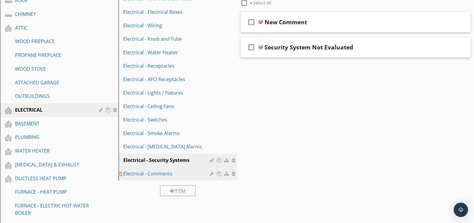
click at [151, 173] on div "Electrical - Comments" at bounding box center [167, 173] width 88 height 7
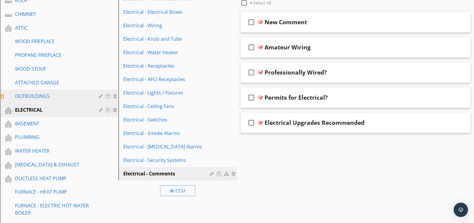
click at [59, 93] on div "OUTBUILDINGS" at bounding box center [52, 96] width 75 height 7
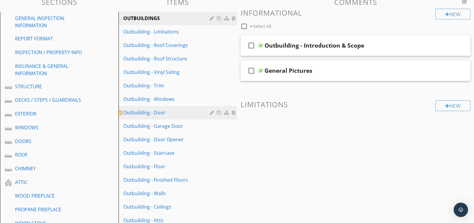
scroll to position [49, 0]
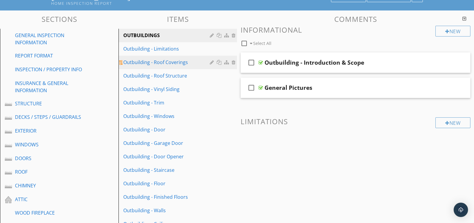
click at [168, 59] on div "Outbuilding - Roof Coverings" at bounding box center [167, 62] width 88 height 7
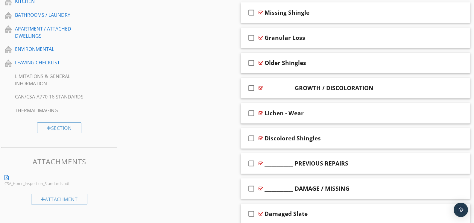
scroll to position [508, 0]
